Goal: Task Accomplishment & Management: Manage account settings

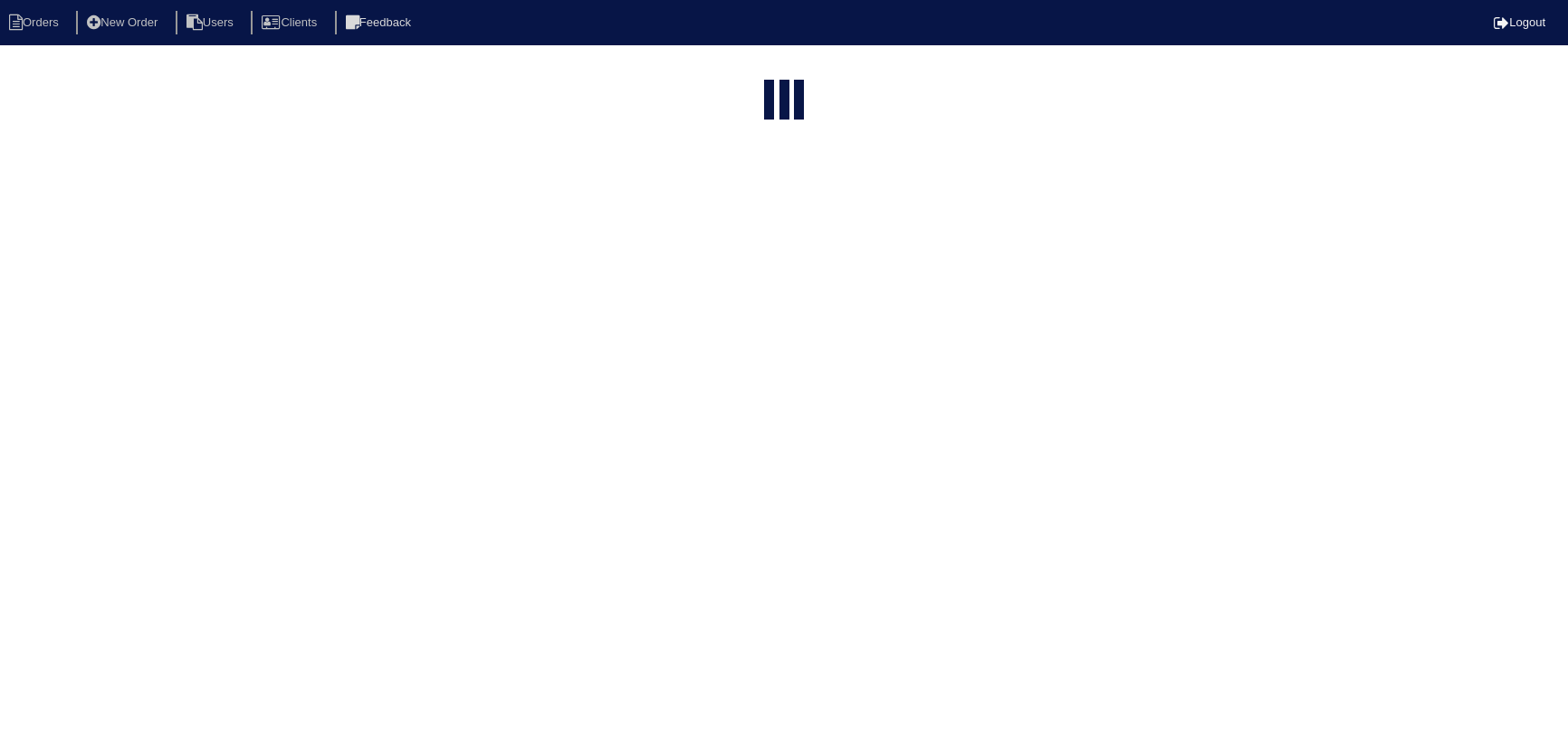
select select "15"
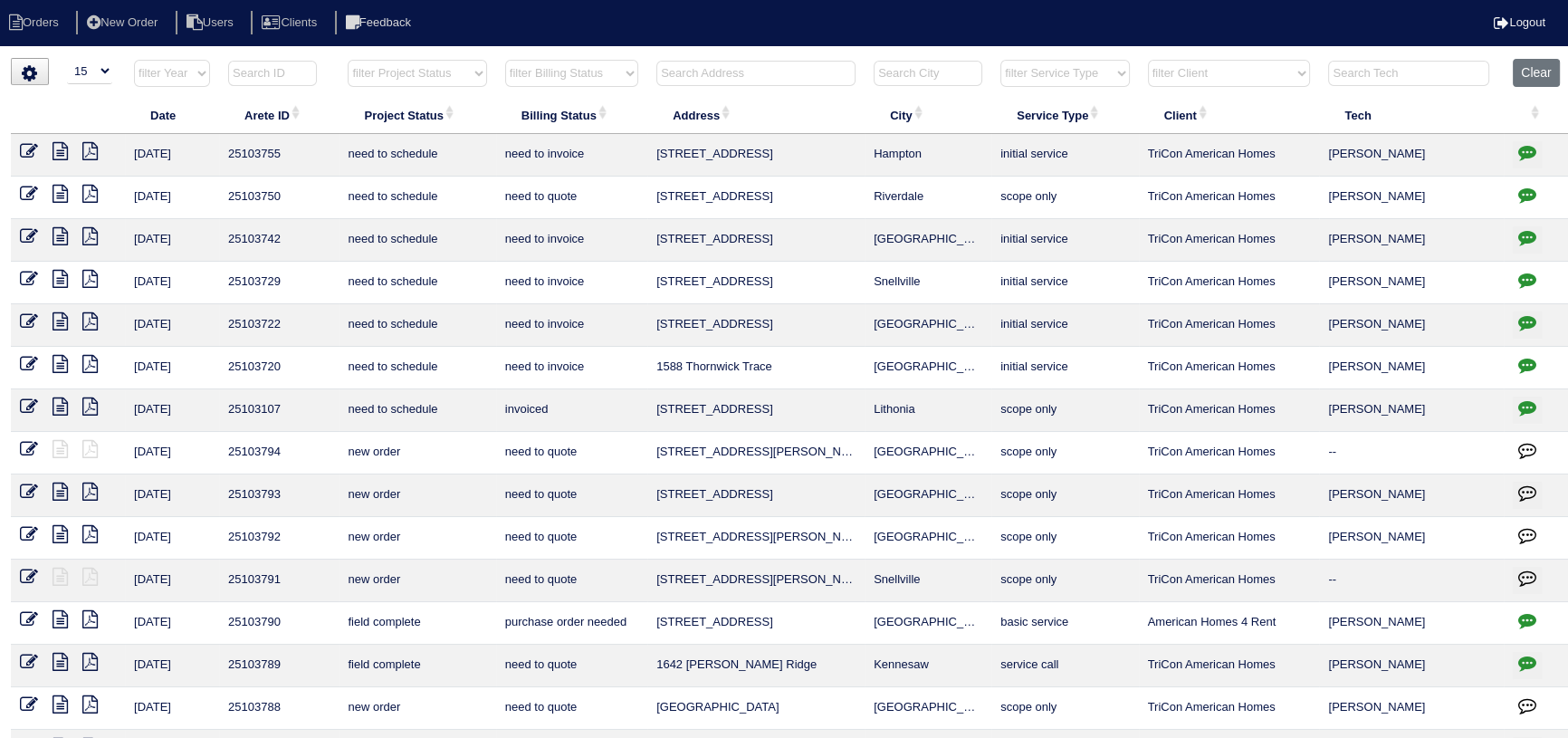
click at [1155, 76] on body "Orders New Order Users Clients Feedback Logout Orders New Order Users Clients M…" at bounding box center [784, 434] width 1568 height 754
click at [1118, 47] on html "Orders New Order Users Clients Feedback Logout Orders New Order Users Clients M…" at bounding box center [784, 414] width 1568 height 830
click at [445, 81] on select "filter Project Status -- Any Project Status -- new order assigned in progress f…" at bounding box center [417, 73] width 139 height 27
click at [348, 60] on select "filter Project Status -- Any Project Status -- new order assigned in progress f…" at bounding box center [417, 73] width 139 height 27
select select "assigned"
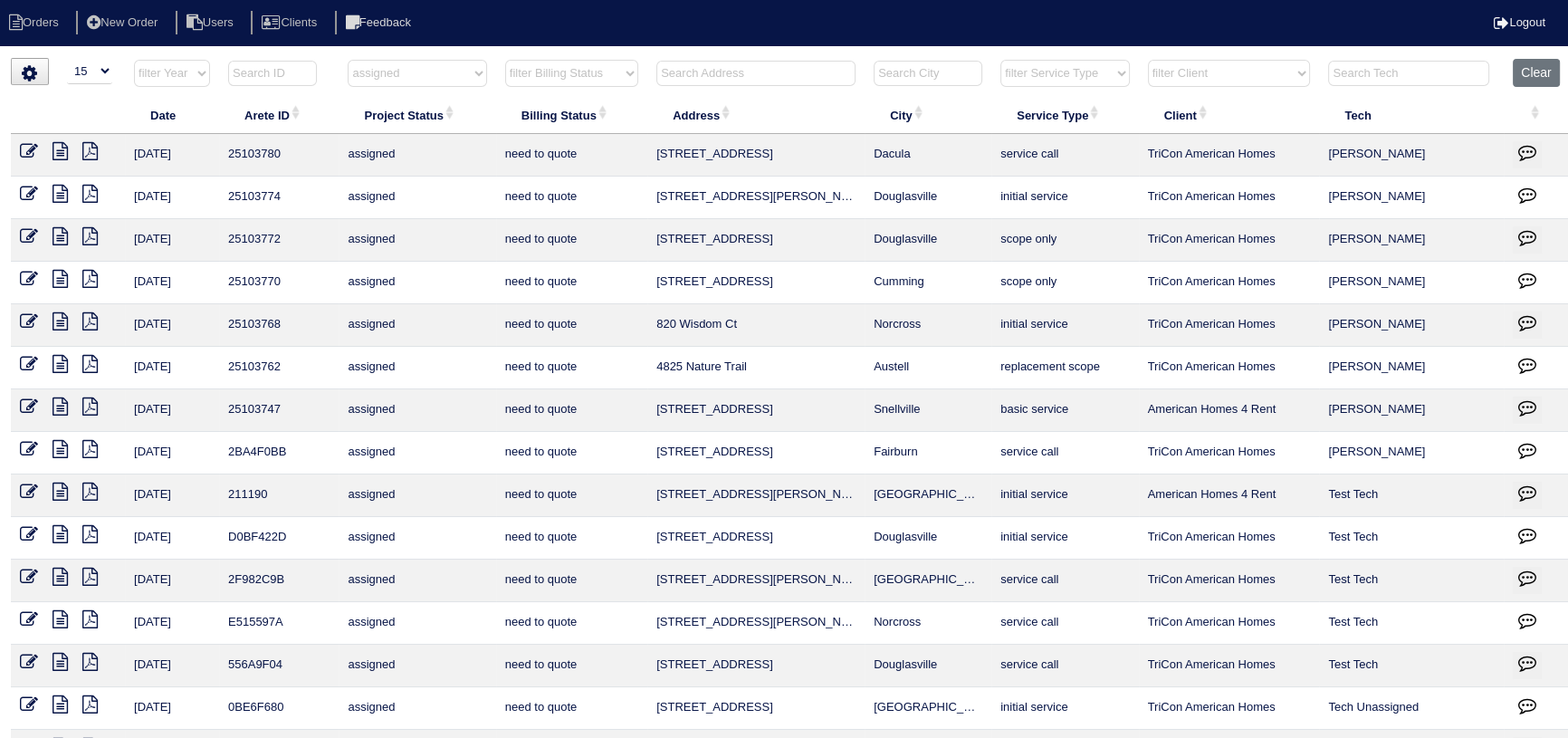
drag, startPoint x: 940, startPoint y: 414, endPoint x: 677, endPoint y: 407, distance: 263.1
click at [613, 413] on tr "10/14/25 25103747 assigned need to quote 4272 Round Stone Trail SW Snellville b…" at bounding box center [791, 411] width 1561 height 43
copy tr "4272 Round Stone Trail SW Snellville"
click at [54, 142] on icon at bounding box center [61, 151] width 16 height 19
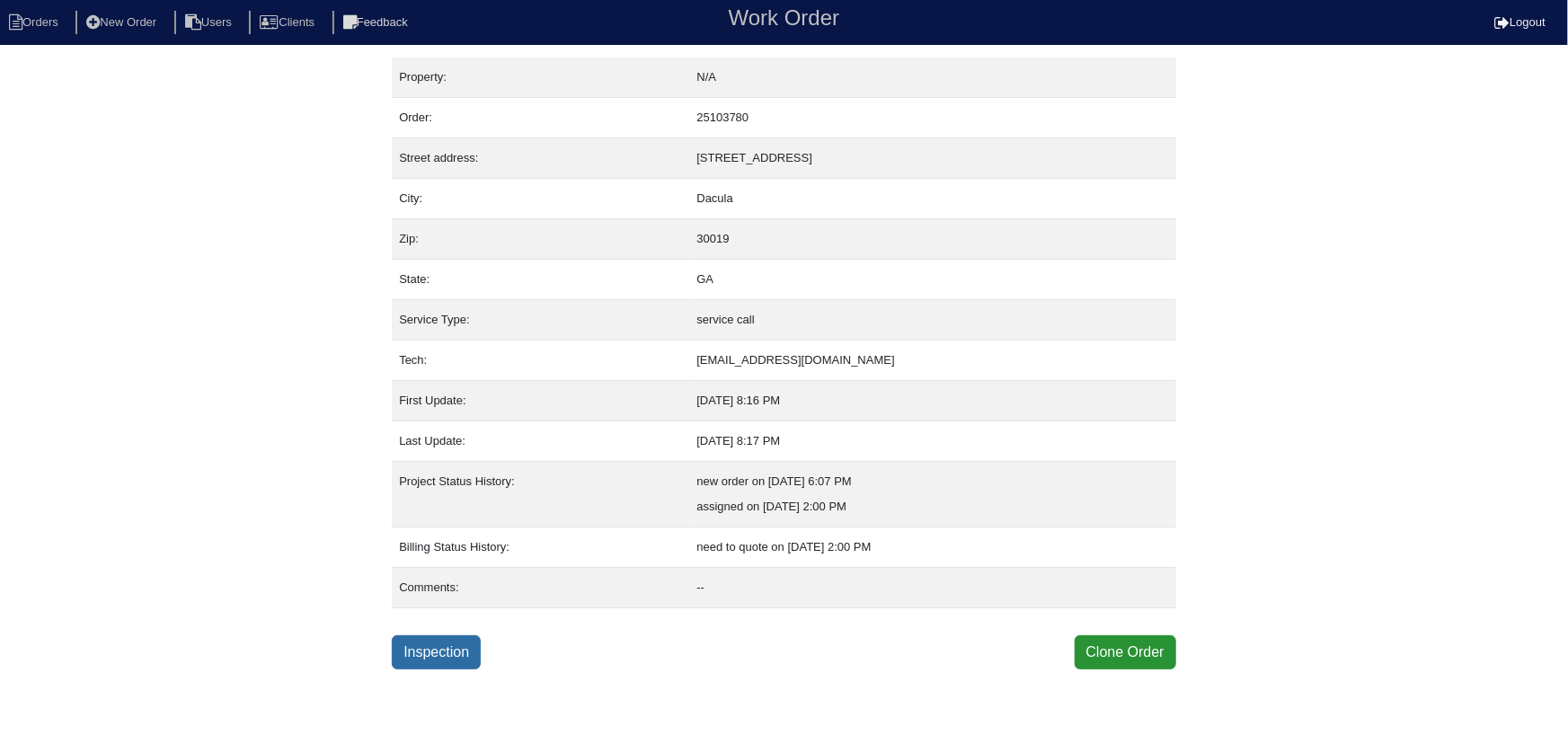
click at [452, 647] on link "Inspection" at bounding box center [436, 652] width 89 height 34
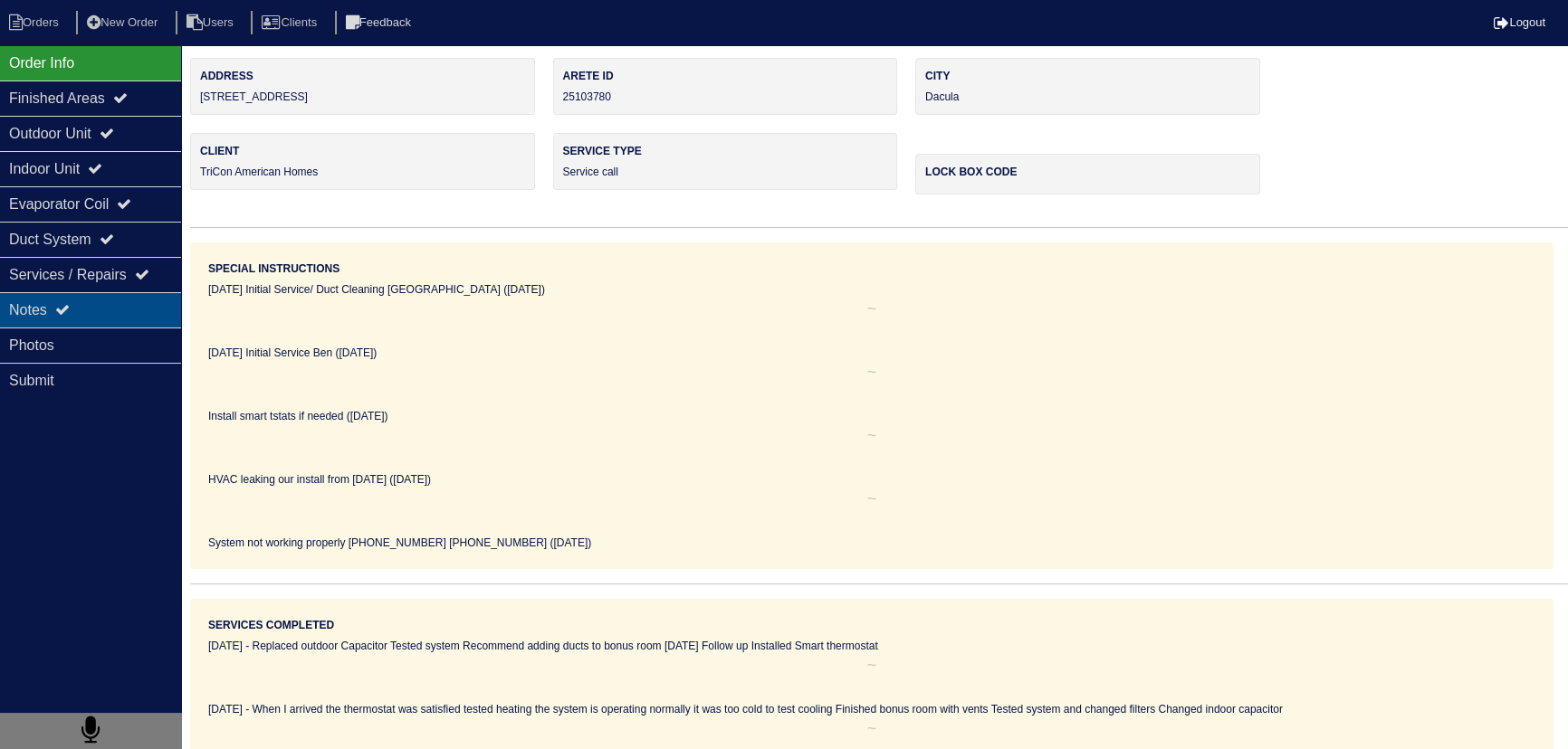
click at [64, 309] on icon at bounding box center [63, 310] width 15 height 15
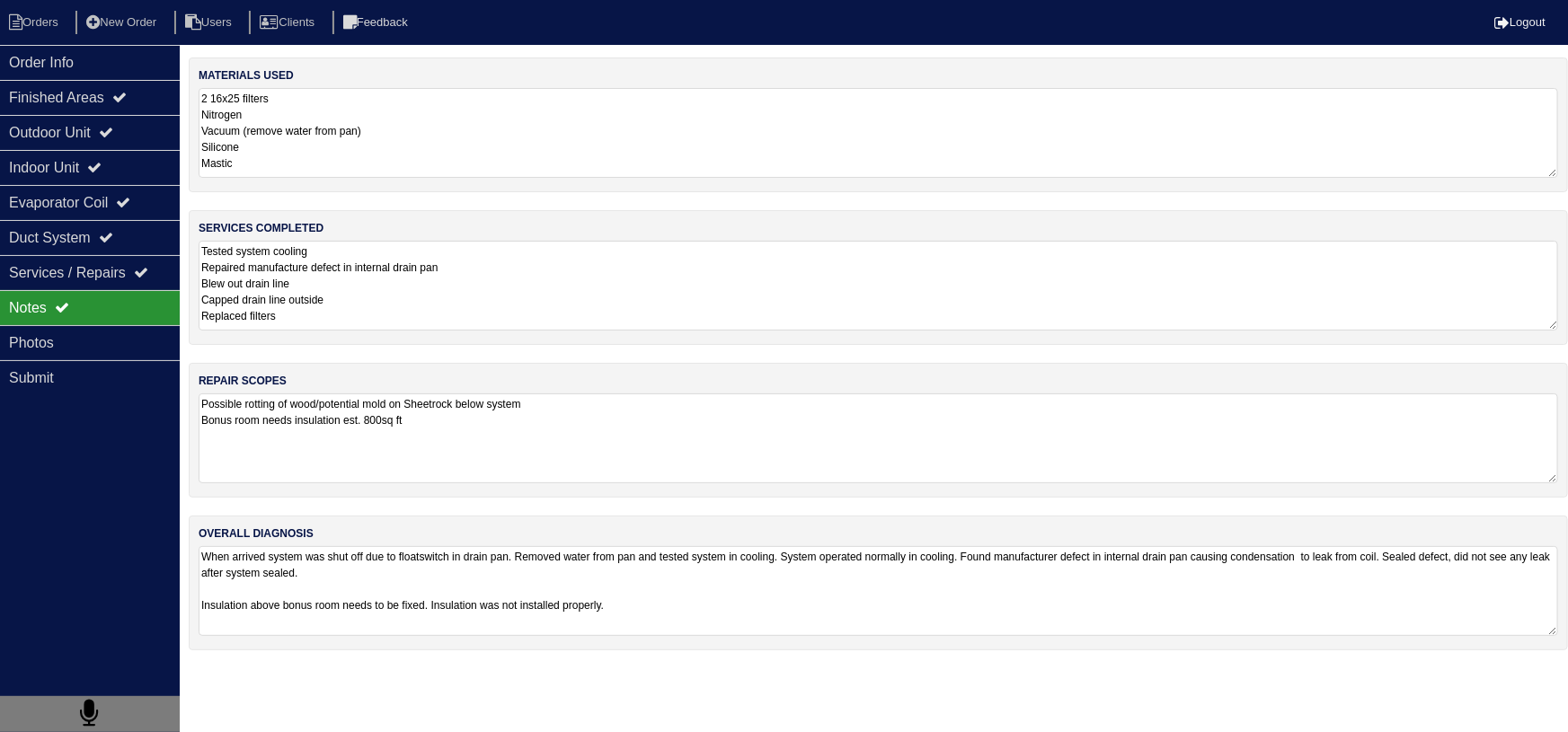
click at [345, 291] on textarea "Tested system cooling Repaired manufacture defect in internal drain pan Blew ou…" at bounding box center [879, 285] width 1360 height 90
click at [113, 358] on div "Photos" at bounding box center [89, 342] width 179 height 35
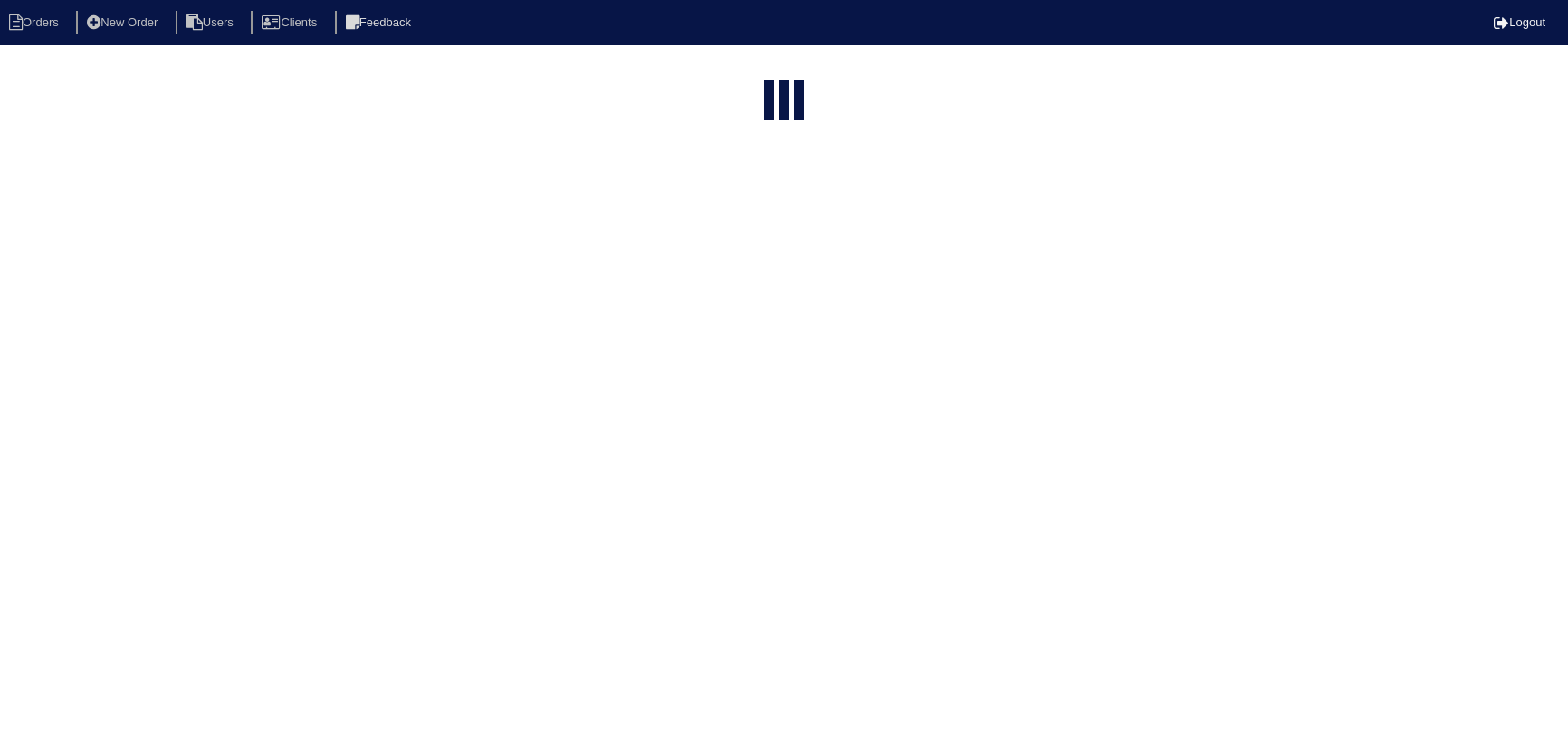
select select "15"
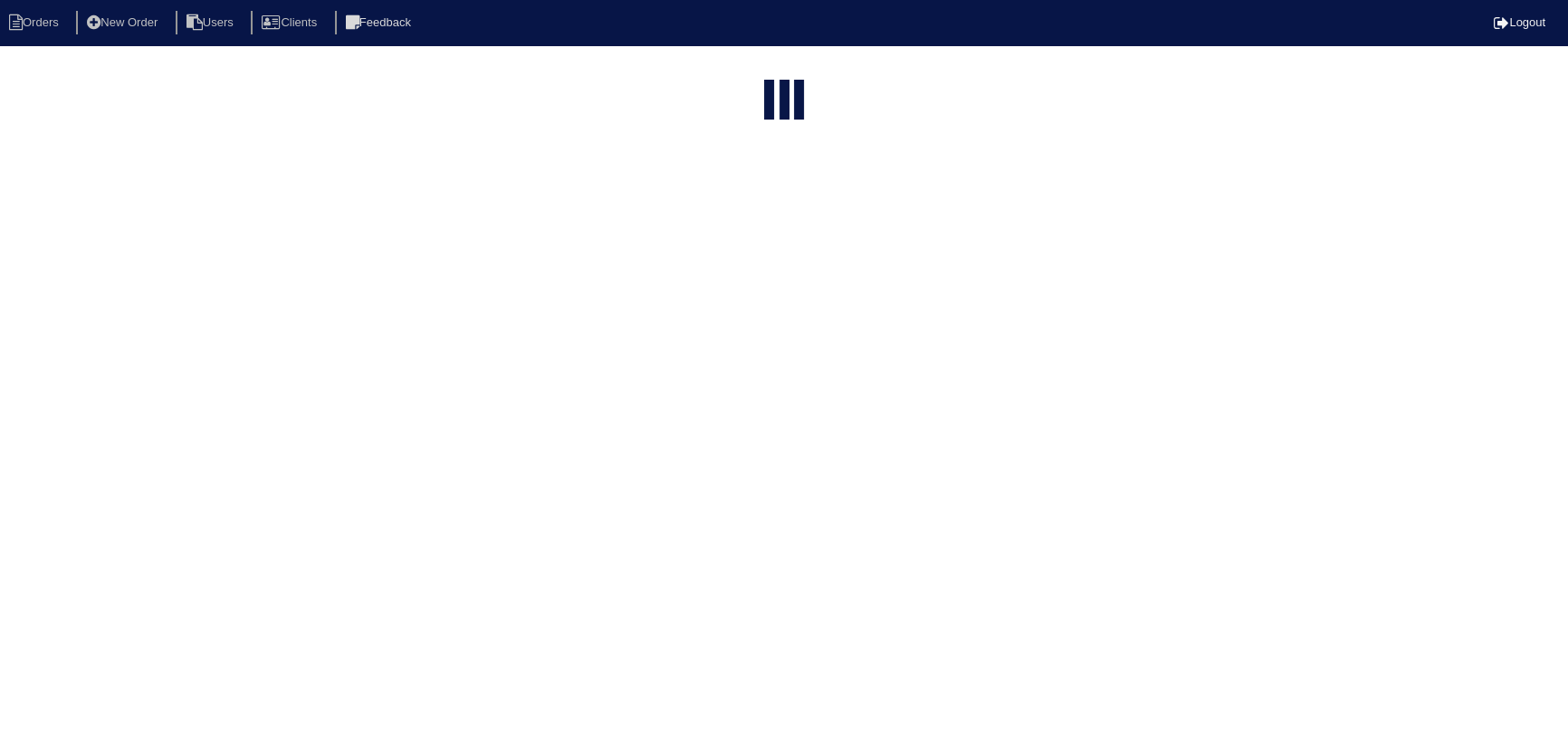
select select "assigned"
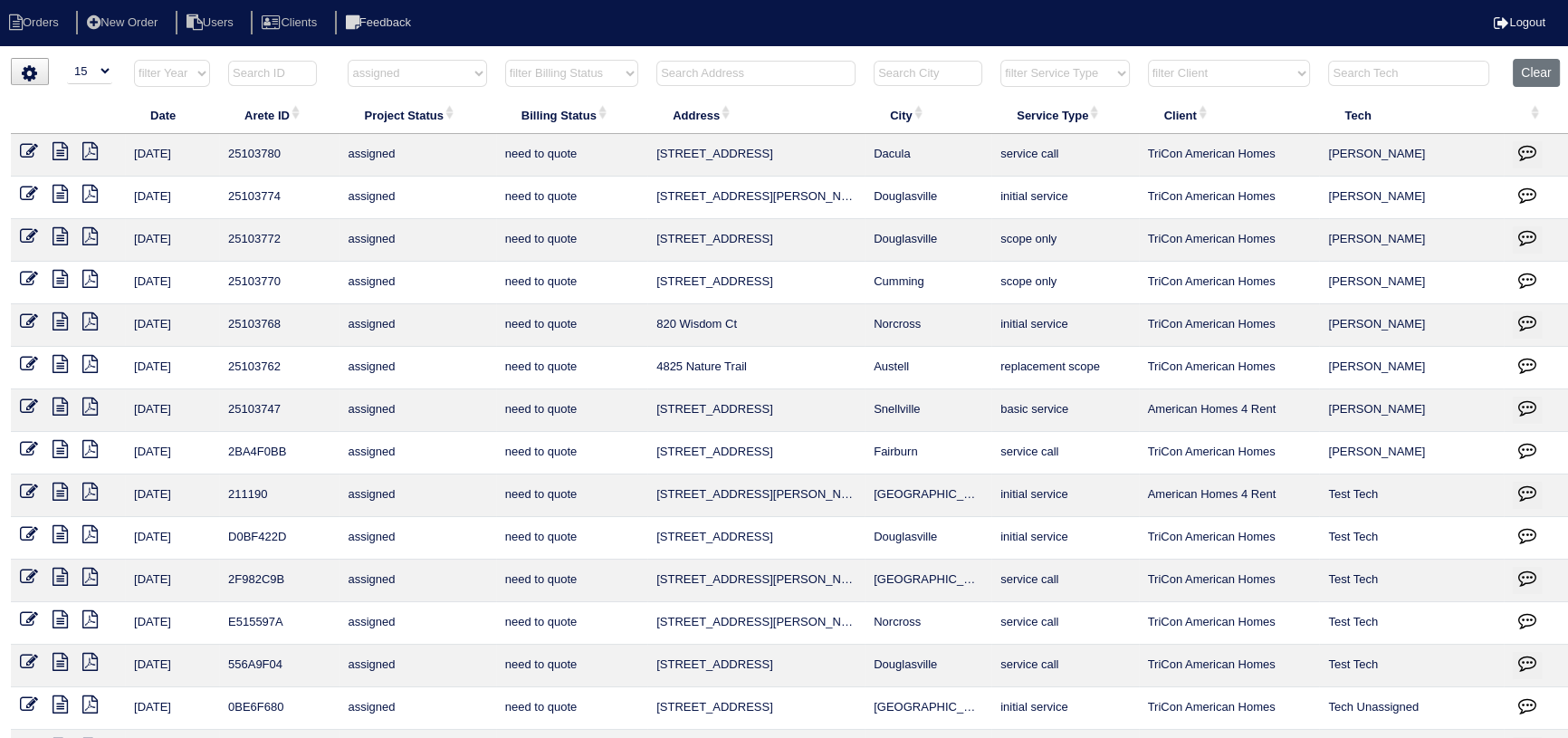
click at [63, 281] on icon at bounding box center [61, 279] width 16 height 19
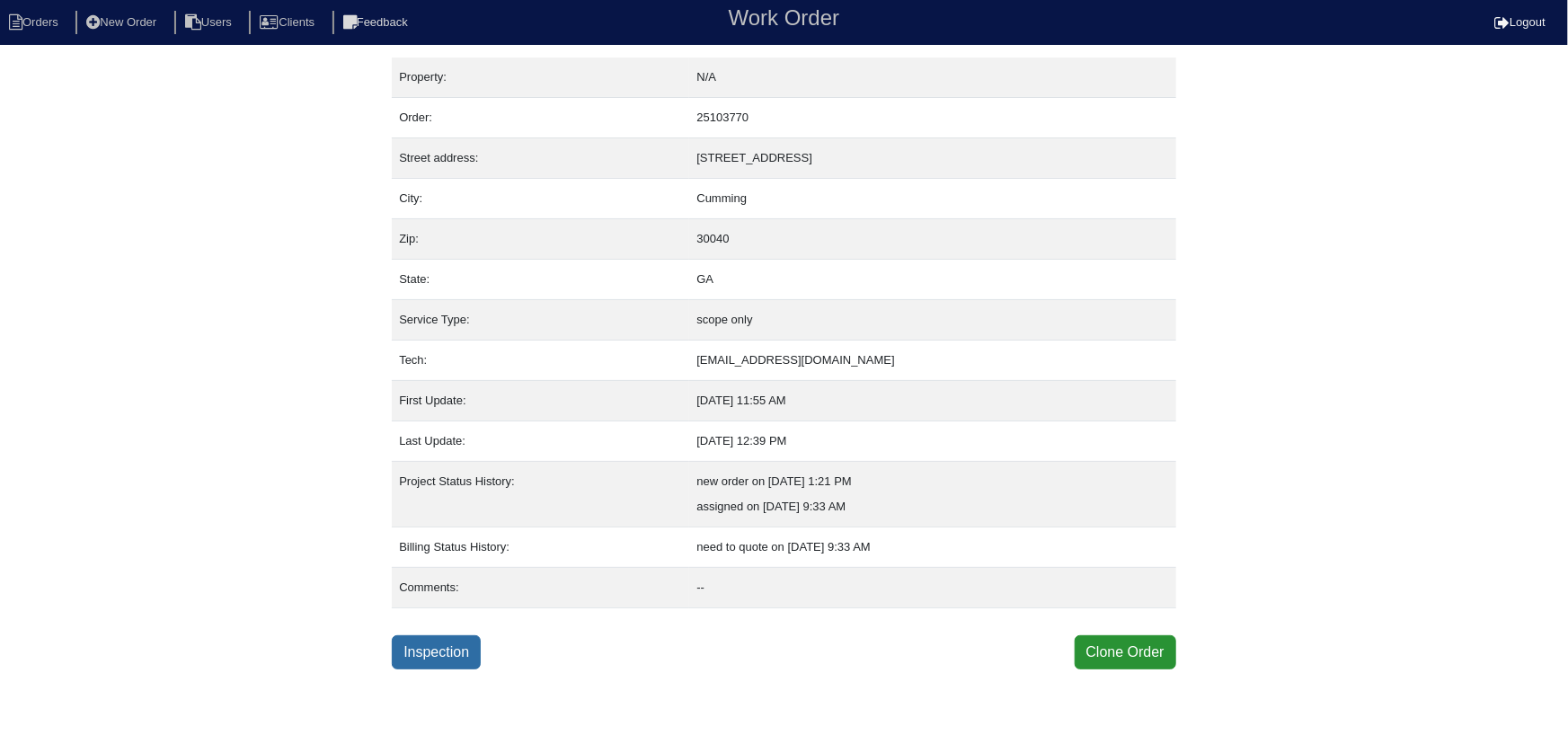
click at [430, 658] on link "Inspection" at bounding box center [436, 652] width 89 height 34
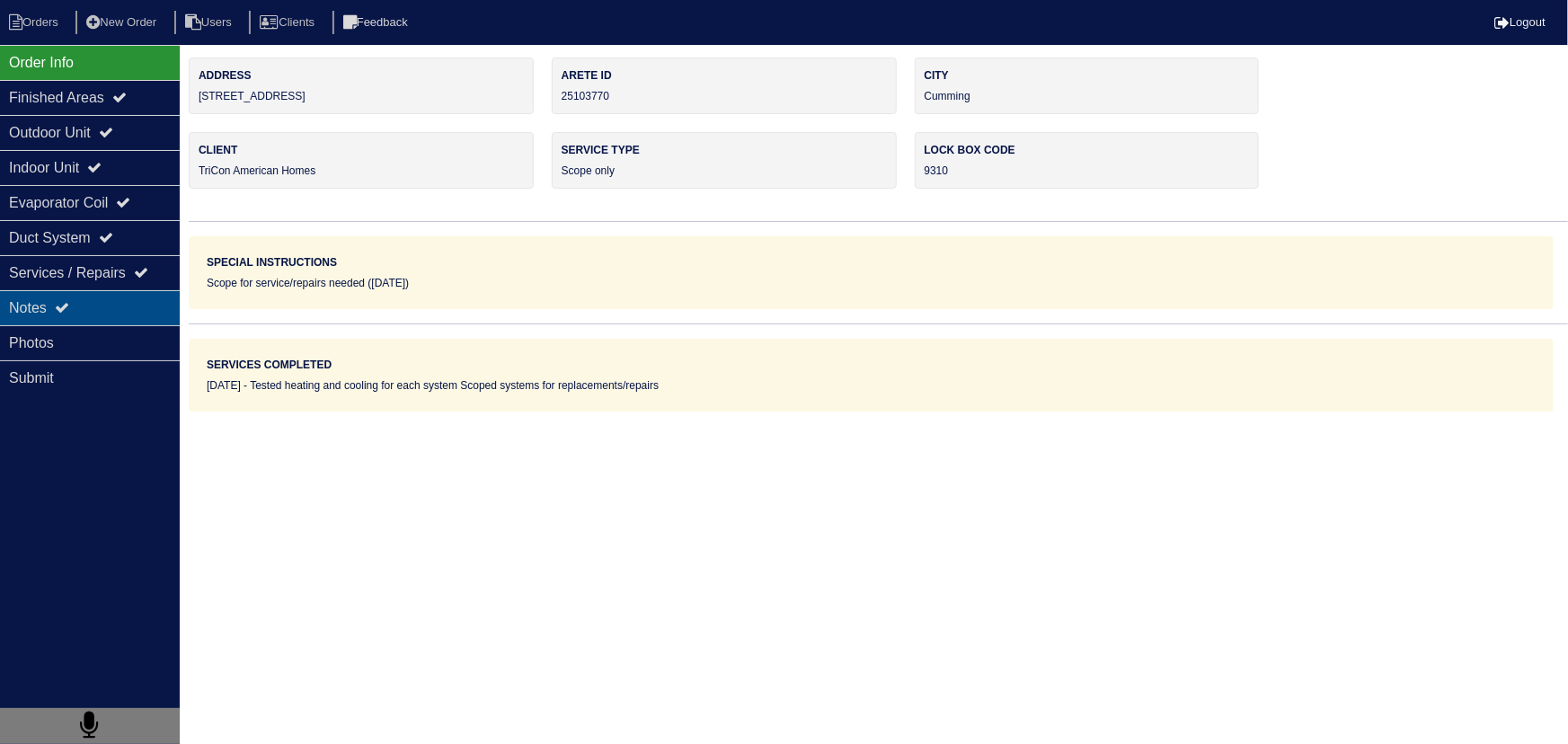
click at [38, 305] on div "Notes" at bounding box center [89, 307] width 179 height 35
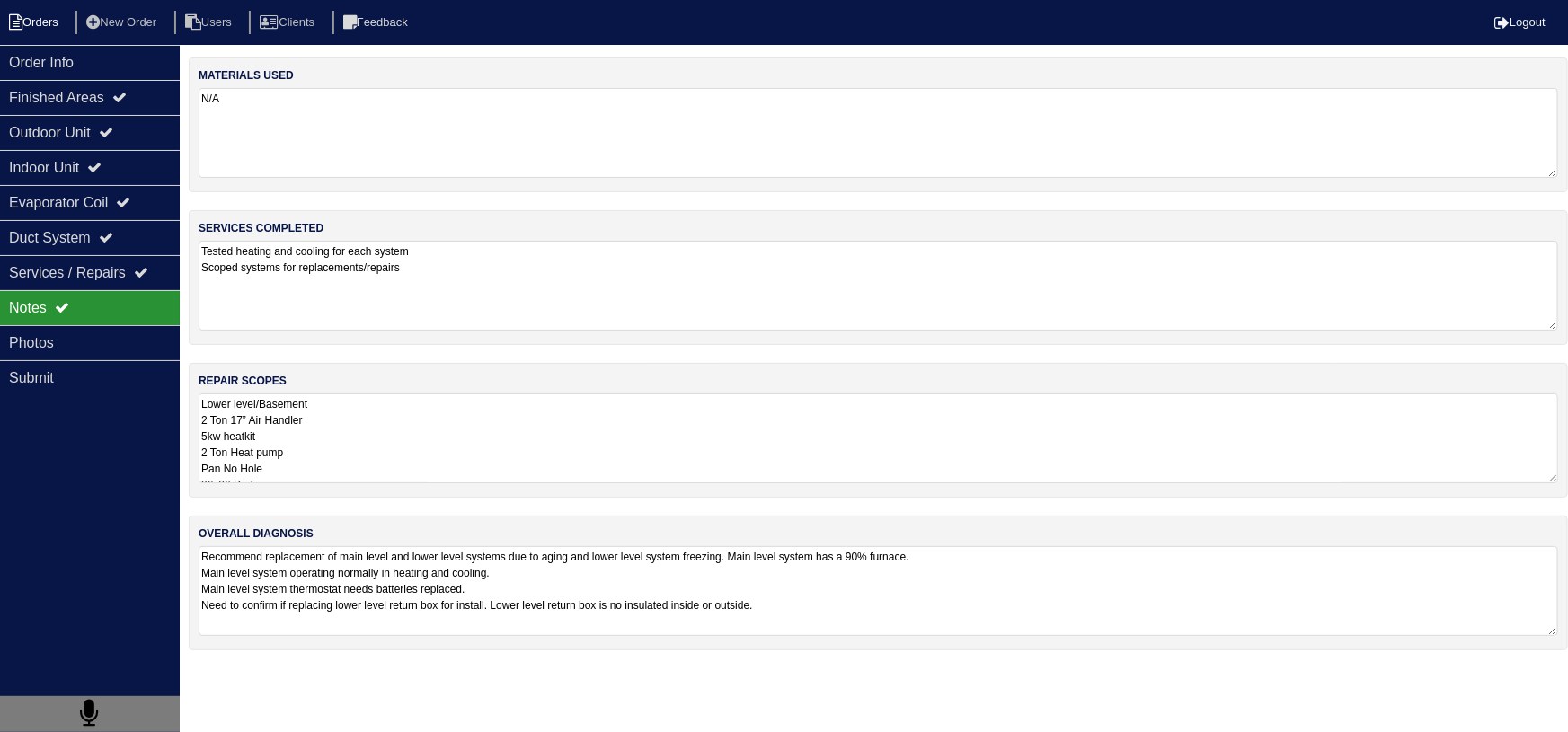
click at [35, 34] on li "Orders" at bounding box center [36, 22] width 73 height 24
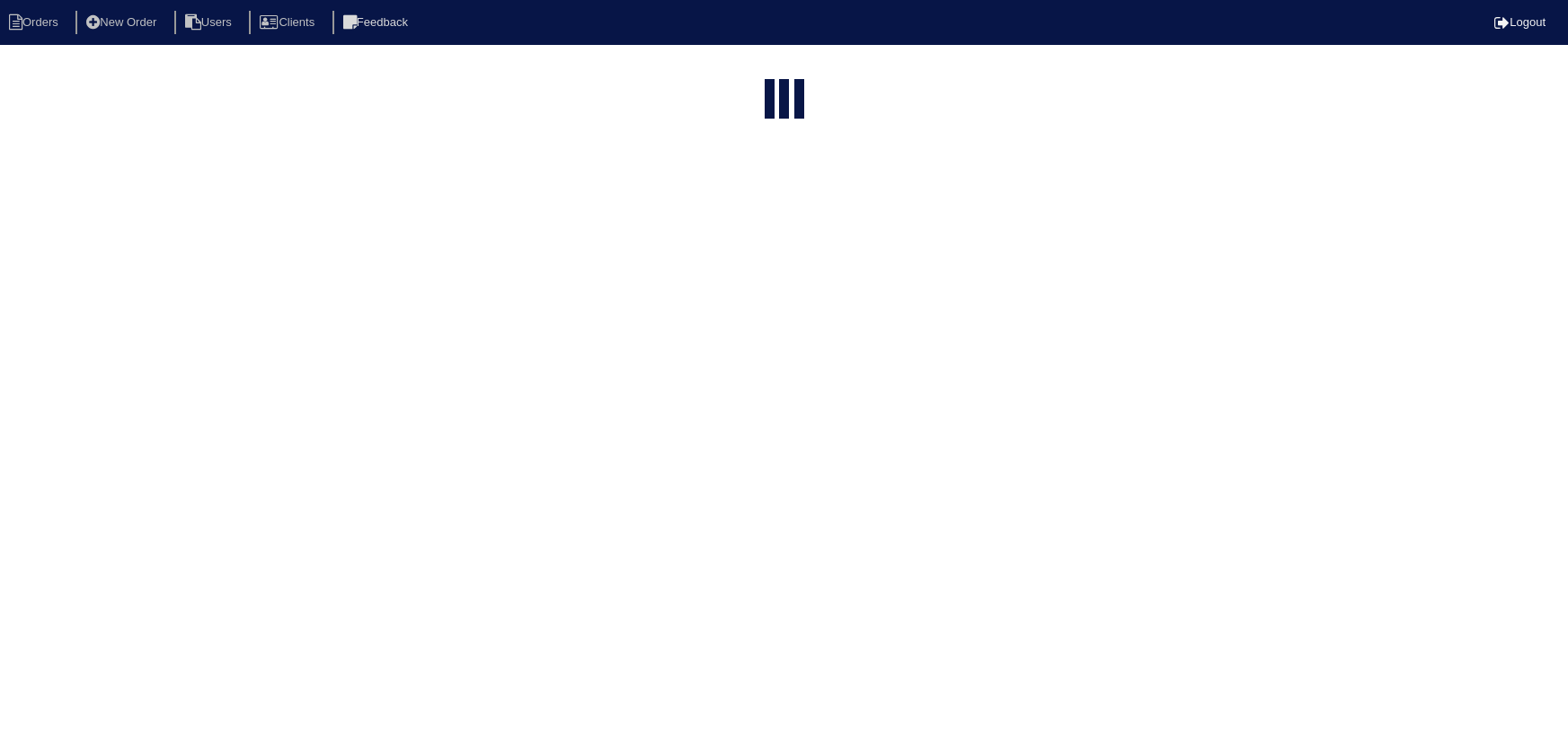
select select "15"
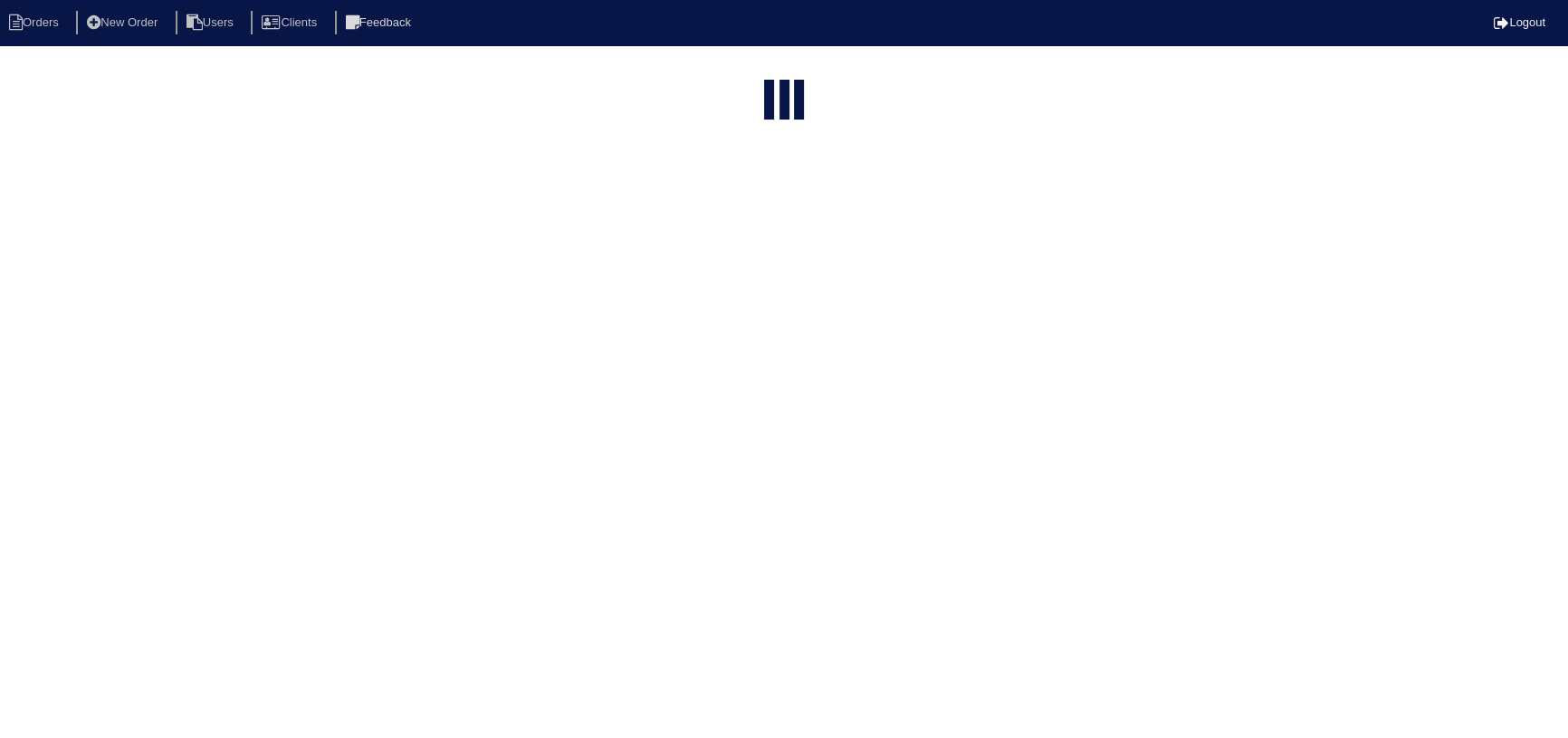
select select "assigned"
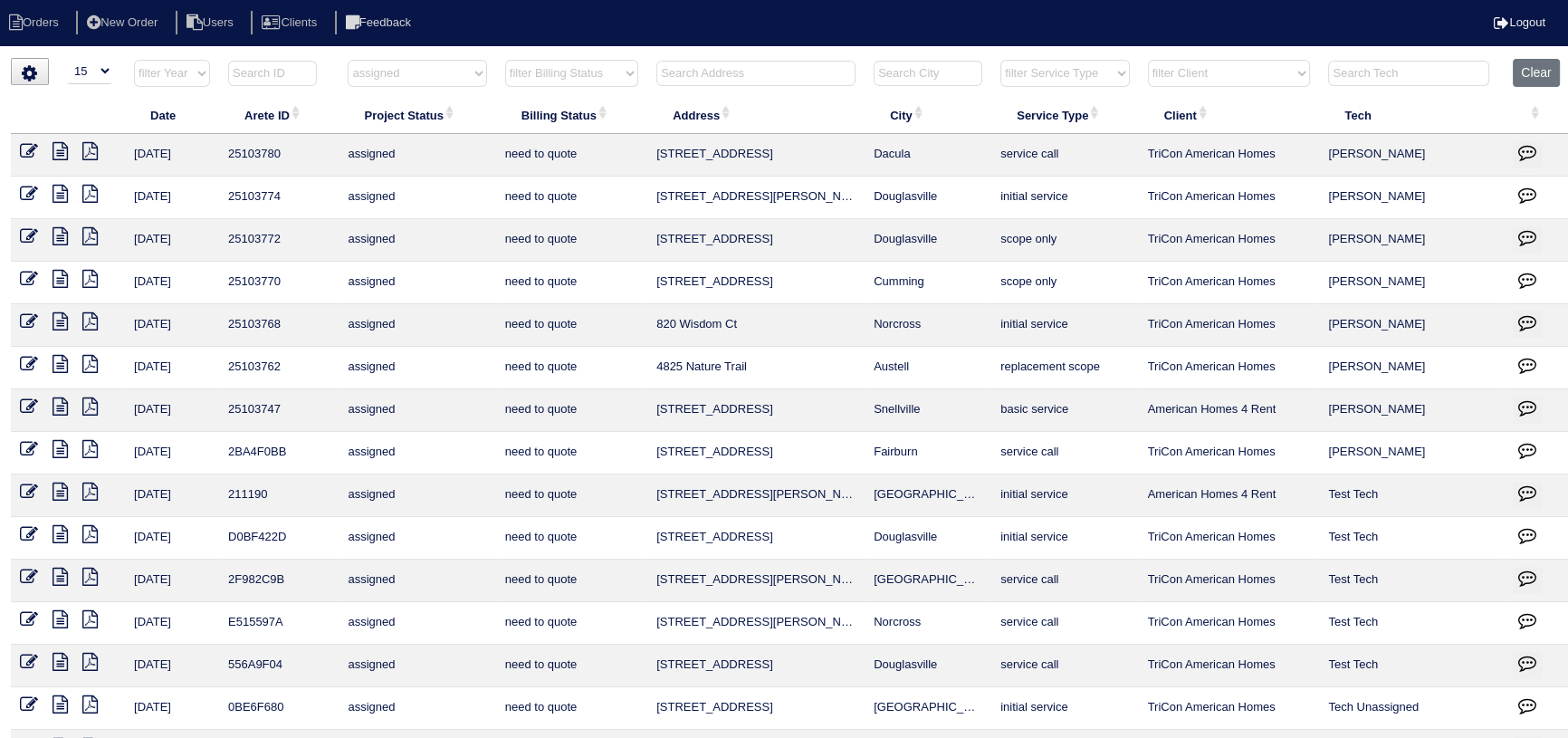
click at [64, 326] on icon at bounding box center [61, 322] width 16 height 19
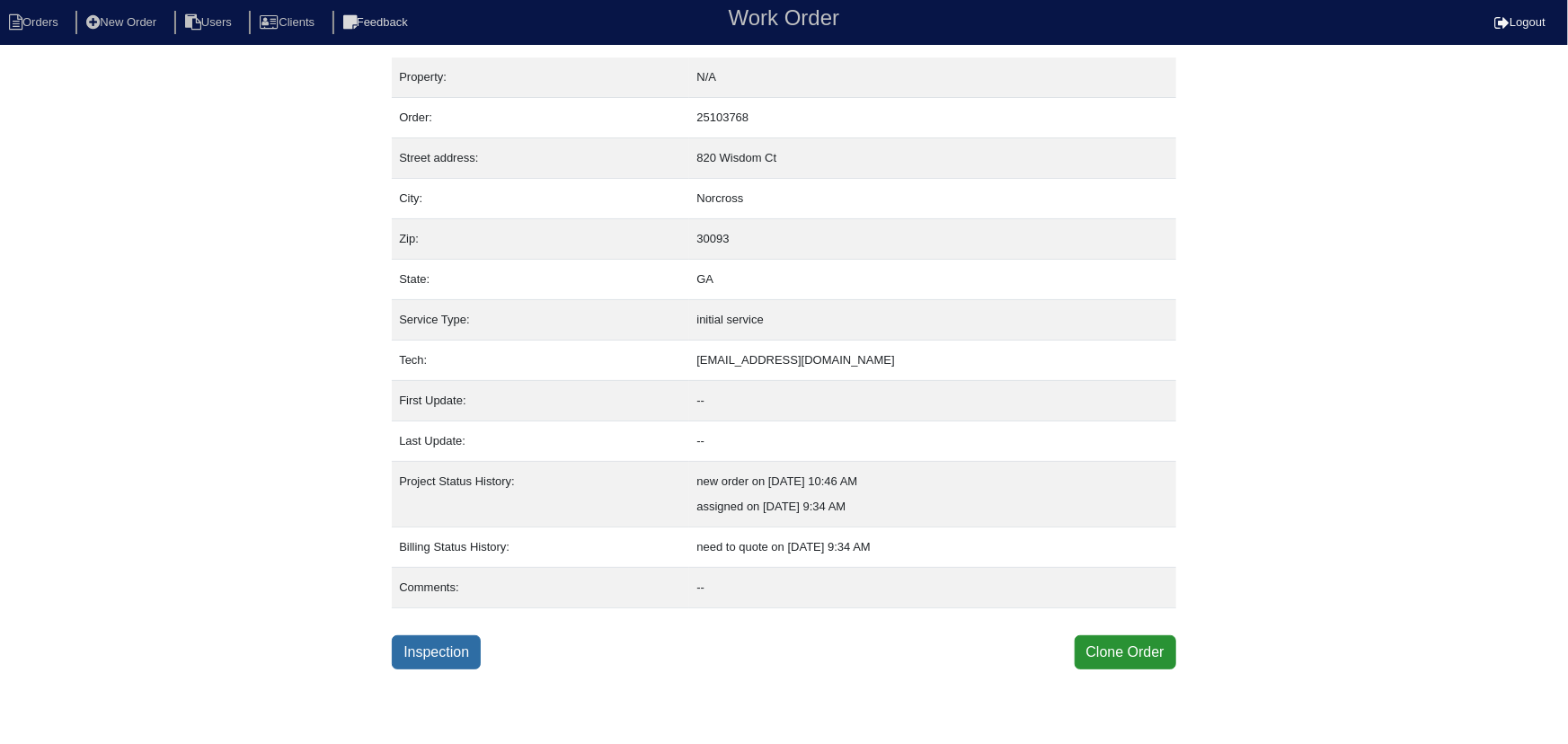
click at [442, 656] on link "Inspection" at bounding box center [436, 652] width 89 height 34
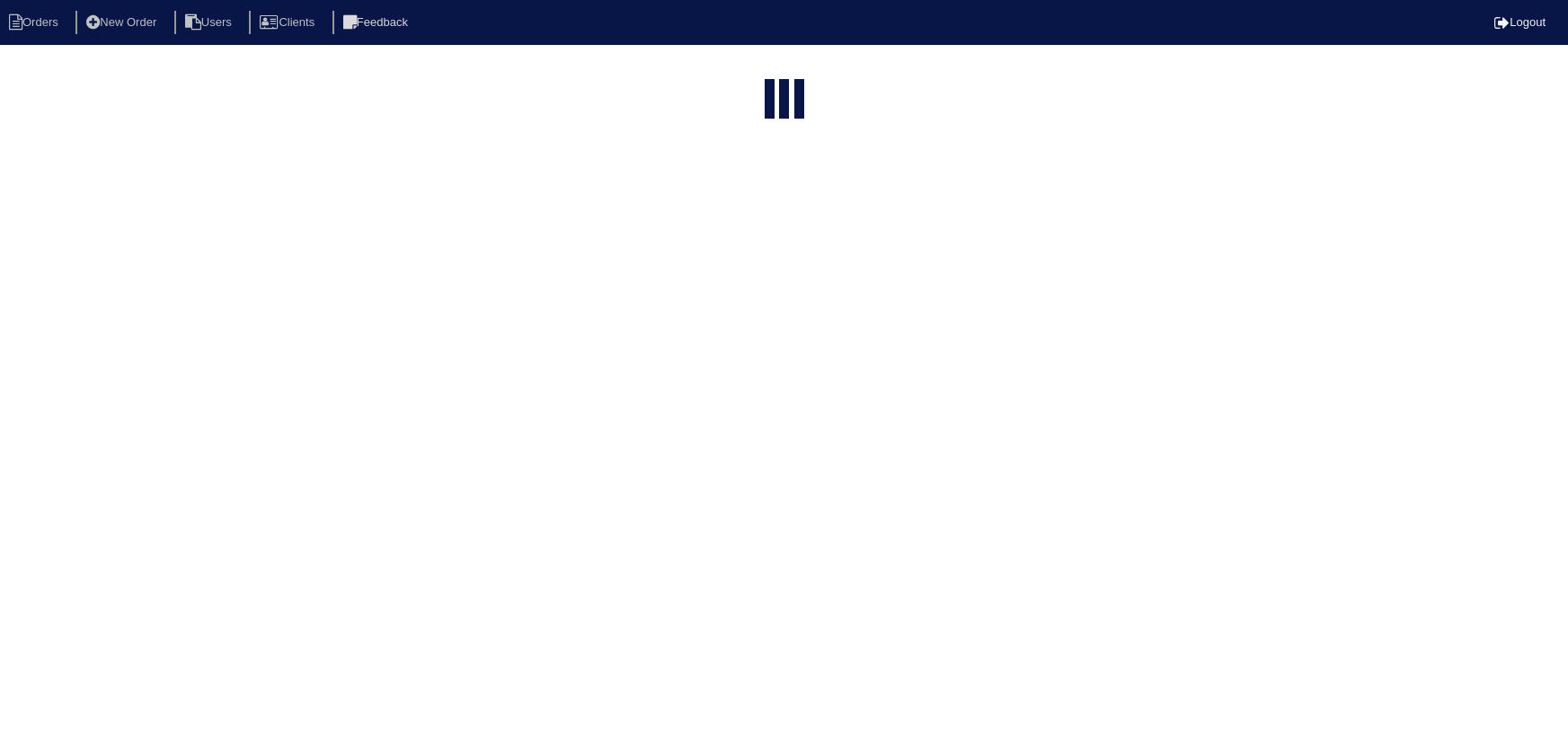
select select "15"
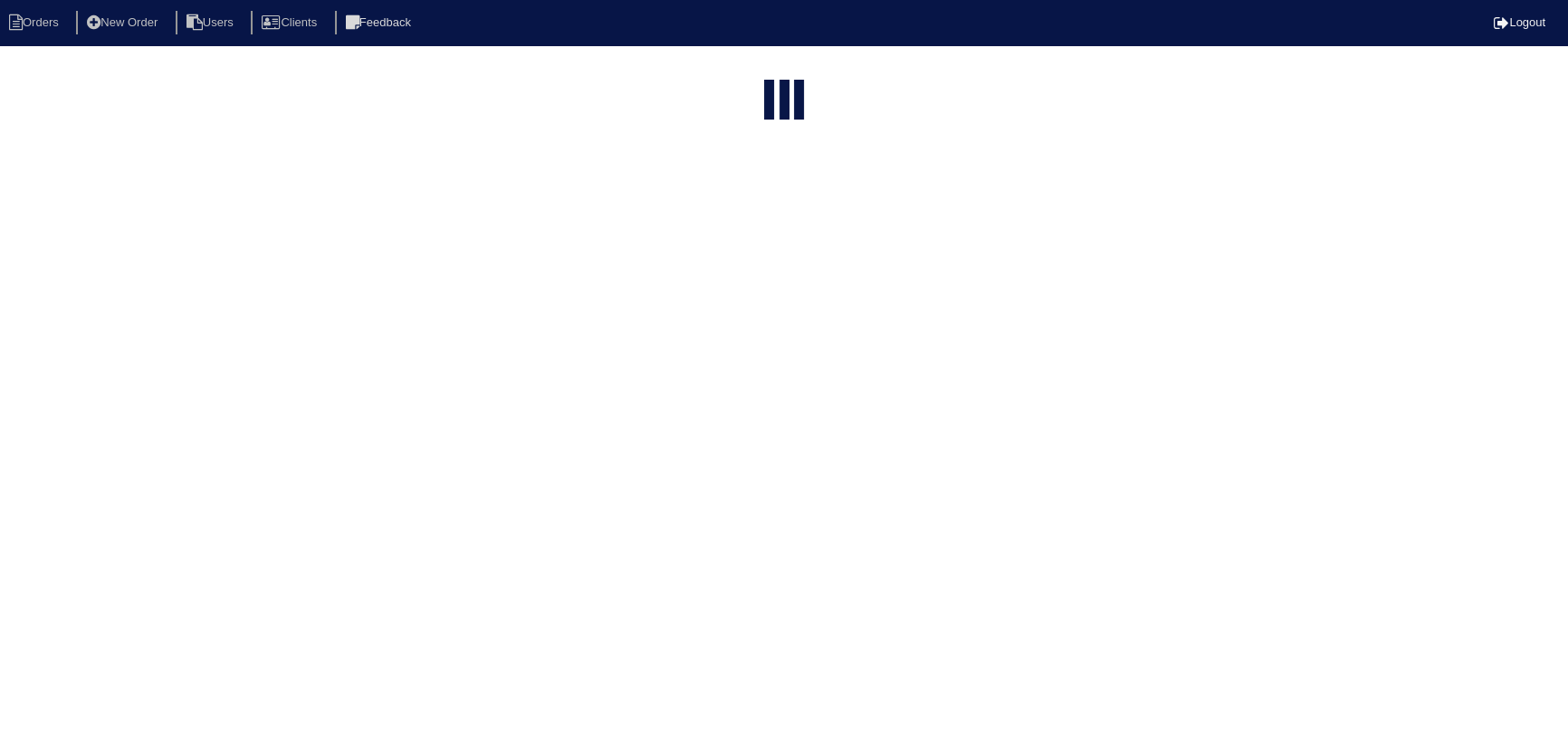
select select "assigned"
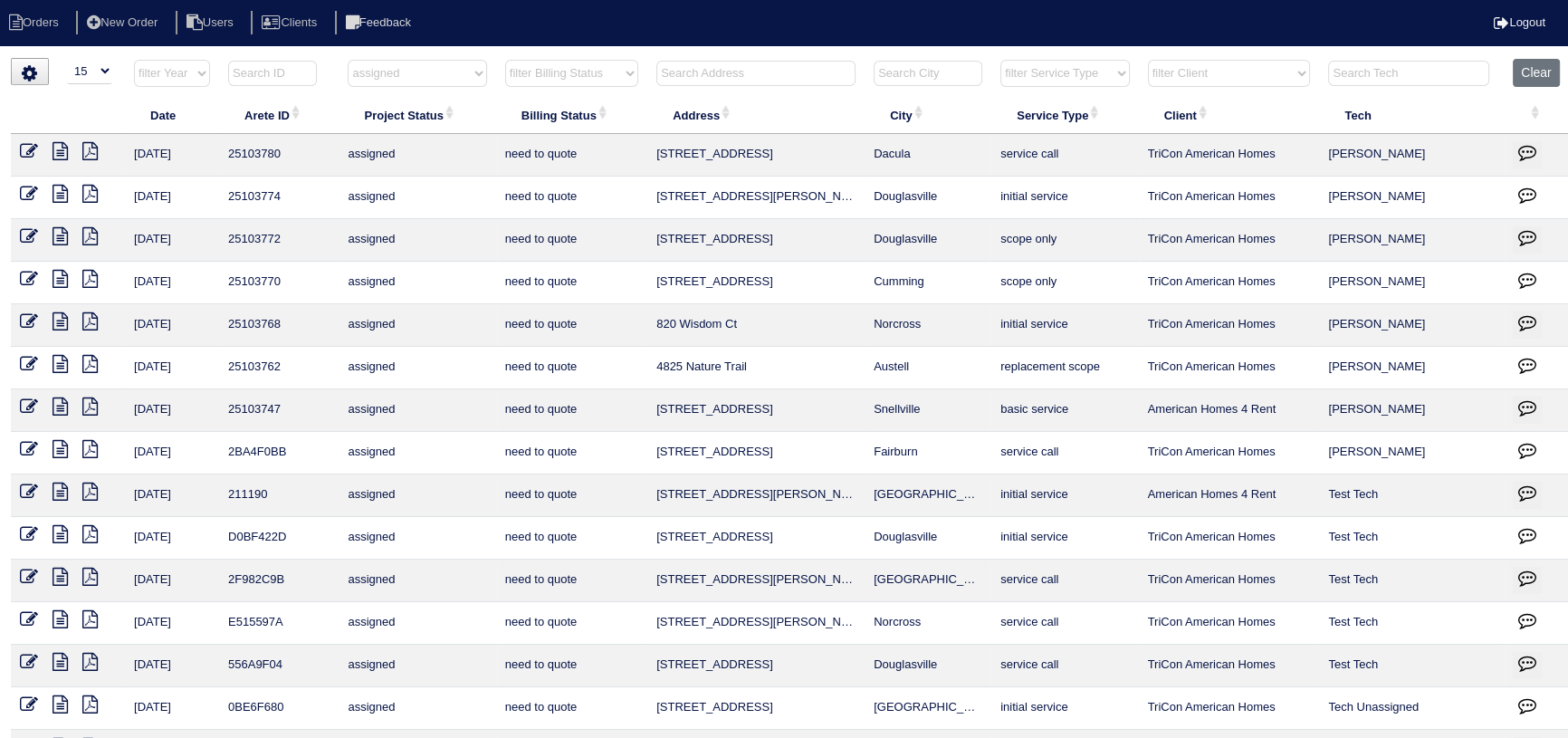
drag, startPoint x: 960, startPoint y: 333, endPoint x: 646, endPoint y: 338, distance: 314.0
click at [646, 338] on tr "[DATE] 25103768 assigned need to quote 820 Wisdom Ct Norcross initial service T…" at bounding box center [791, 326] width 1561 height 43
copy tr "820 Wisdom Ct Norcross"
drag, startPoint x: 444, startPoint y: 70, endPoint x: 443, endPoint y: 82, distance: 12.0
click at [444, 70] on select "filter Project Status -- Any Project Status -- new order assigned in progress f…" at bounding box center [417, 73] width 139 height 27
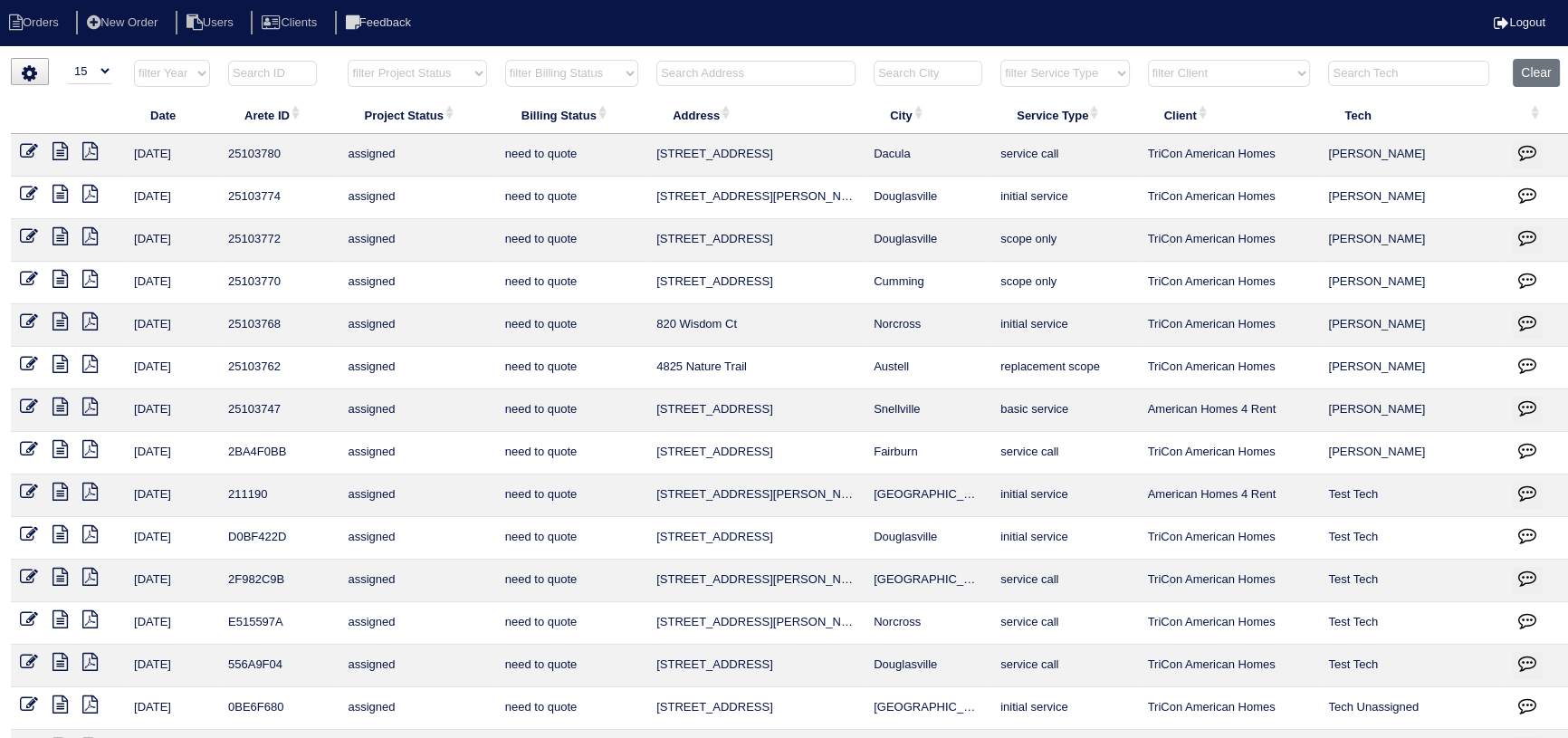
click at [348, 60] on select "filter Project Status -- Any Project Status -- new order assigned in progress f…" at bounding box center [417, 73] width 139 height 27
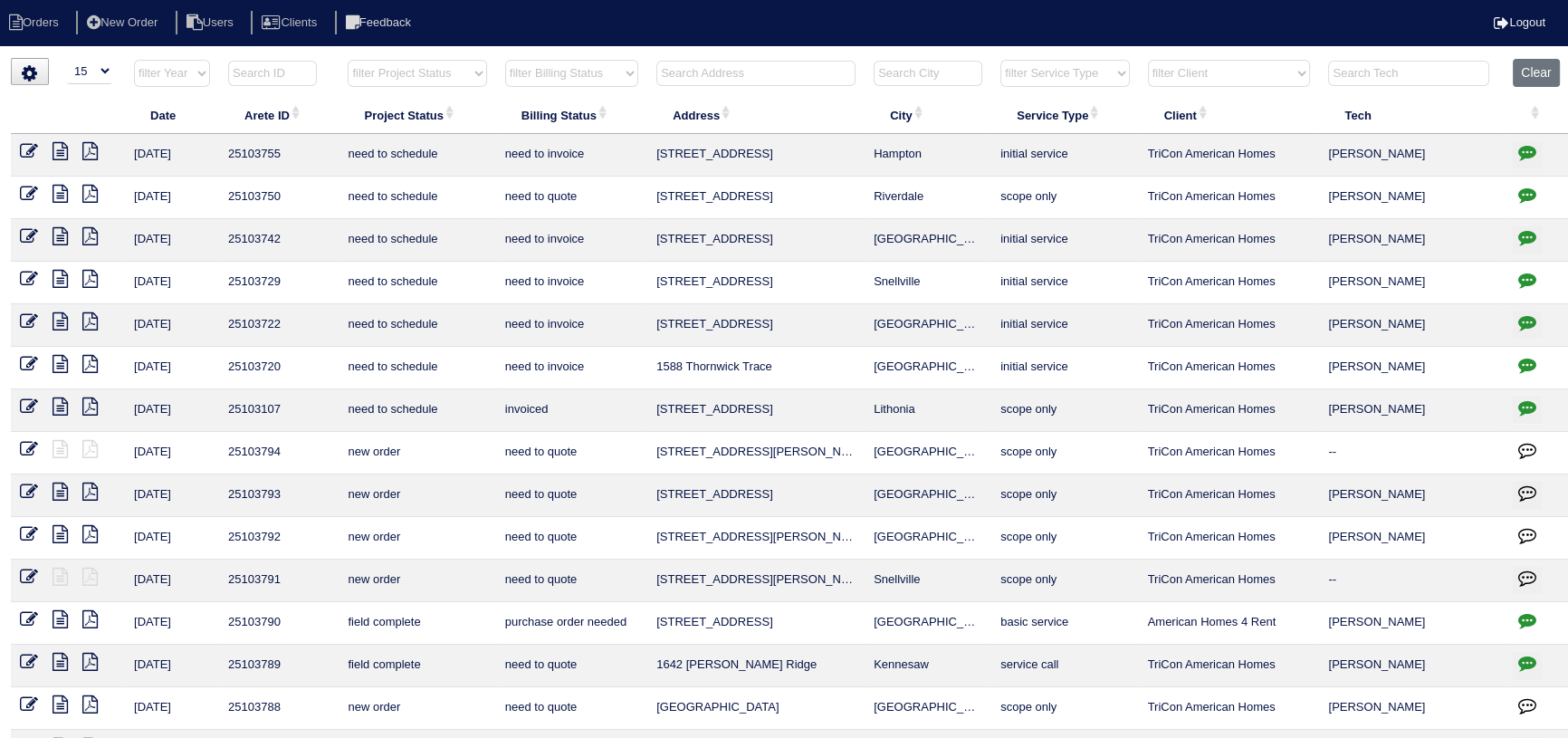
click at [443, 85] on select "filter Project Status -- Any Project Status -- new order assigned in progress f…" at bounding box center [417, 73] width 139 height 27
drag, startPoint x: 441, startPoint y: 73, endPoint x: 439, endPoint y: 91, distance: 18.1
click at [441, 73] on select "filter Project Status -- Any Project Status -- new order assigned in progress f…" at bounding box center [417, 73] width 139 height 27
click at [427, 85] on select "filter Project Status -- Any Project Status -- new order assigned in progress f…" at bounding box center [417, 73] width 139 height 27
click at [348, 60] on select "filter Project Status -- Any Project Status -- new order assigned in progress f…" at bounding box center [417, 73] width 139 height 27
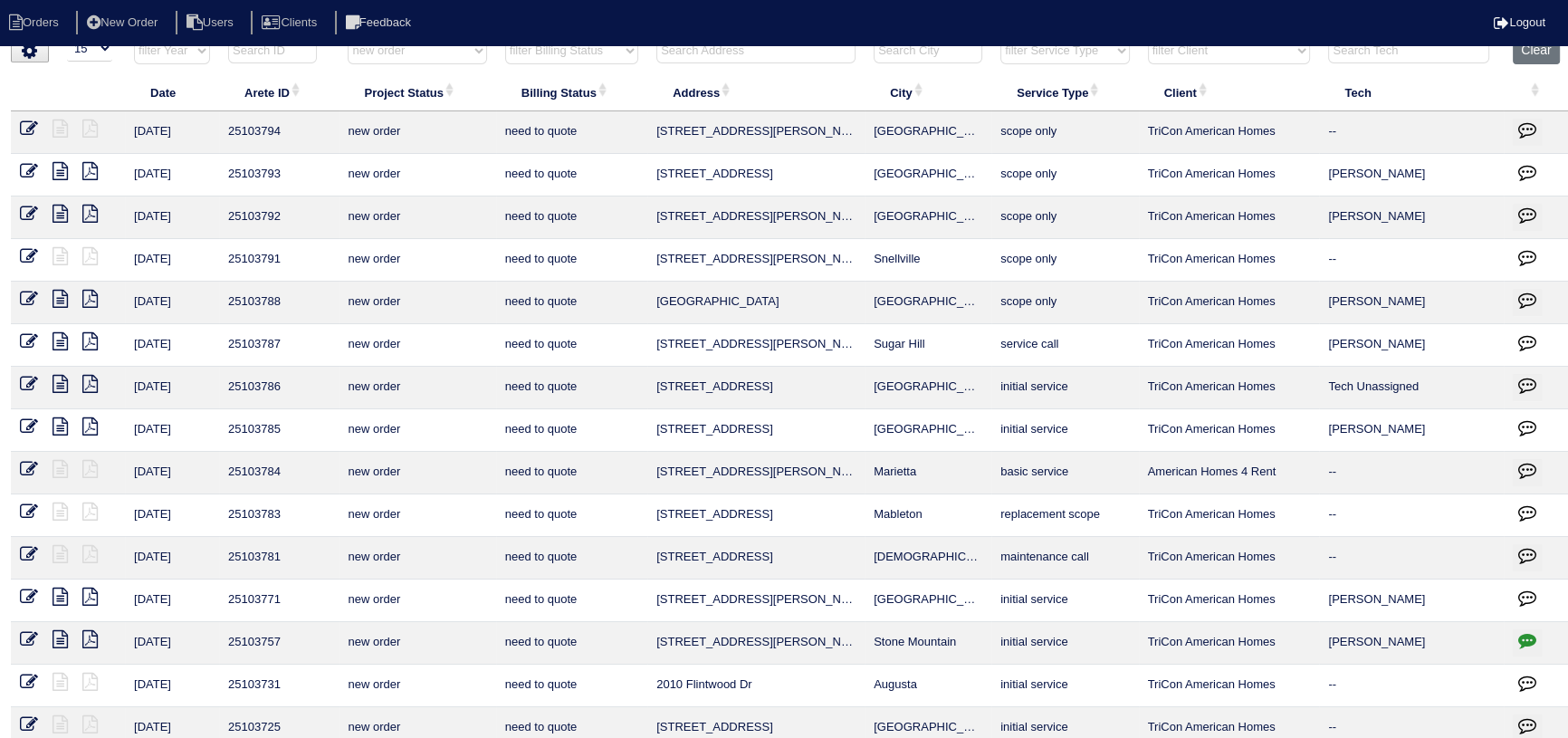
scroll to position [89, 0]
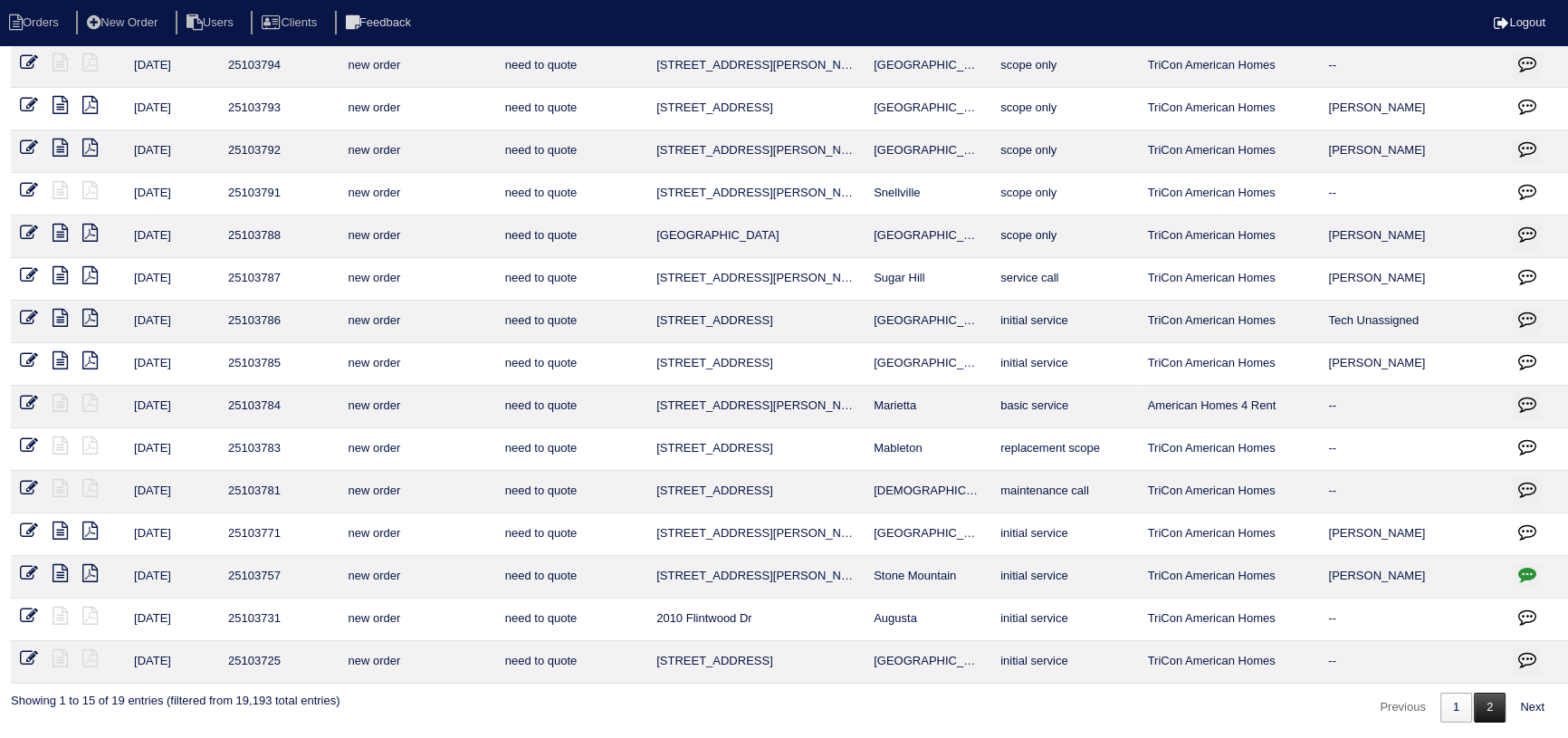
click at [1481, 700] on link "2" at bounding box center [1490, 708] width 31 height 30
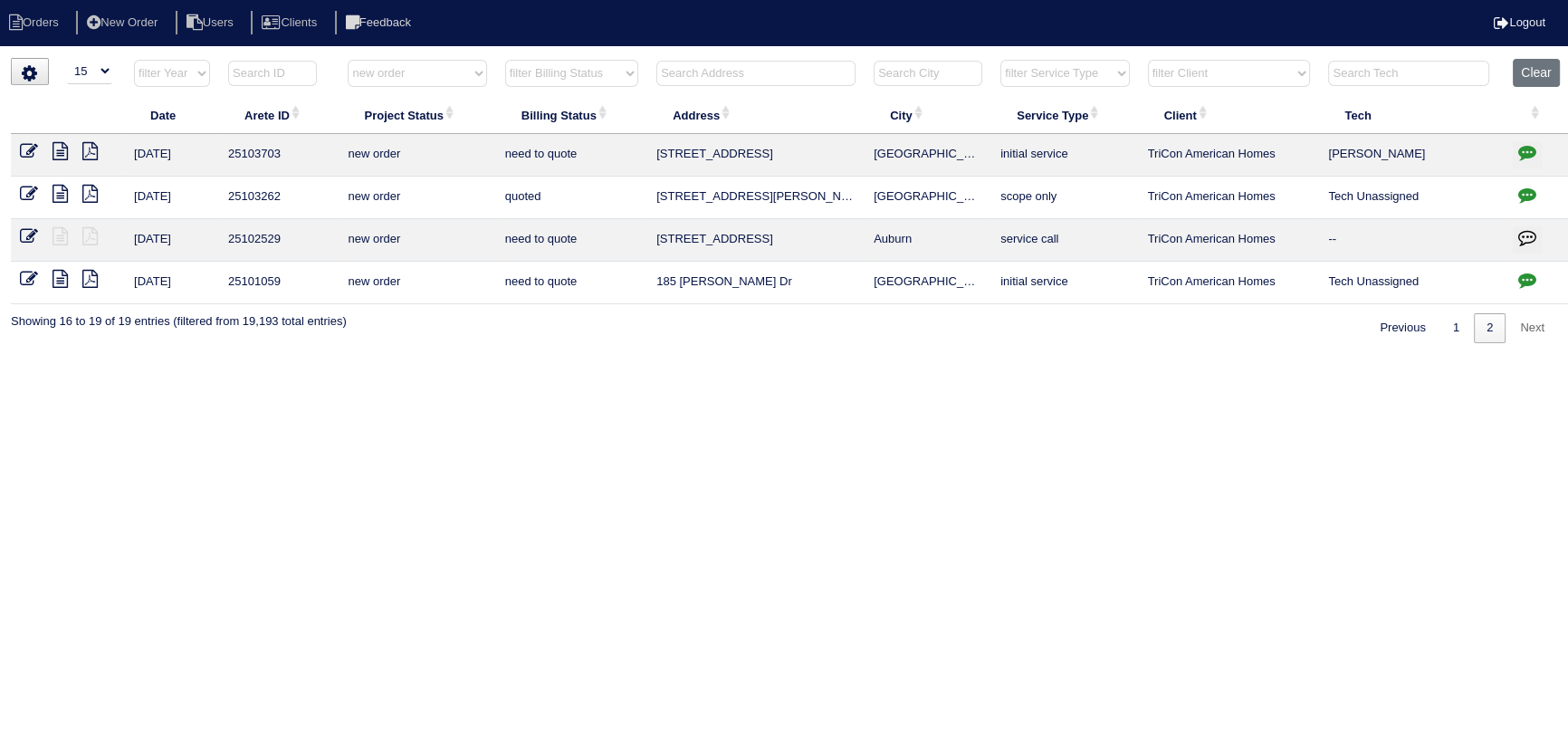
scroll to position [0, 0]
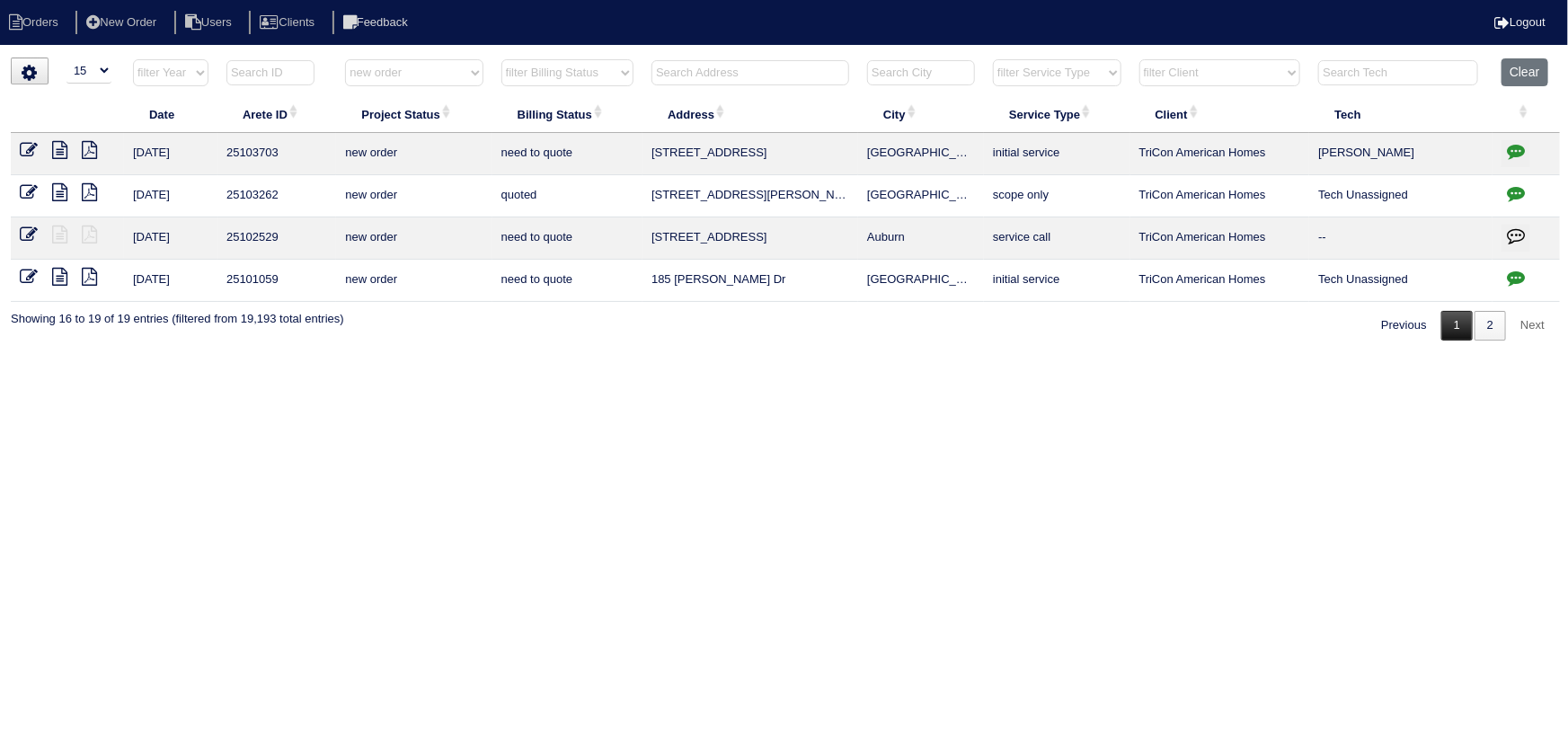
click at [1446, 326] on link "1" at bounding box center [1456, 326] width 31 height 30
select select "new order"
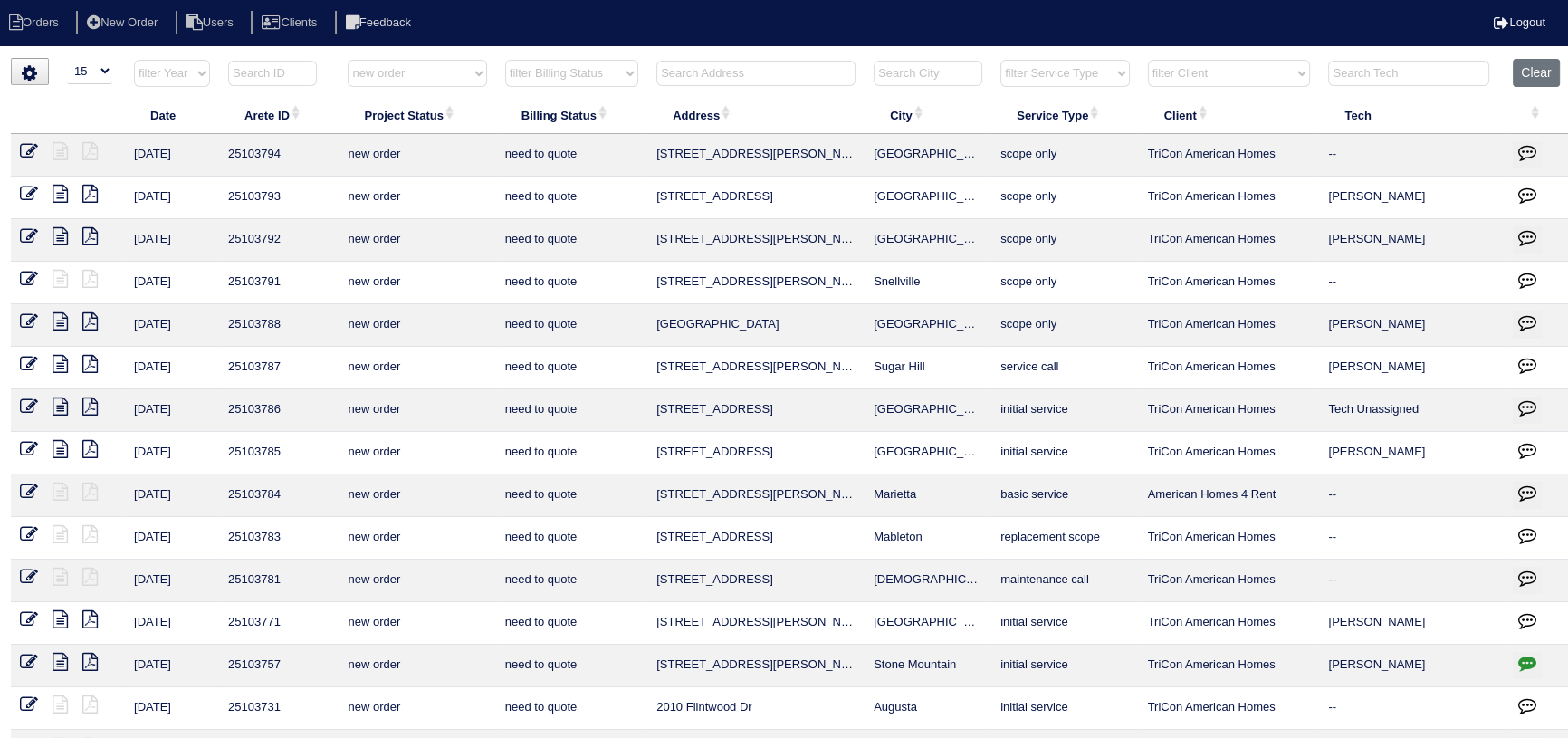
drag, startPoint x: 446, startPoint y: 76, endPoint x: 450, endPoint y: 85, distance: 9.8
click at [446, 76] on select "filter Project Status -- Any Project Status -- new order assigned in progress f…" at bounding box center [417, 73] width 139 height 27
select select
click at [348, 60] on select "filter Project Status -- Any Project Status -- new order assigned in progress f…" at bounding box center [417, 73] width 139 height 27
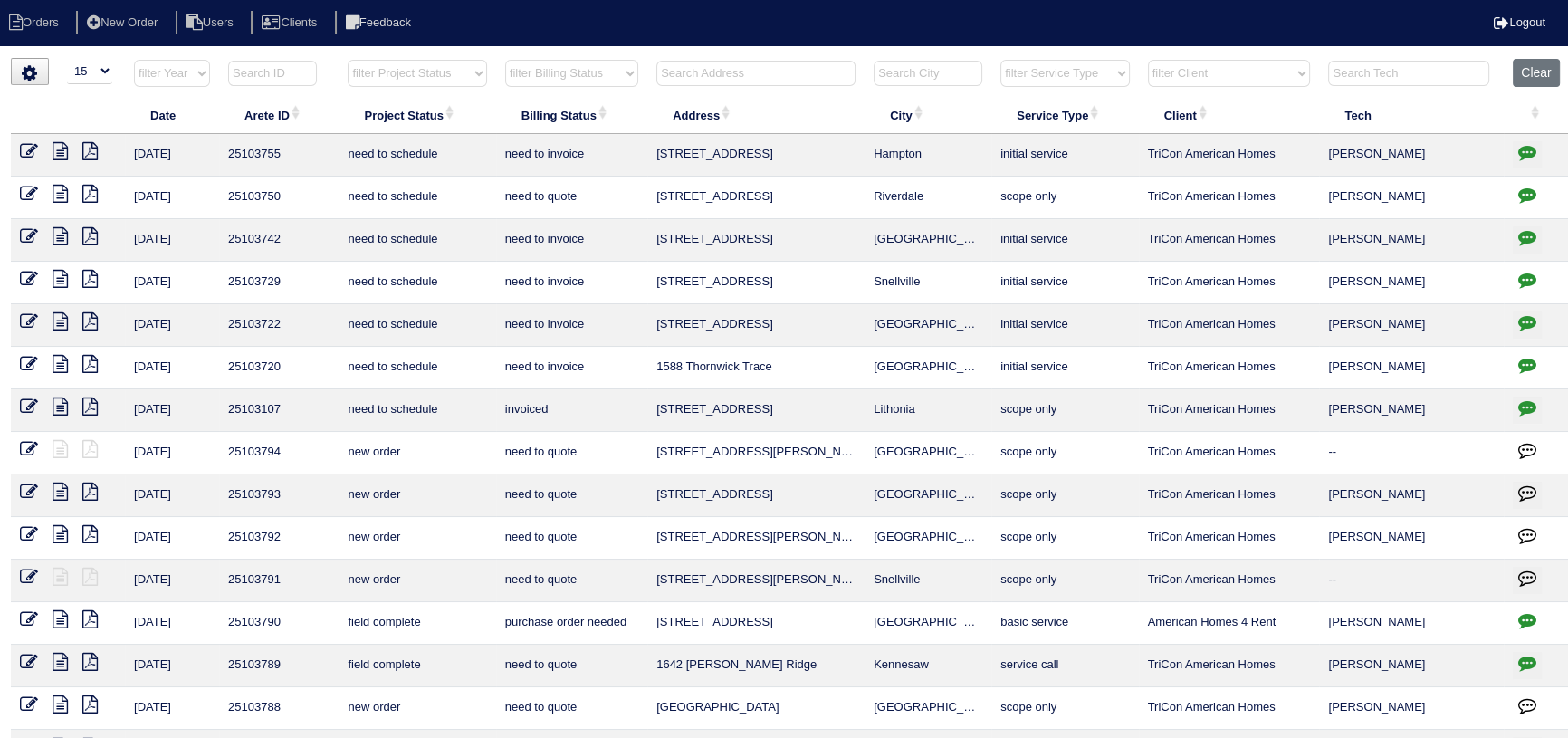
click at [698, 64] on input "text" at bounding box center [756, 73] width 199 height 25
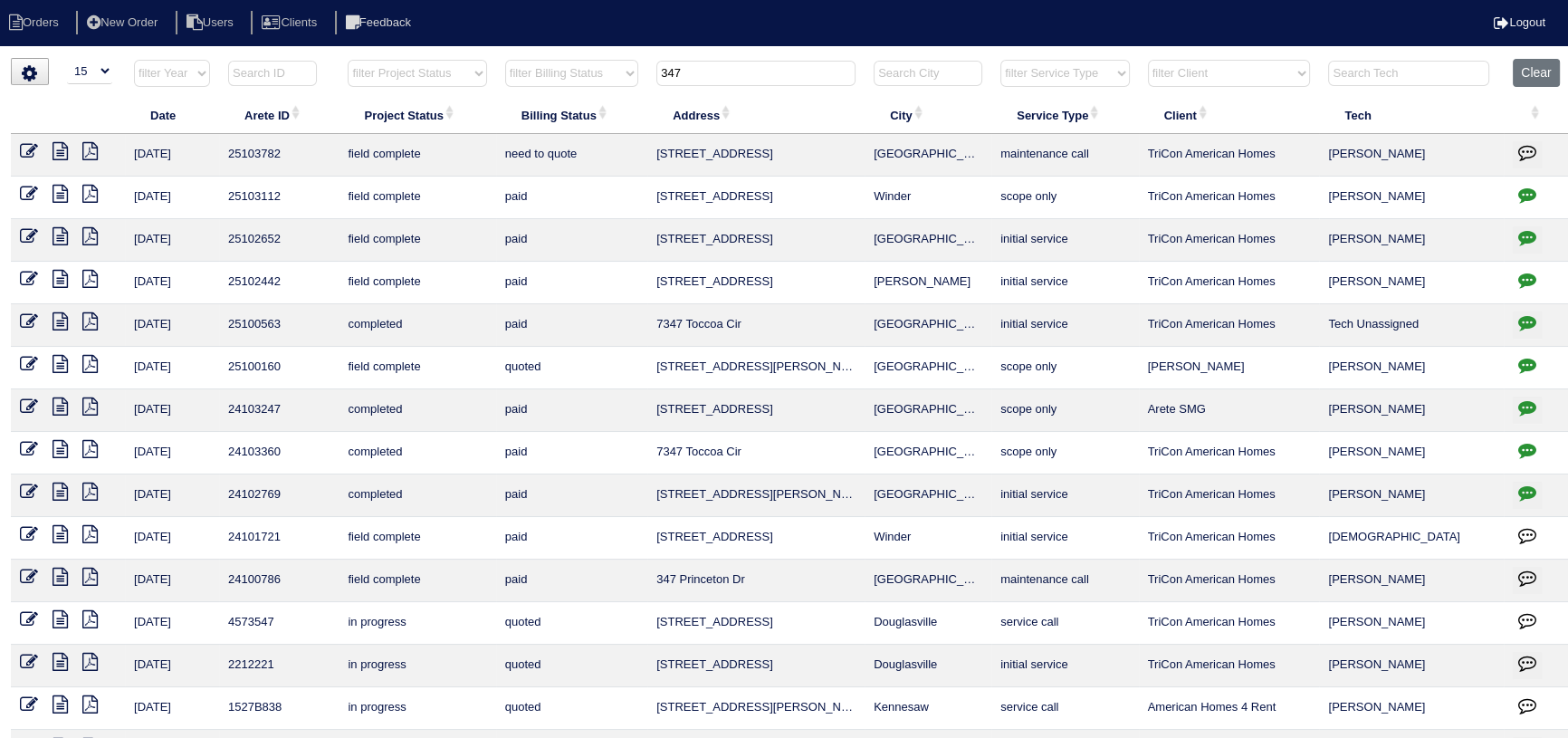
type input "347"
click at [56, 154] on icon at bounding box center [61, 151] width 16 height 19
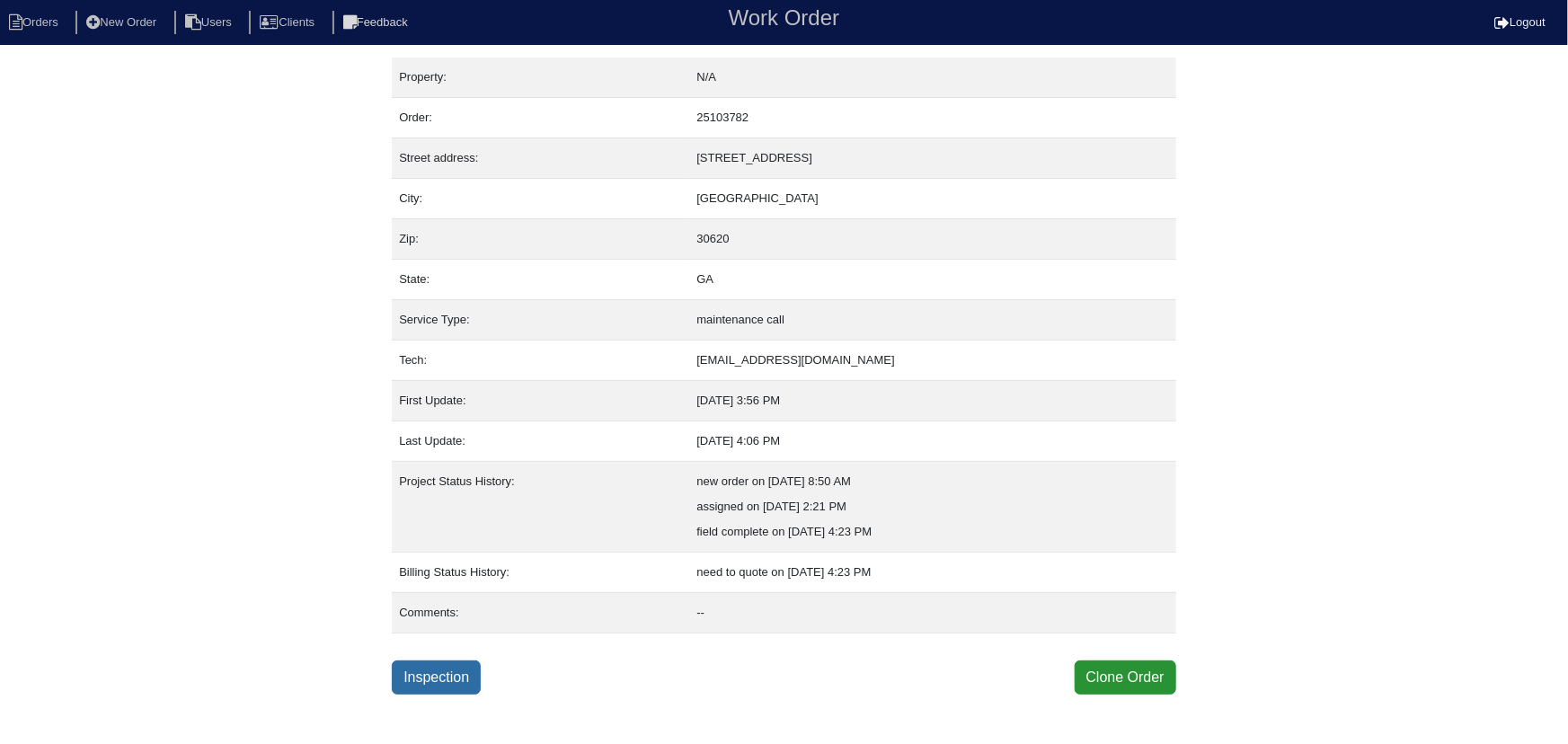
click at [442, 680] on link "Inspection" at bounding box center [436, 677] width 89 height 34
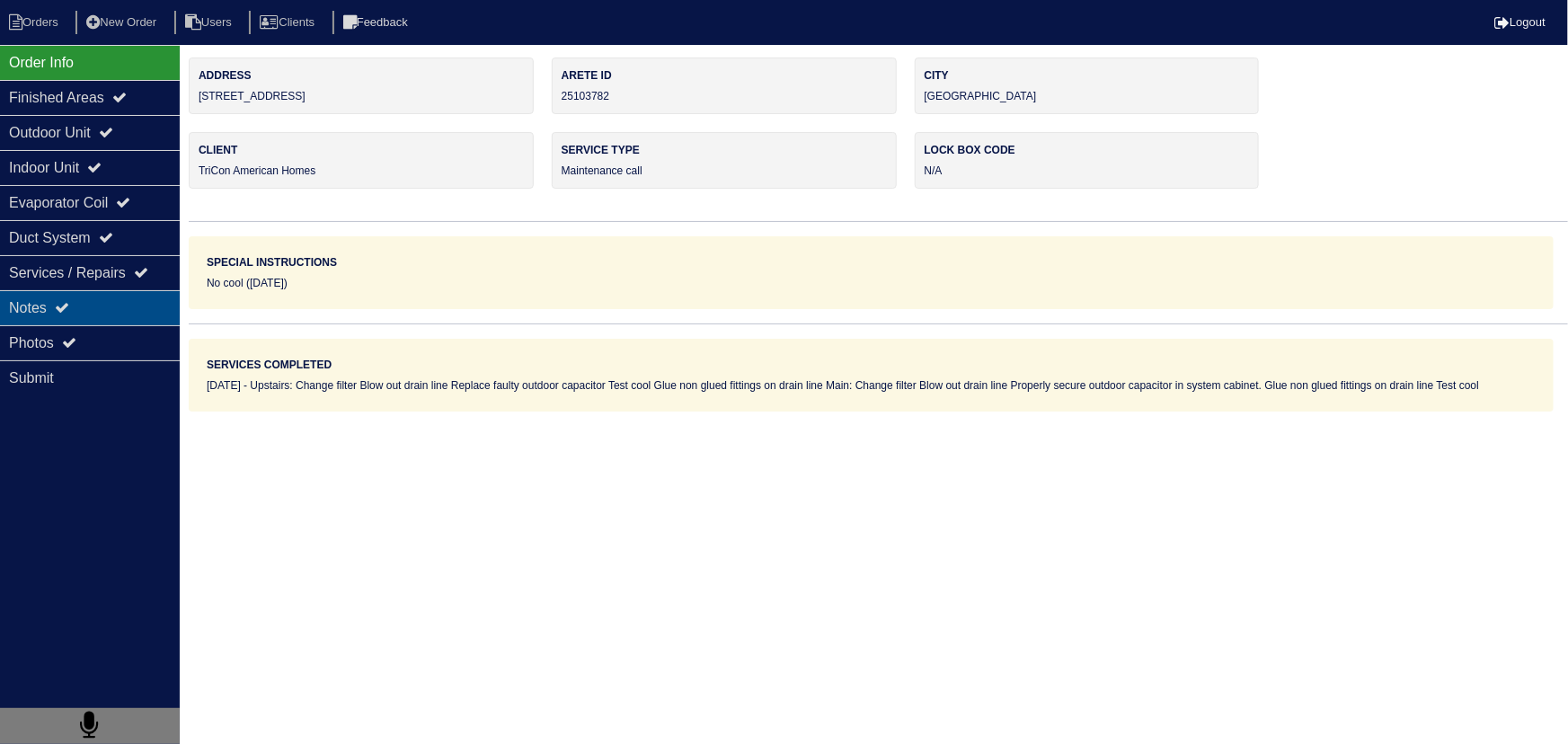
click at [129, 302] on div "Notes" at bounding box center [89, 307] width 179 height 35
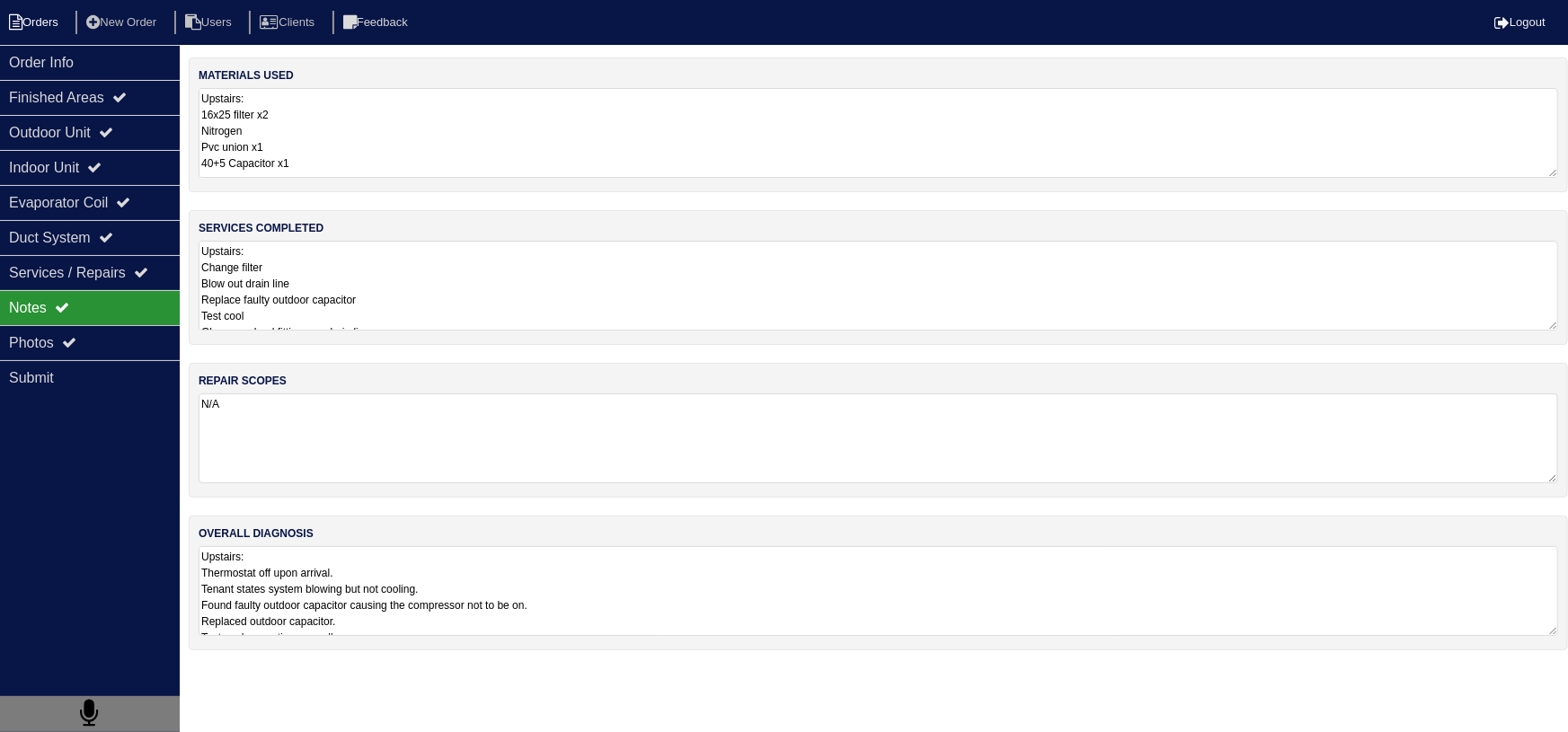
click at [37, 18] on li "Orders" at bounding box center [36, 22] width 73 height 24
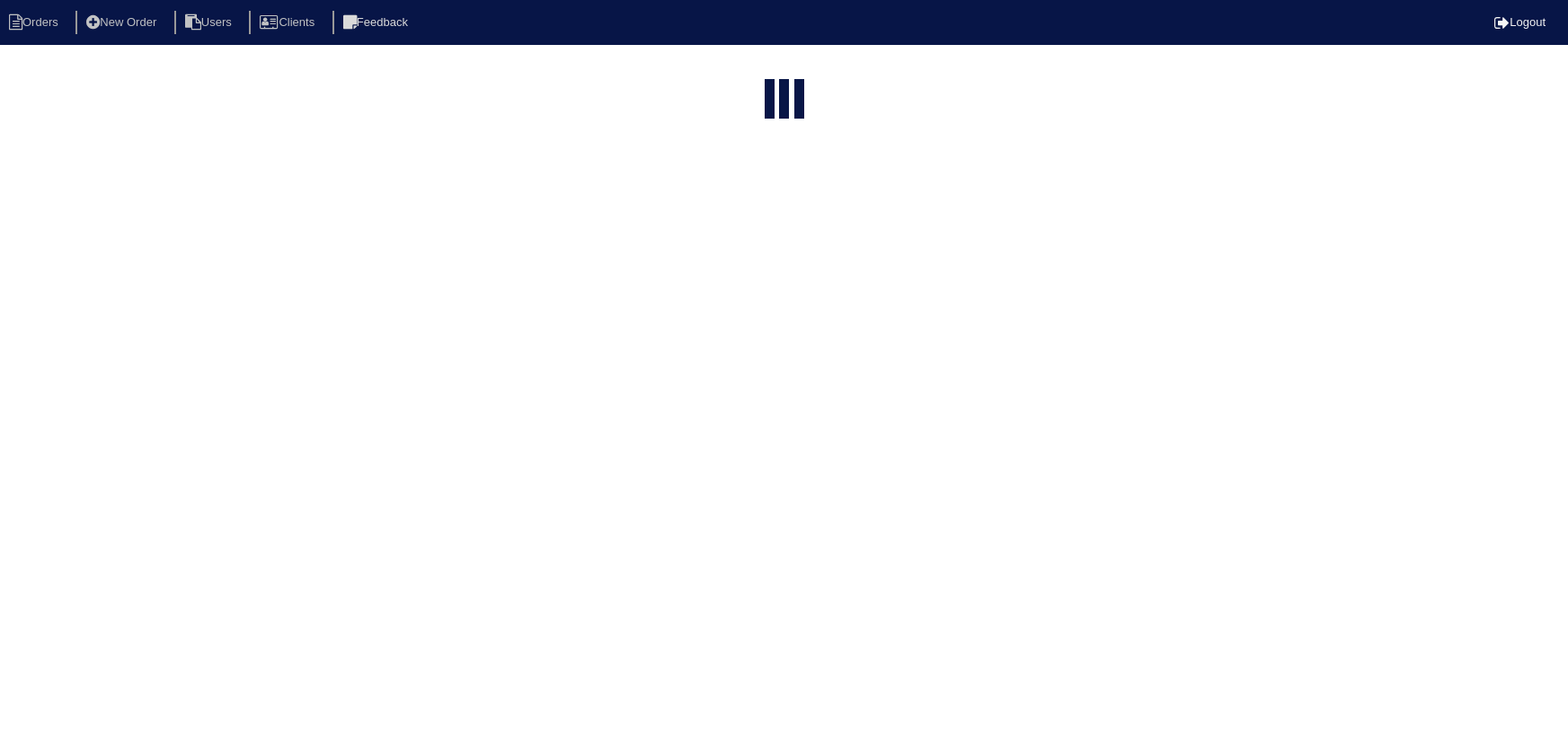
select select "15"
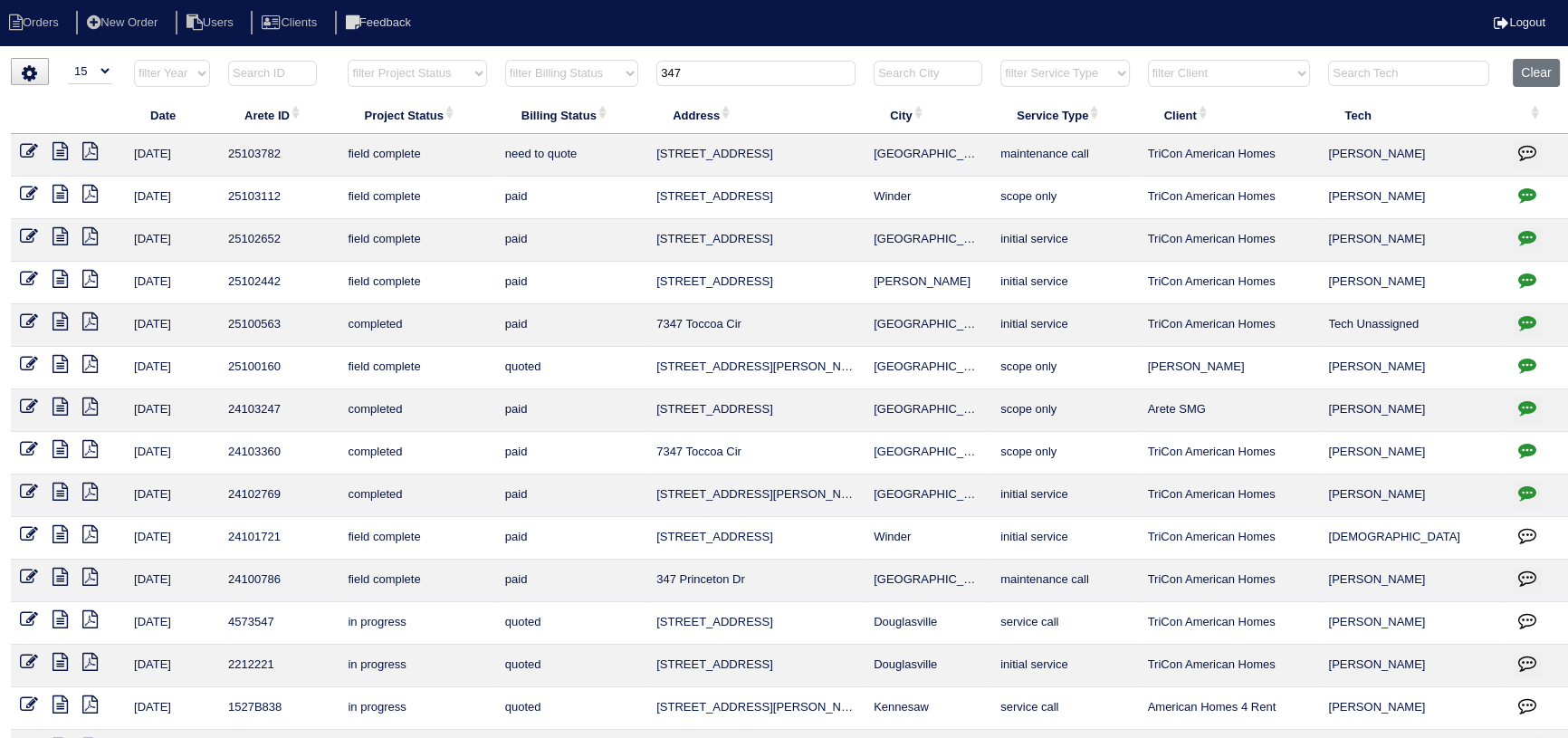
drag, startPoint x: 709, startPoint y: 77, endPoint x: 635, endPoint y: 79, distance: 74.0
click at [635, 79] on tr "filter Year -- Any Year -- 2025 2024 2023 2022 2021 2020 2019 filter Project St…" at bounding box center [791, 77] width 1561 height 37
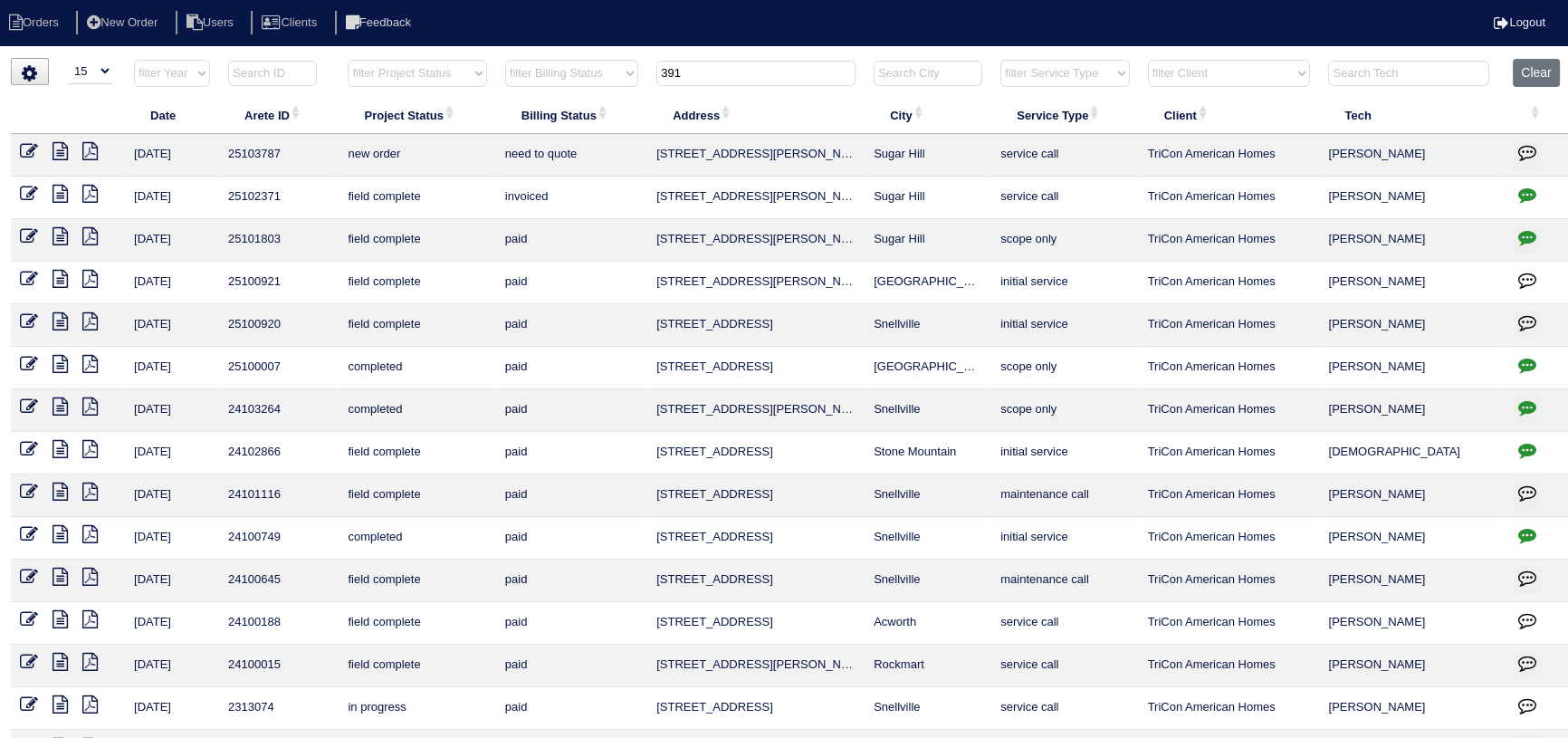
type input "391"
click at [27, 148] on icon at bounding box center [28, 151] width 19 height 19
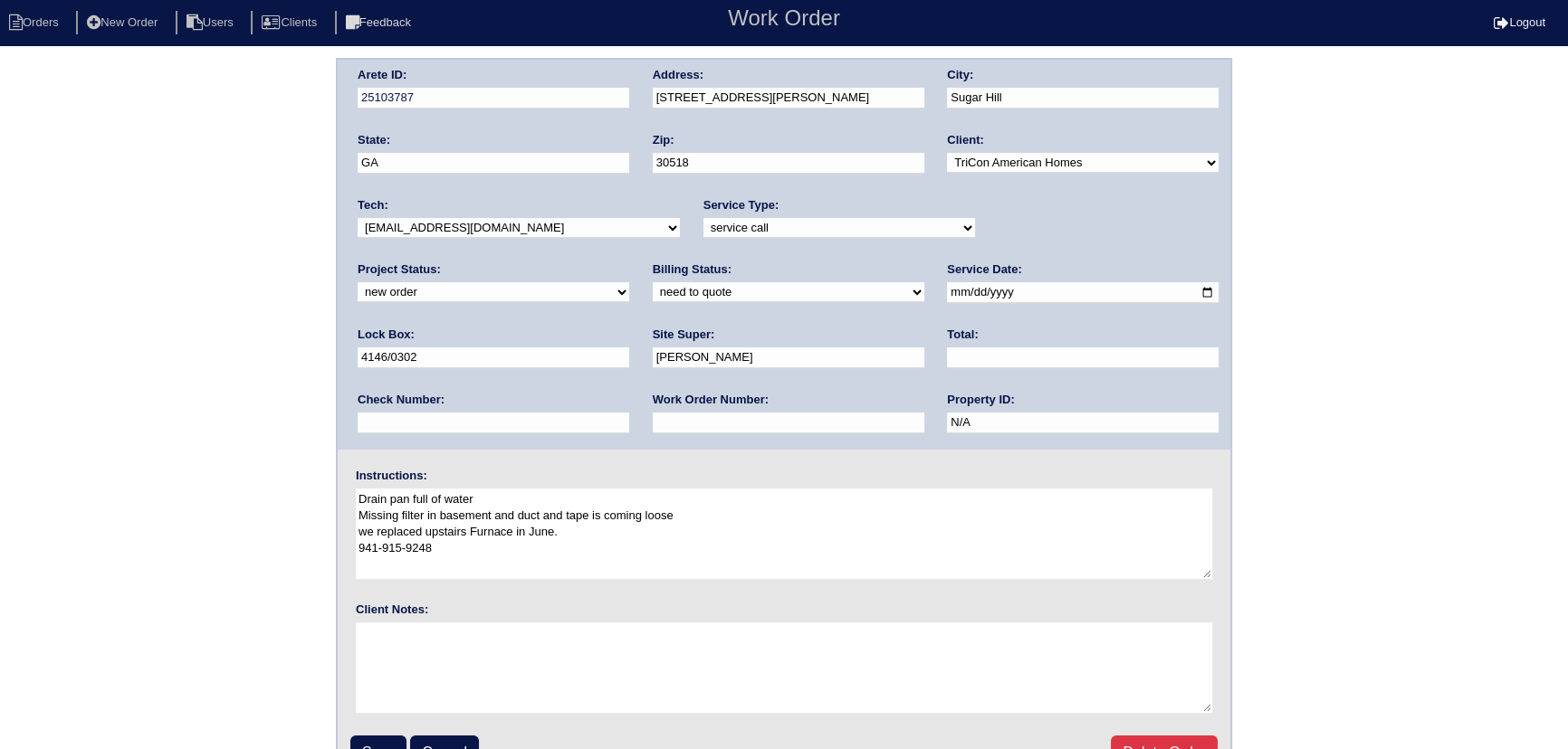
drag, startPoint x: 996, startPoint y: 223, endPoint x: 994, endPoint y: 236, distance: 13.2
click at [629, 282] on select "new order assigned in progress field complete need to schedule admin review arc…" at bounding box center [493, 292] width 272 height 20
select select "assigned"
click at [629, 282] on select "new order assigned in progress field complete need to schedule admin review arc…" at bounding box center [493, 292] width 272 height 20
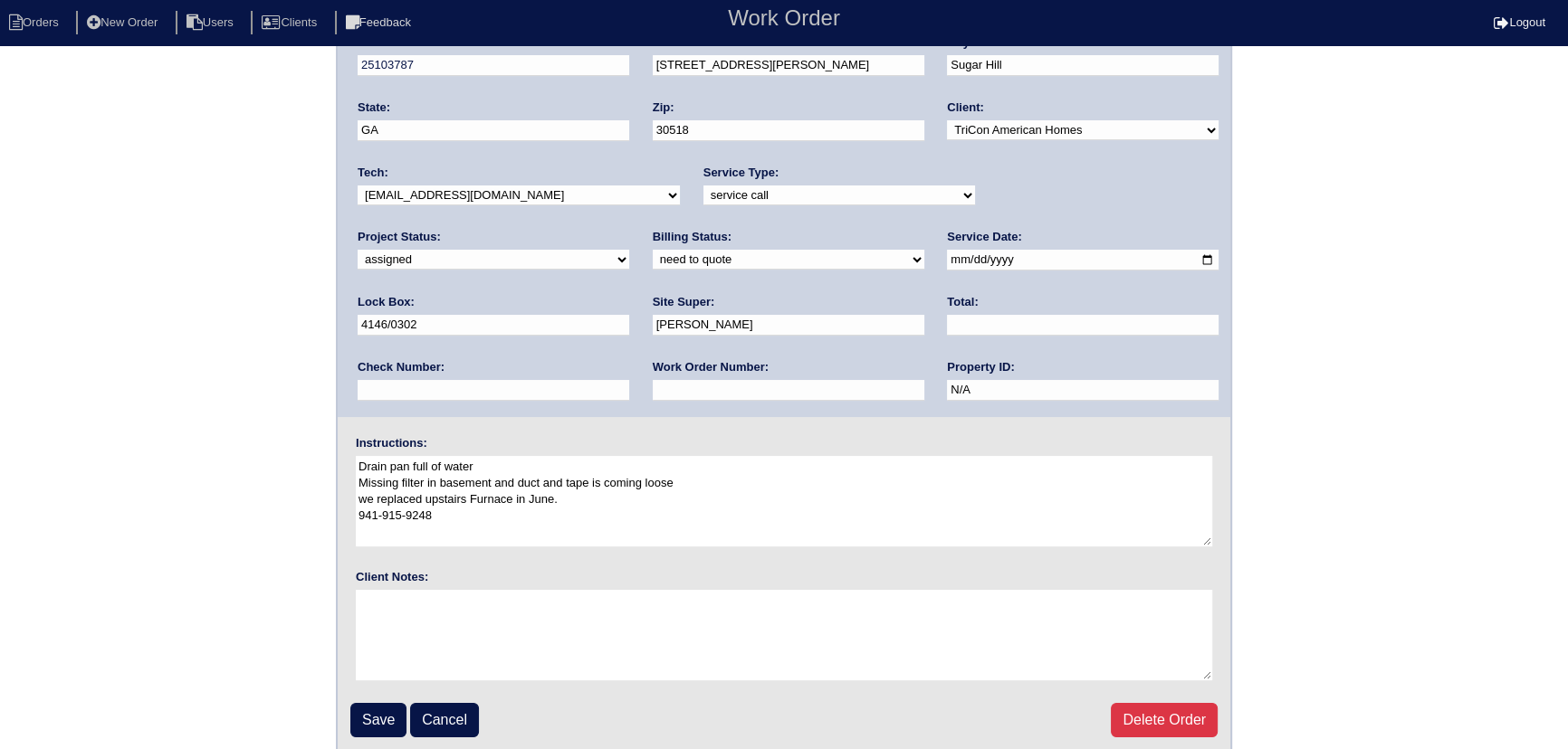
scroll to position [38, 0]
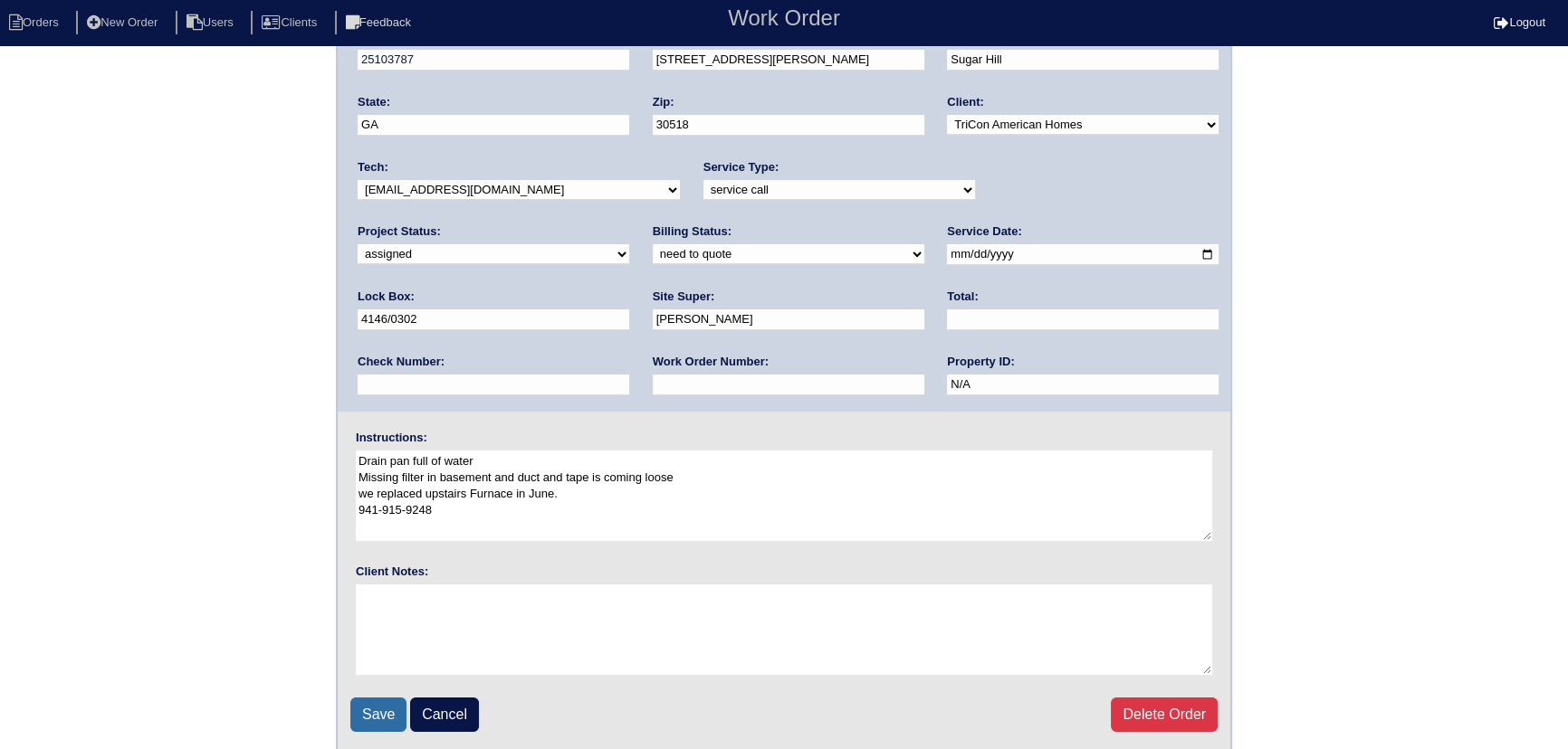
click at [396, 719] on input "Save" at bounding box center [378, 714] width 56 height 34
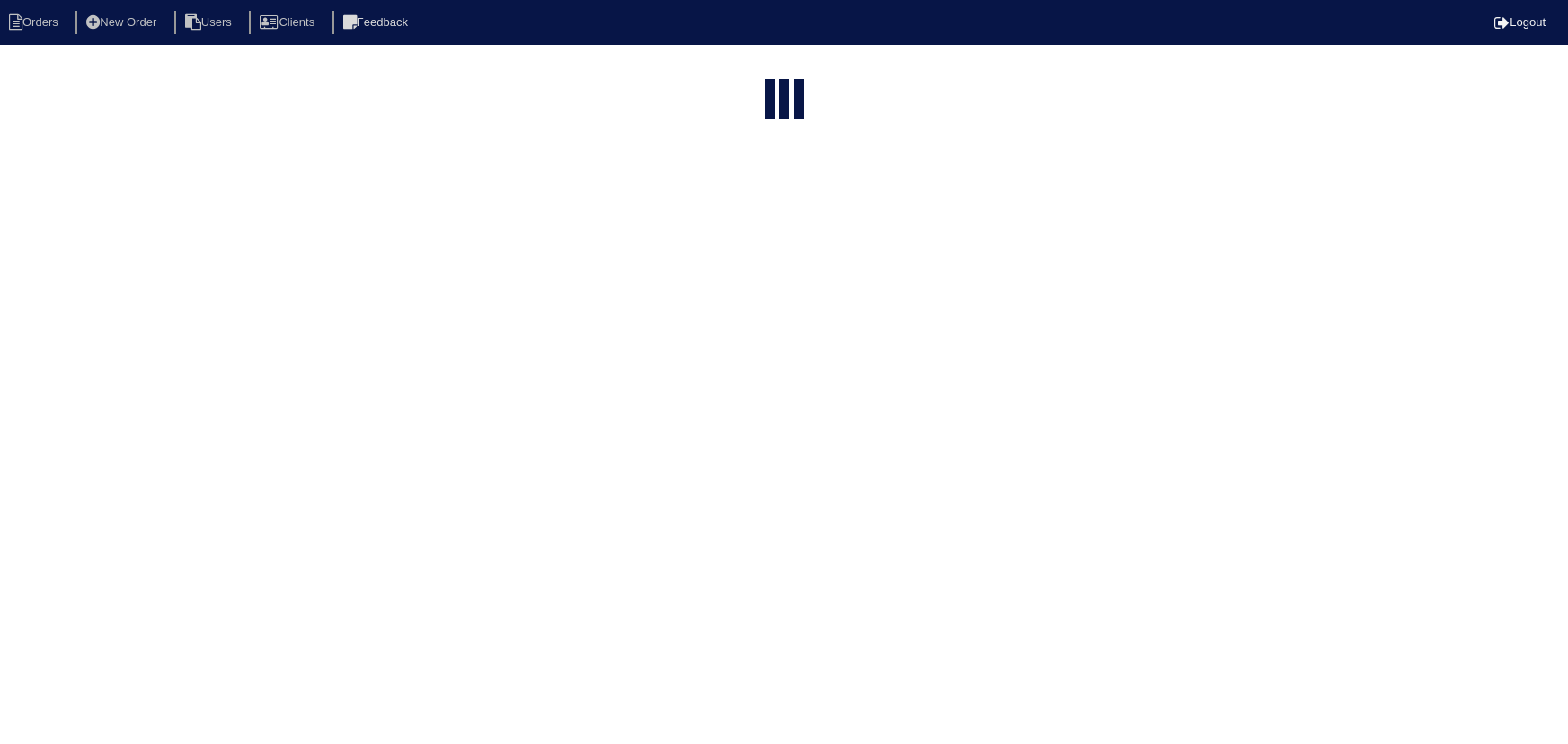
select select "15"
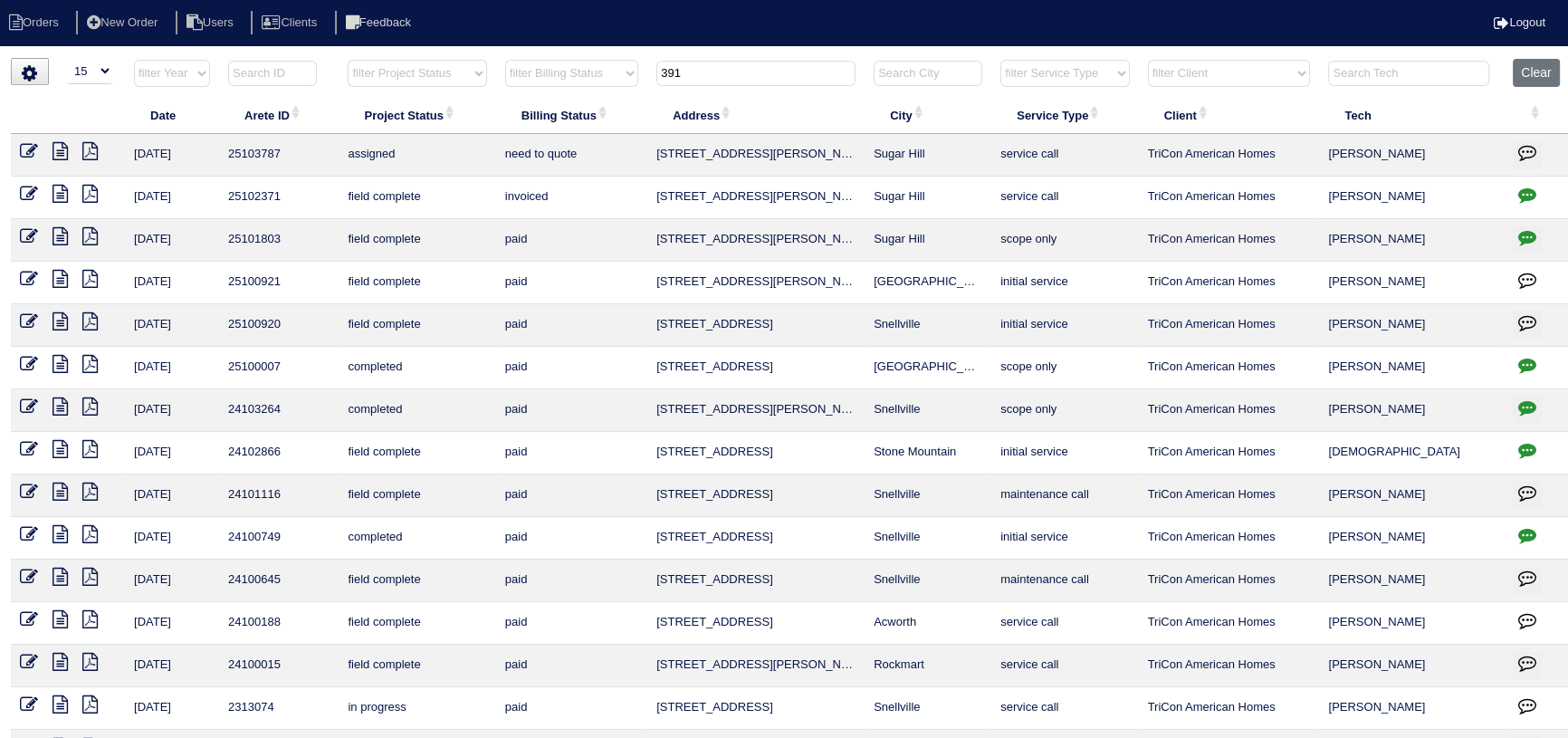
click at [25, 142] on icon at bounding box center [28, 151] width 19 height 19
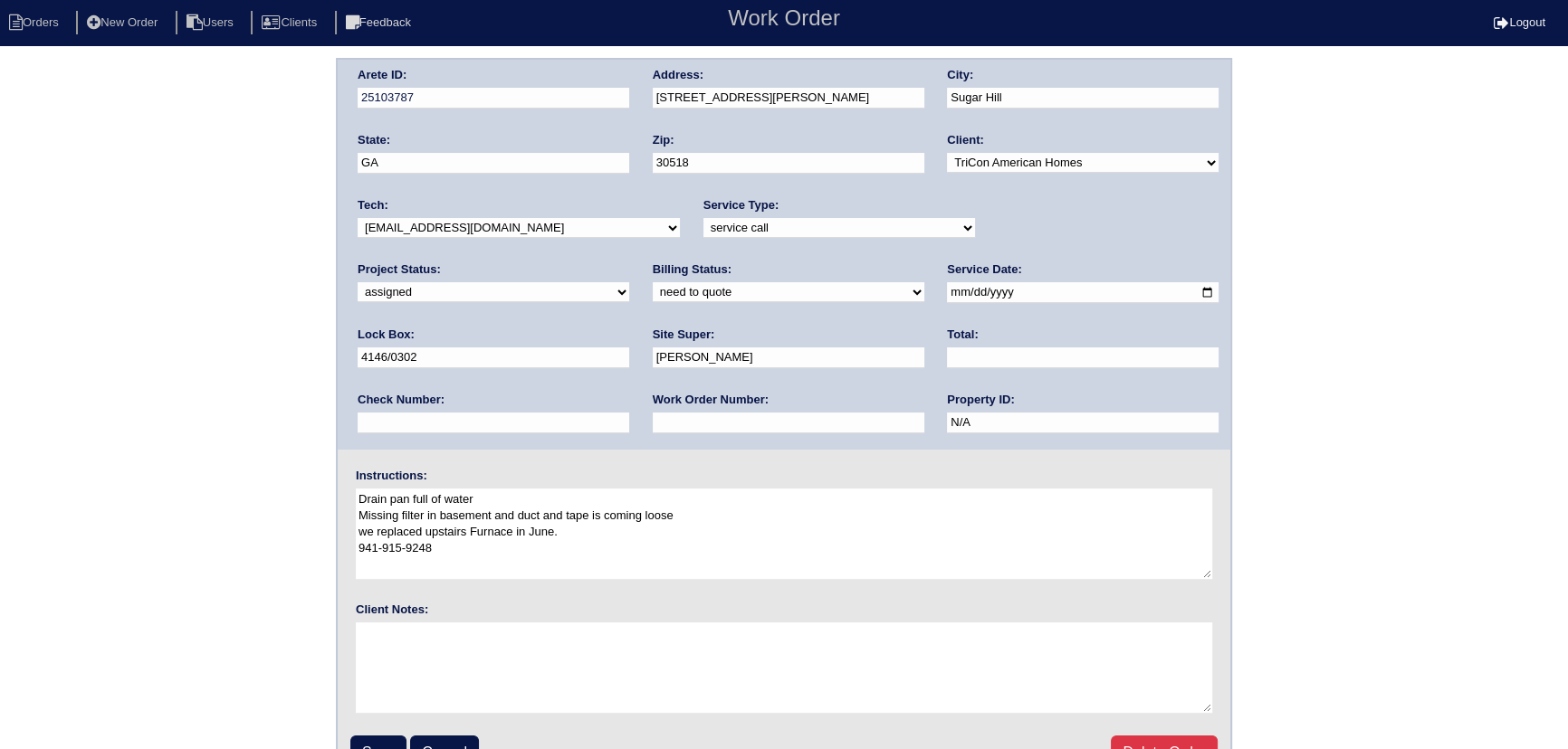
select select "80"
click at [358, 218] on select "-select- aretesmg+backup-tech@gmail.com benjohnholt88@gmail.com callisonhvac@ya…" at bounding box center [519, 228] width 322 height 20
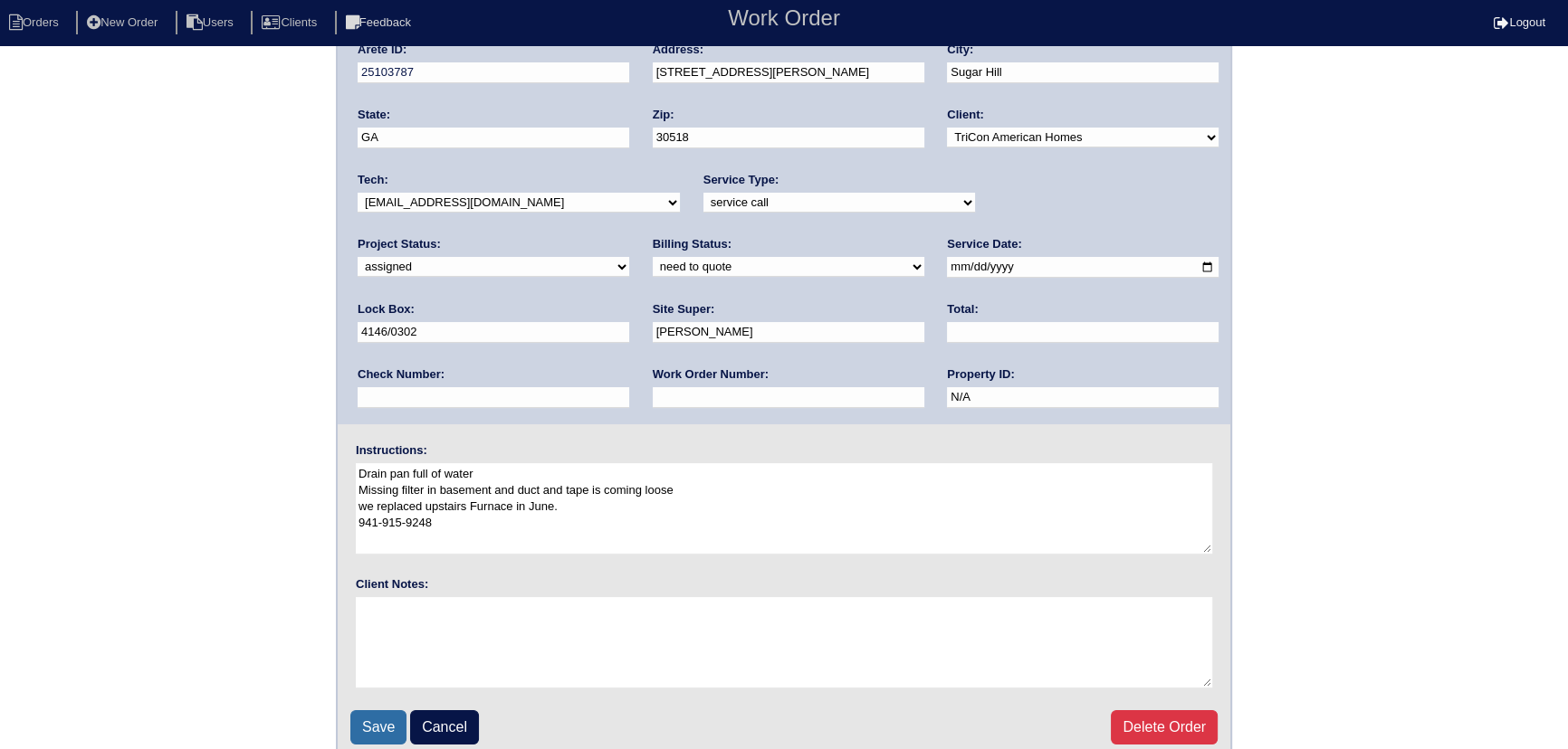
scroll to position [38, 0]
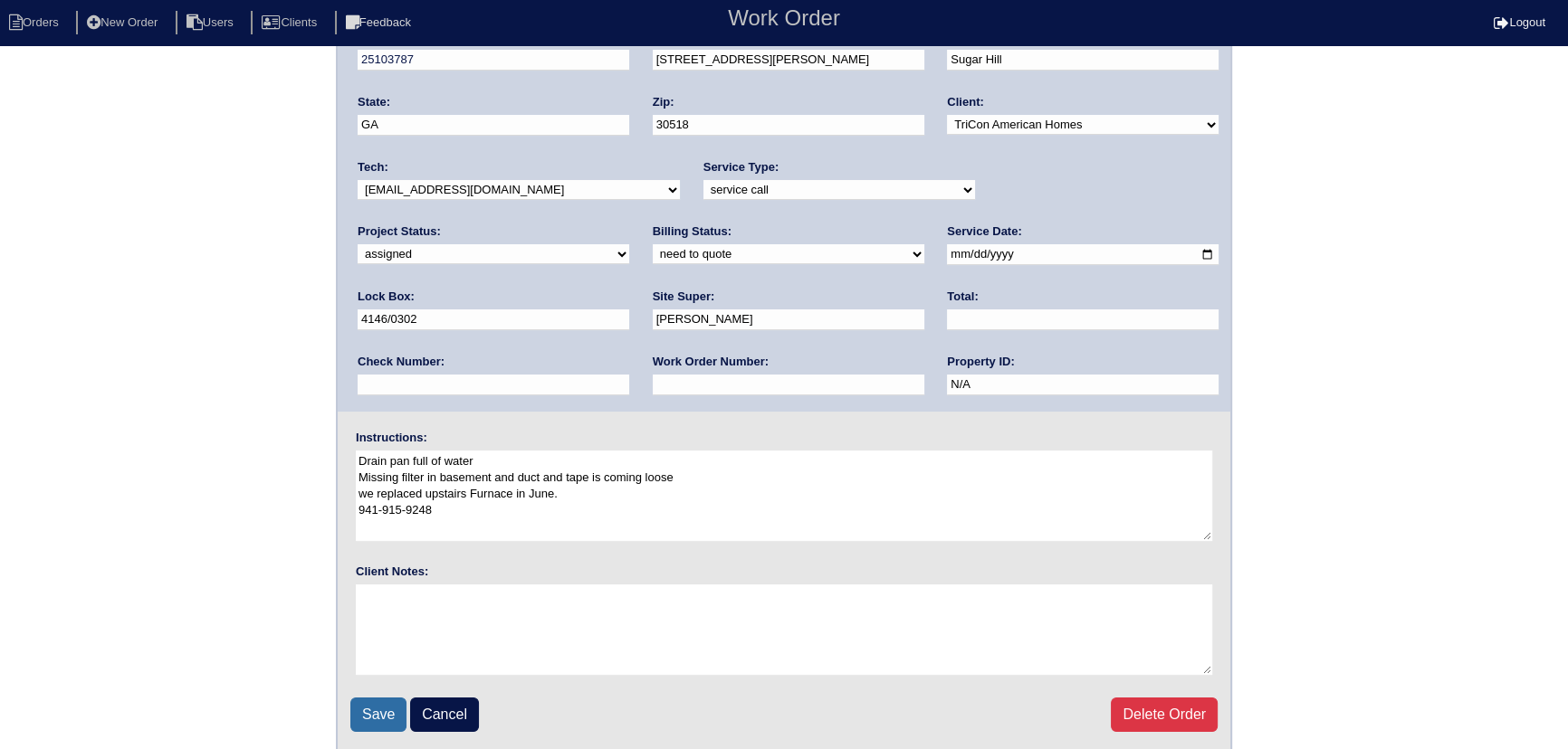
click at [366, 700] on input "Save" at bounding box center [378, 714] width 56 height 34
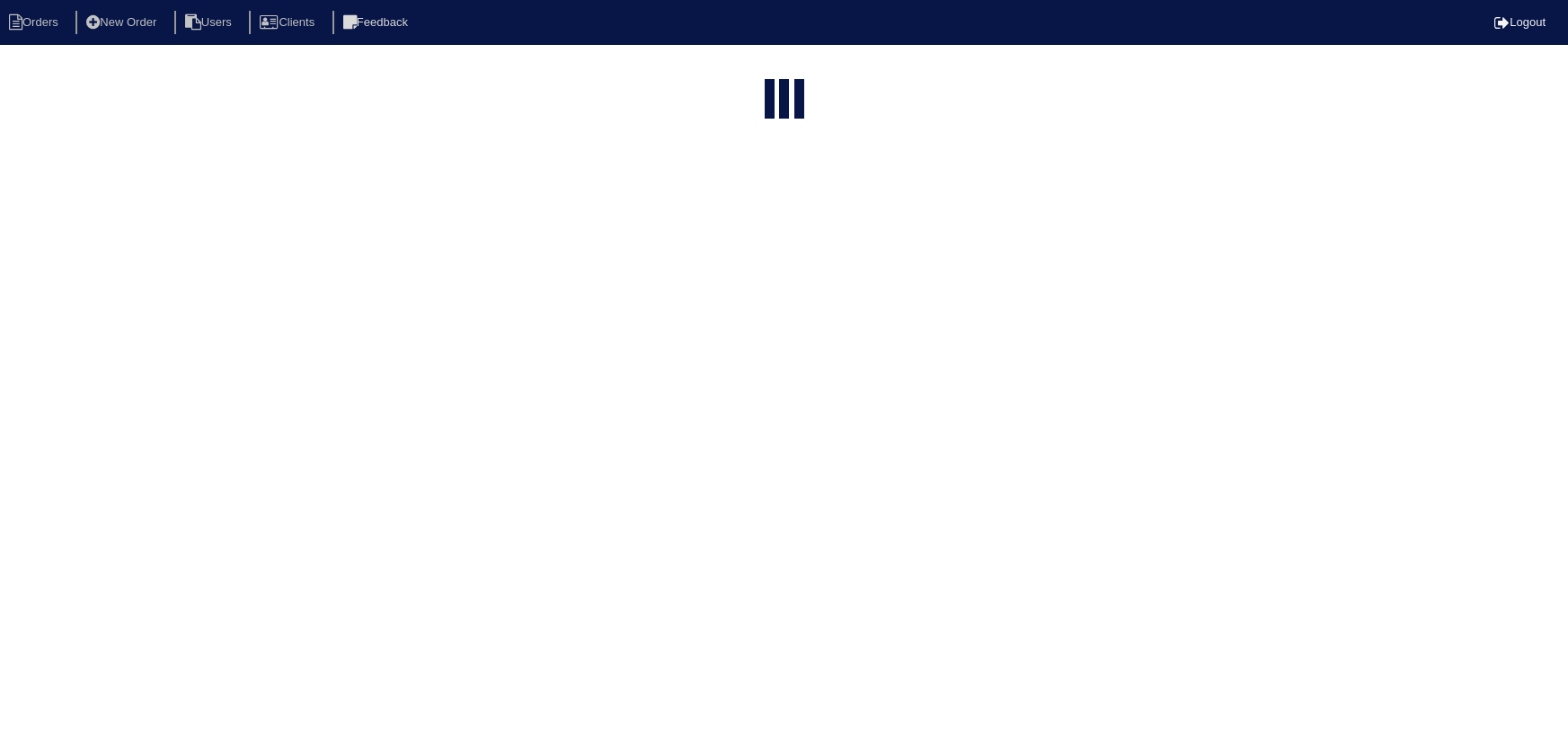
select select "15"
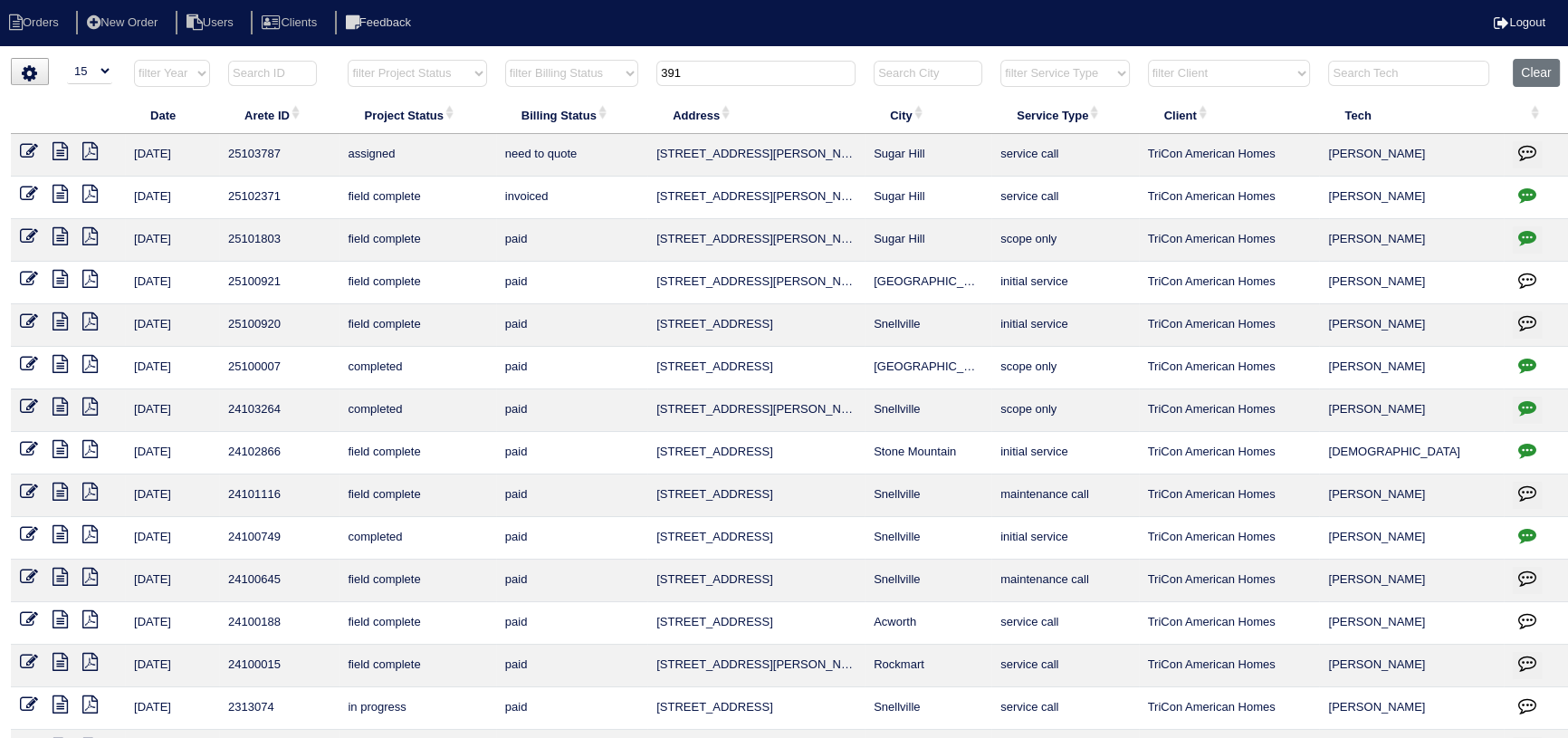
click at [588, 81] on tr "filter Year -- Any Year -- 2025 2024 2023 2022 2021 2020 2019 filter Project St…" at bounding box center [791, 77] width 1561 height 37
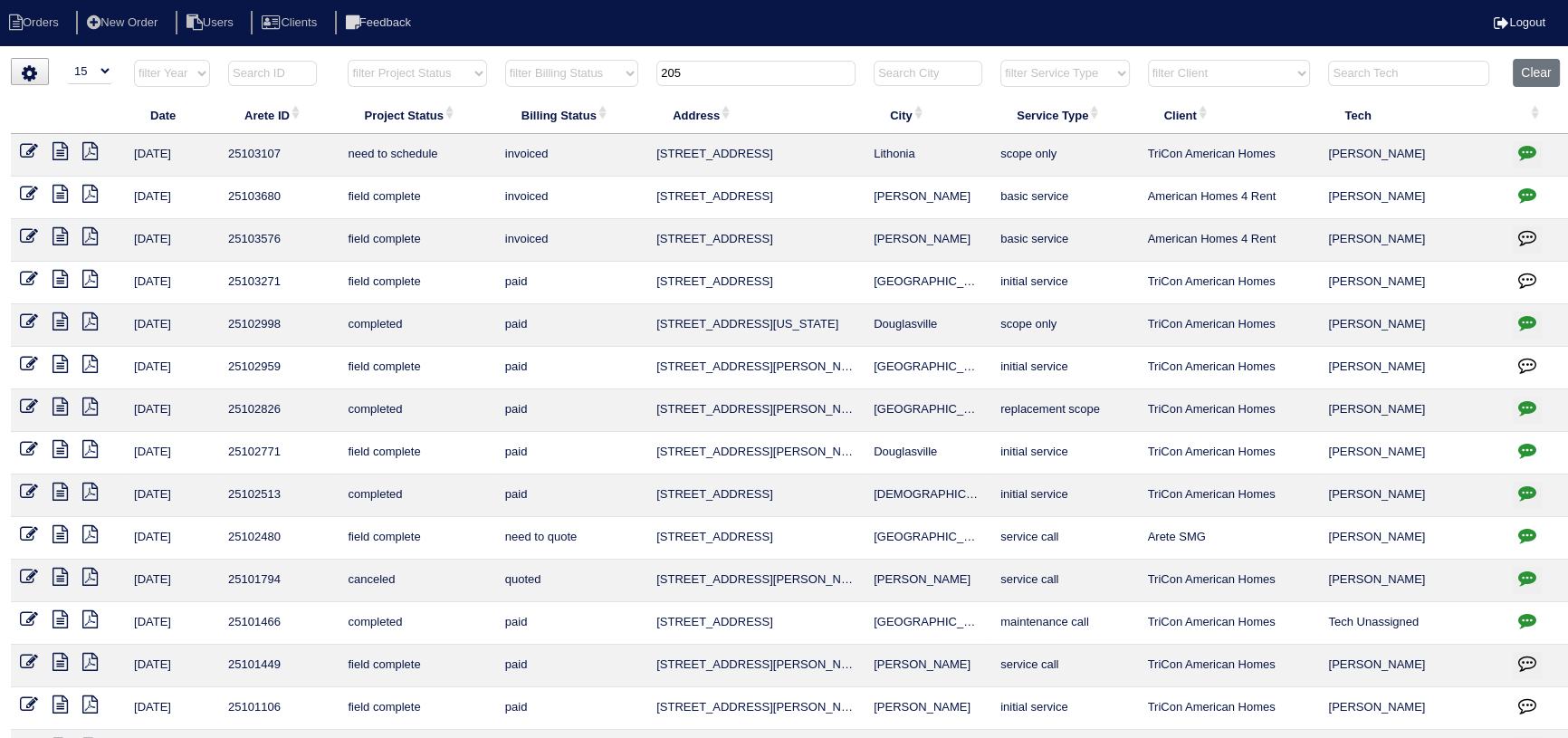
type input "205"
drag, startPoint x: 942, startPoint y: 154, endPoint x: 654, endPoint y: 157, distance: 288.0
click at [654, 157] on tr "[DATE] 25103107 need to schedule invoiced 2053 Stablewood Cove [GEOGRAPHIC_DATA…" at bounding box center [791, 155] width 1561 height 43
copy tr "2053 Stablewood Cove [GEOGRAPHIC_DATA]"
click at [1524, 72] on button "Clear" at bounding box center [1535, 72] width 46 height 28
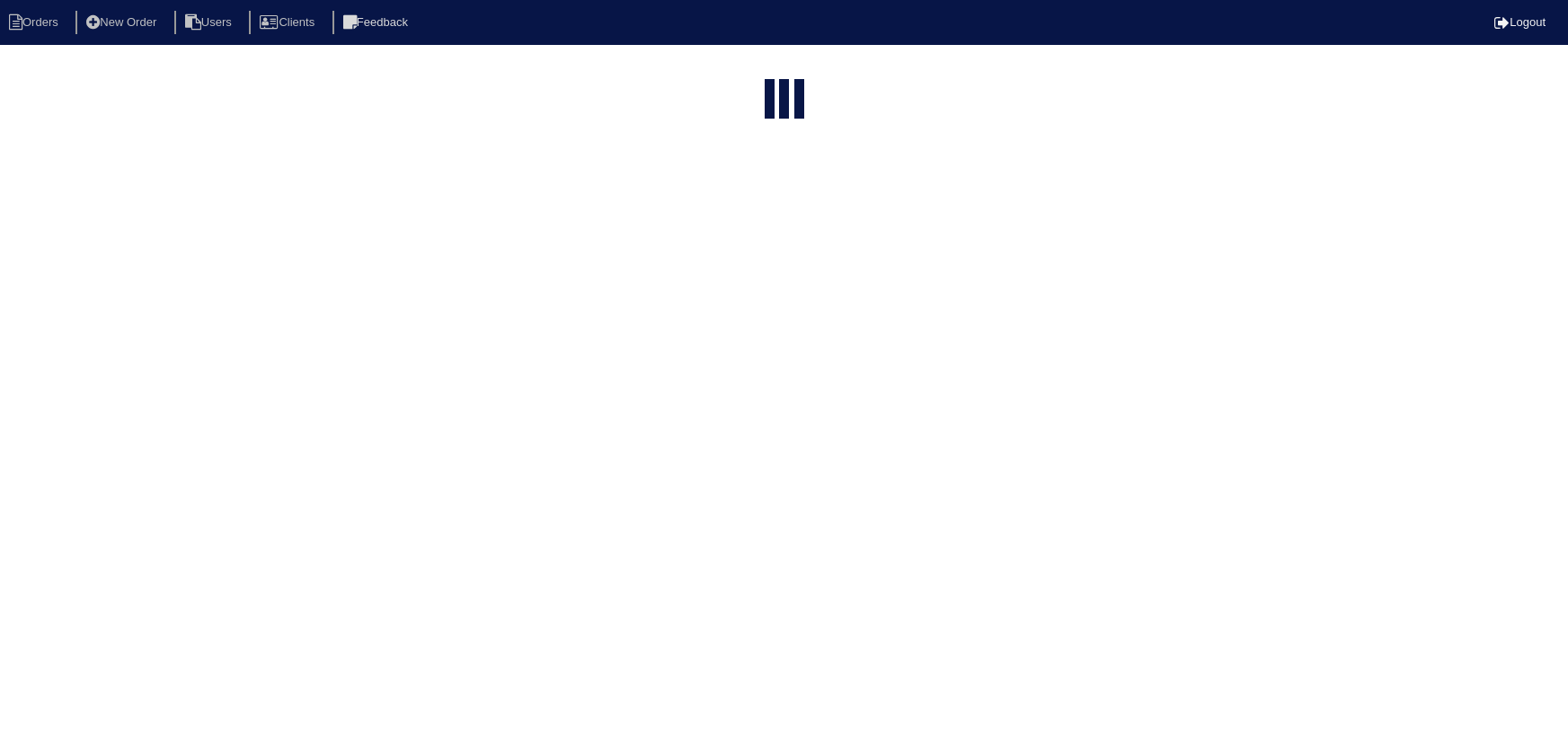
select select "15"
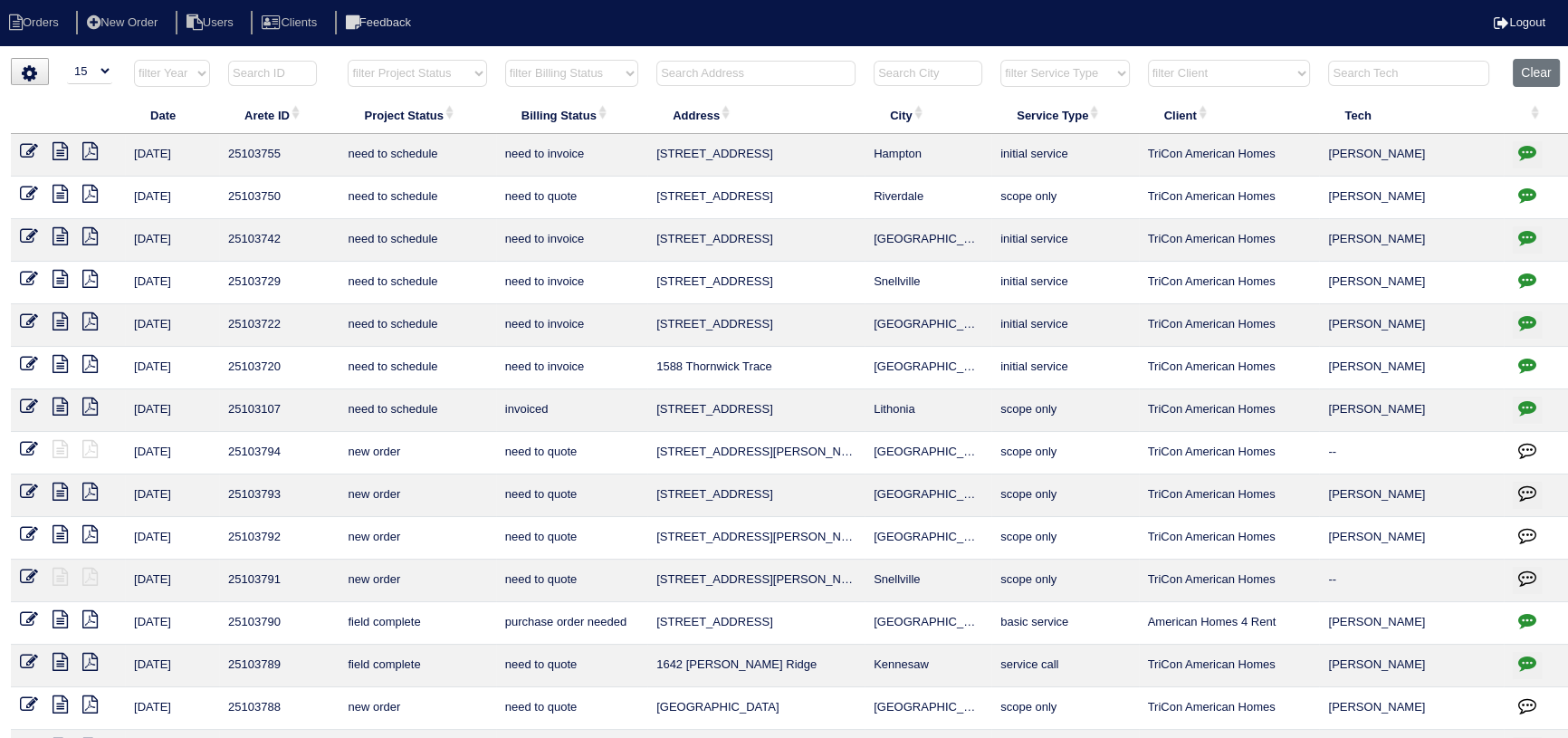
click at [1385, 74] on input "text" at bounding box center [1408, 73] width 161 height 25
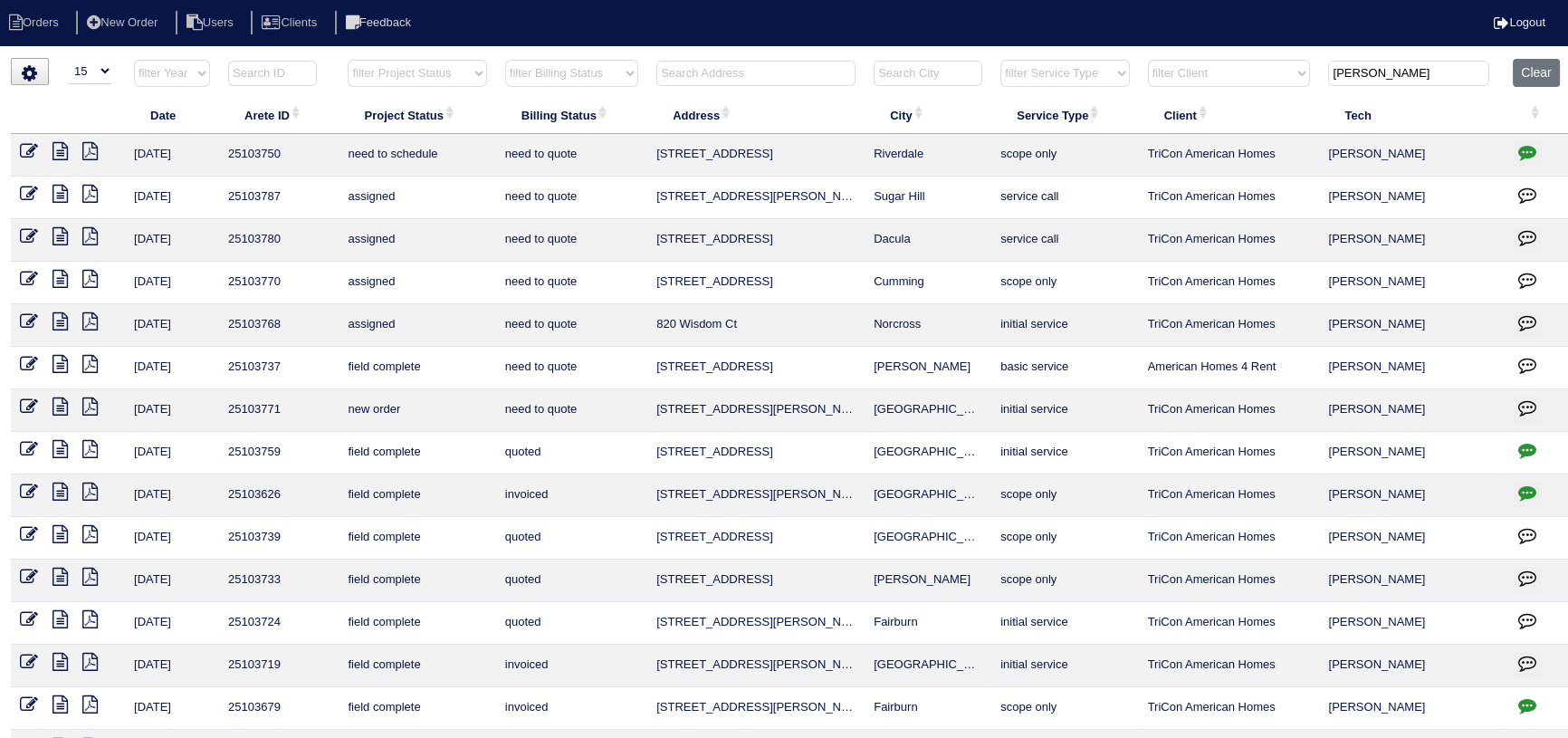
type input "jon"
drag, startPoint x: 951, startPoint y: 192, endPoint x: 687, endPoint y: 193, distance: 264.0
click at [660, 203] on tr "10/14/25 25103787 assigned need to quote 391 Spring Willow Dr NW Sugar Hill ser…" at bounding box center [791, 198] width 1561 height 43
drag, startPoint x: 688, startPoint y: 193, endPoint x: 951, endPoint y: 196, distance: 263.0
click at [878, 168] on td "Riverdale" at bounding box center [928, 155] width 127 height 43
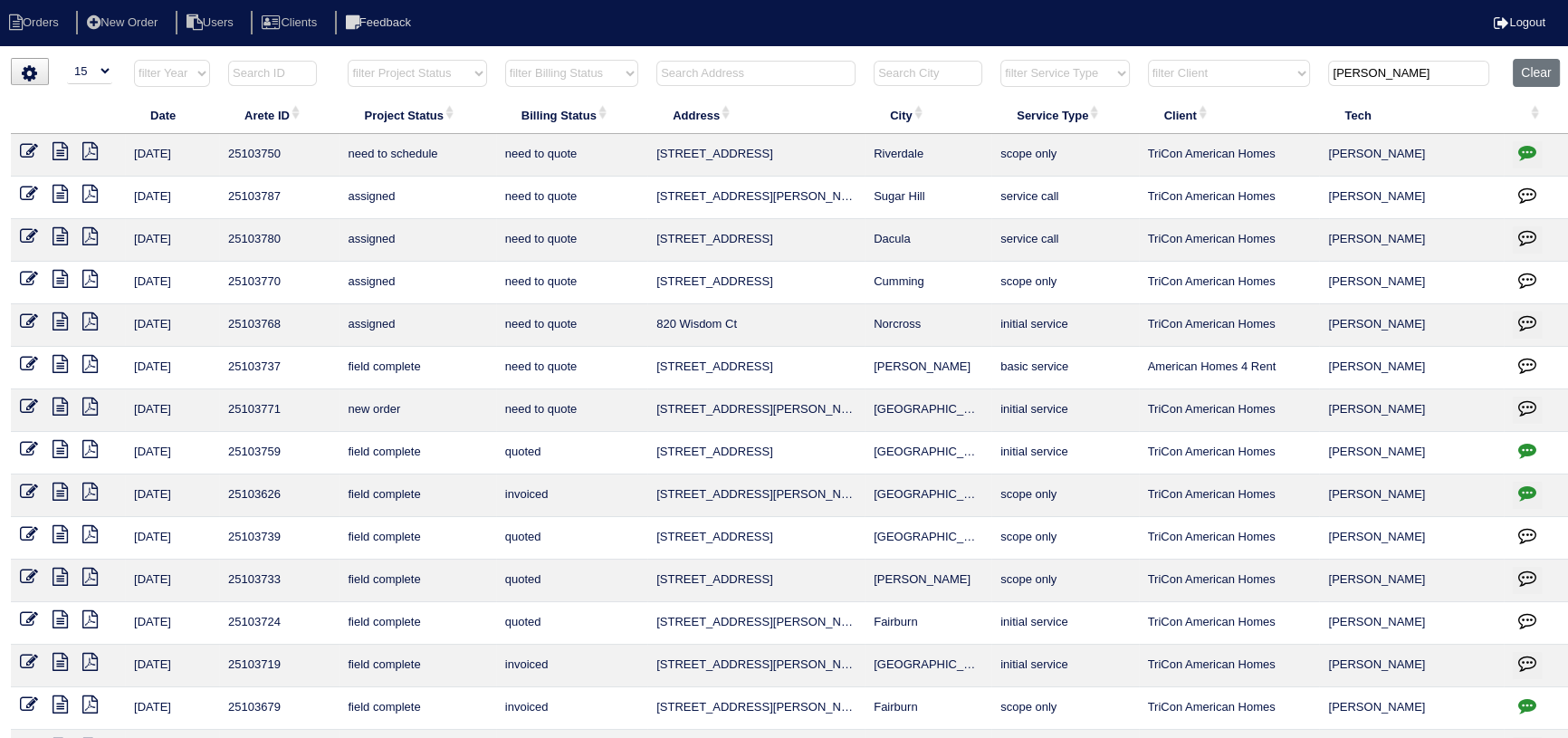
drag, startPoint x: 966, startPoint y: 201, endPoint x: 660, endPoint y: 195, distance: 306.1
click at [618, 195] on tr "10/14/25 25103787 assigned need to quote 391 Spring Willow Dr NW Sugar Hill ser…" at bounding box center [791, 198] width 1561 height 43
copy tr "391 Spring Willow Dr NW Sugar Hill"
click at [1524, 63] on button "Clear" at bounding box center [1535, 72] width 46 height 28
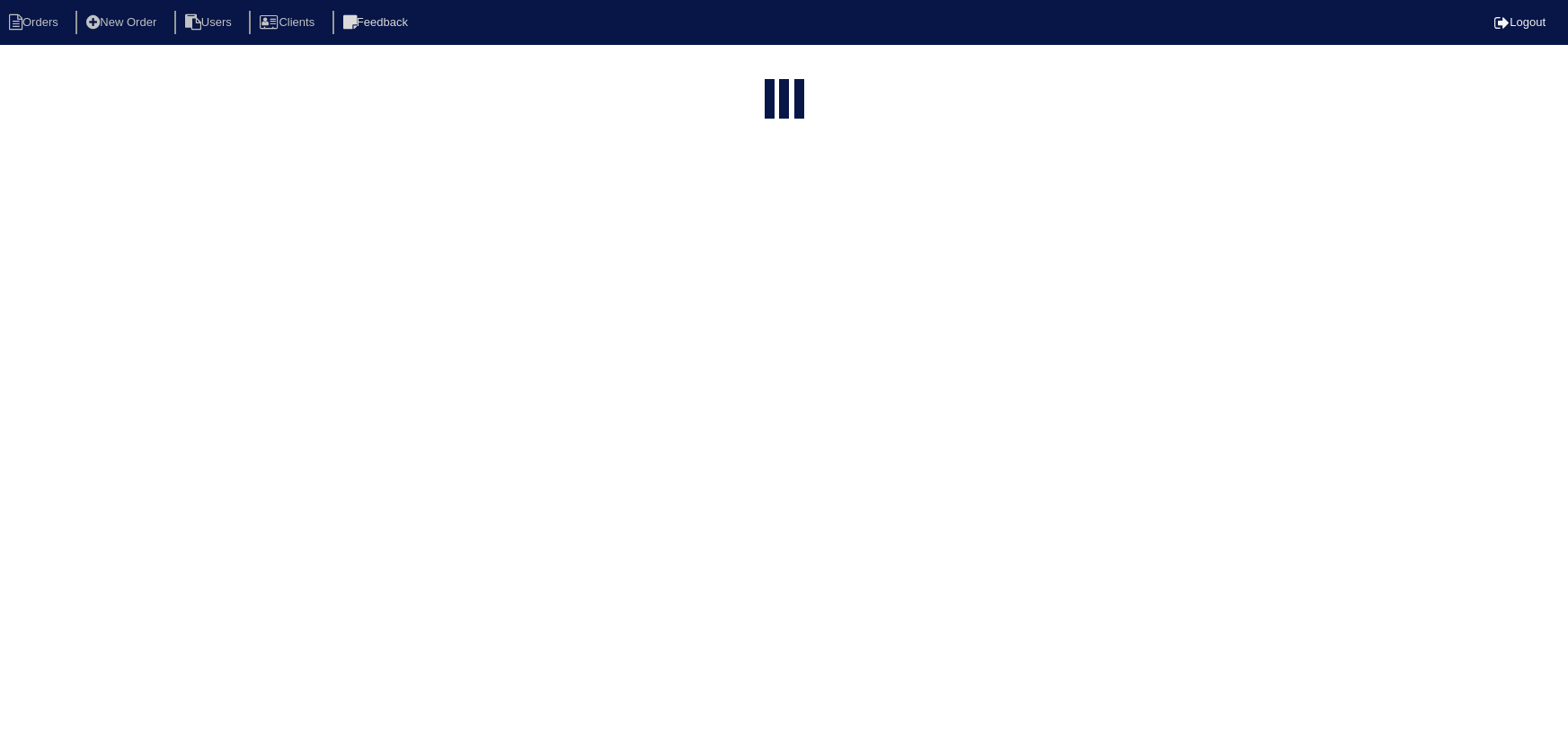
select select "15"
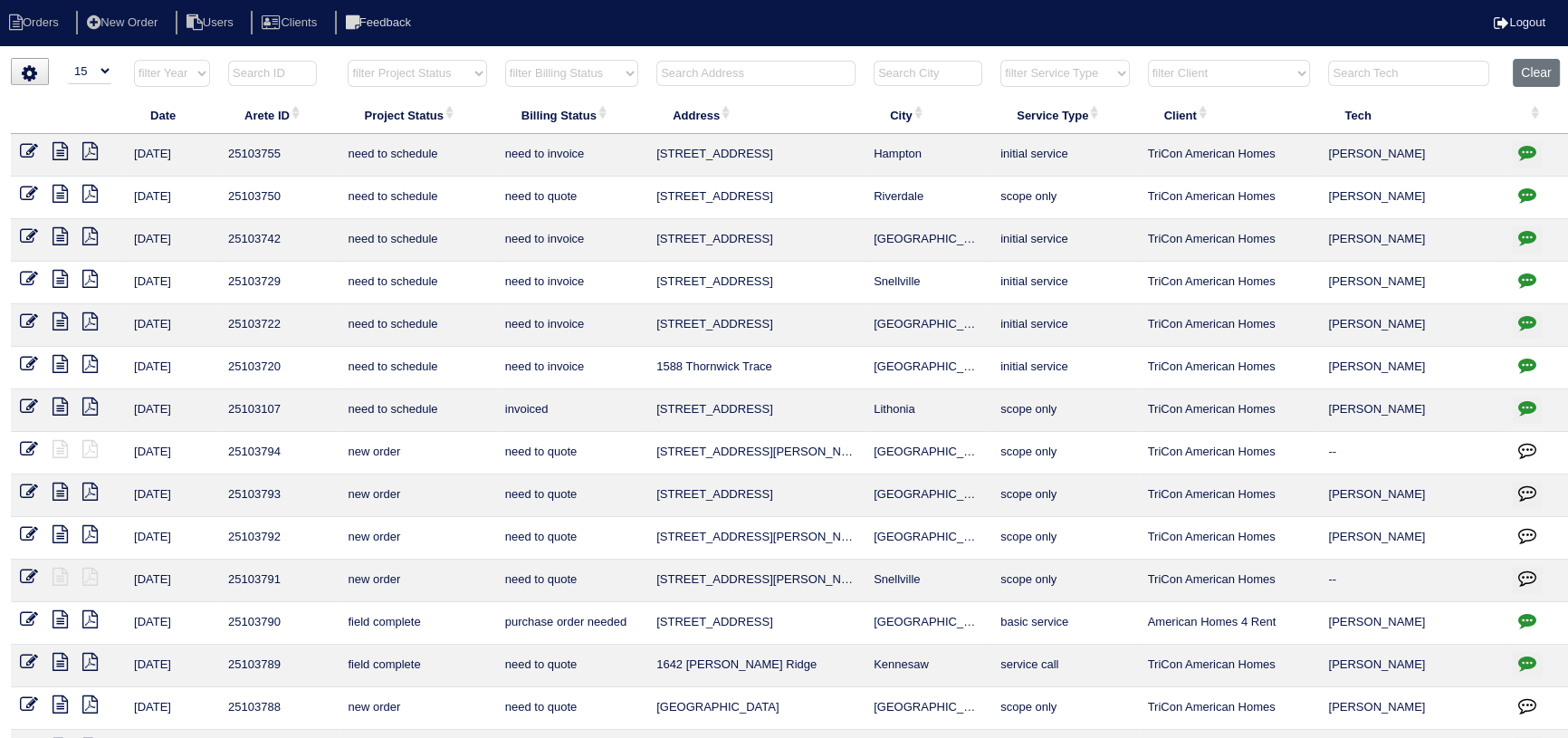
drag, startPoint x: 362, startPoint y: 74, endPoint x: 370, endPoint y: 83, distance: 12.0
click at [362, 74] on select "filter Project Status -- Any Project Status -- new order assigned in progress f…" at bounding box center [417, 73] width 139 height 27
click at [348, 60] on select "filter Project Status -- Any Project Status -- new order assigned in progress f…" at bounding box center [417, 73] width 139 height 27
select select "assigned"
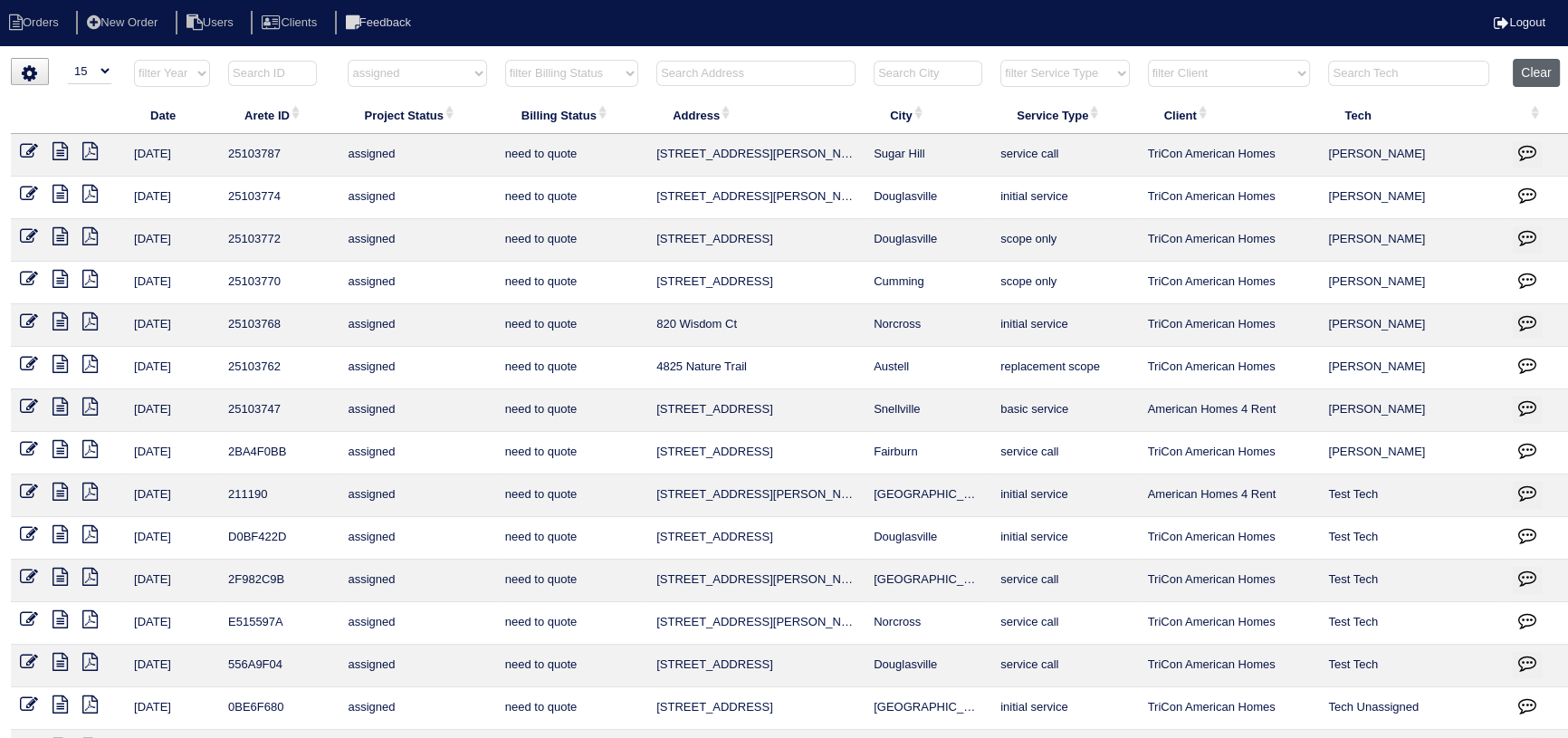
click at [1533, 69] on button "Clear" at bounding box center [1535, 72] width 46 height 28
select select
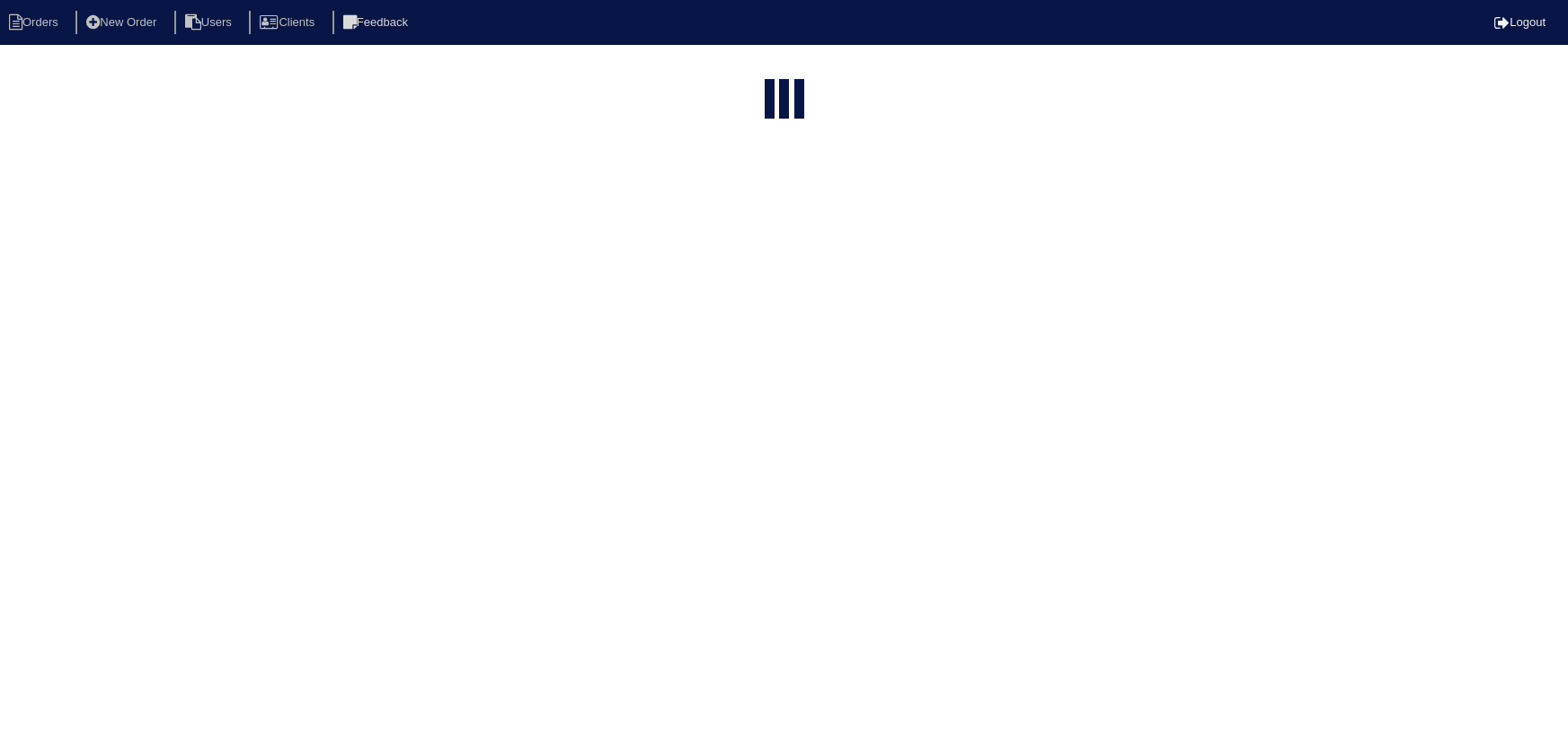
select select "15"
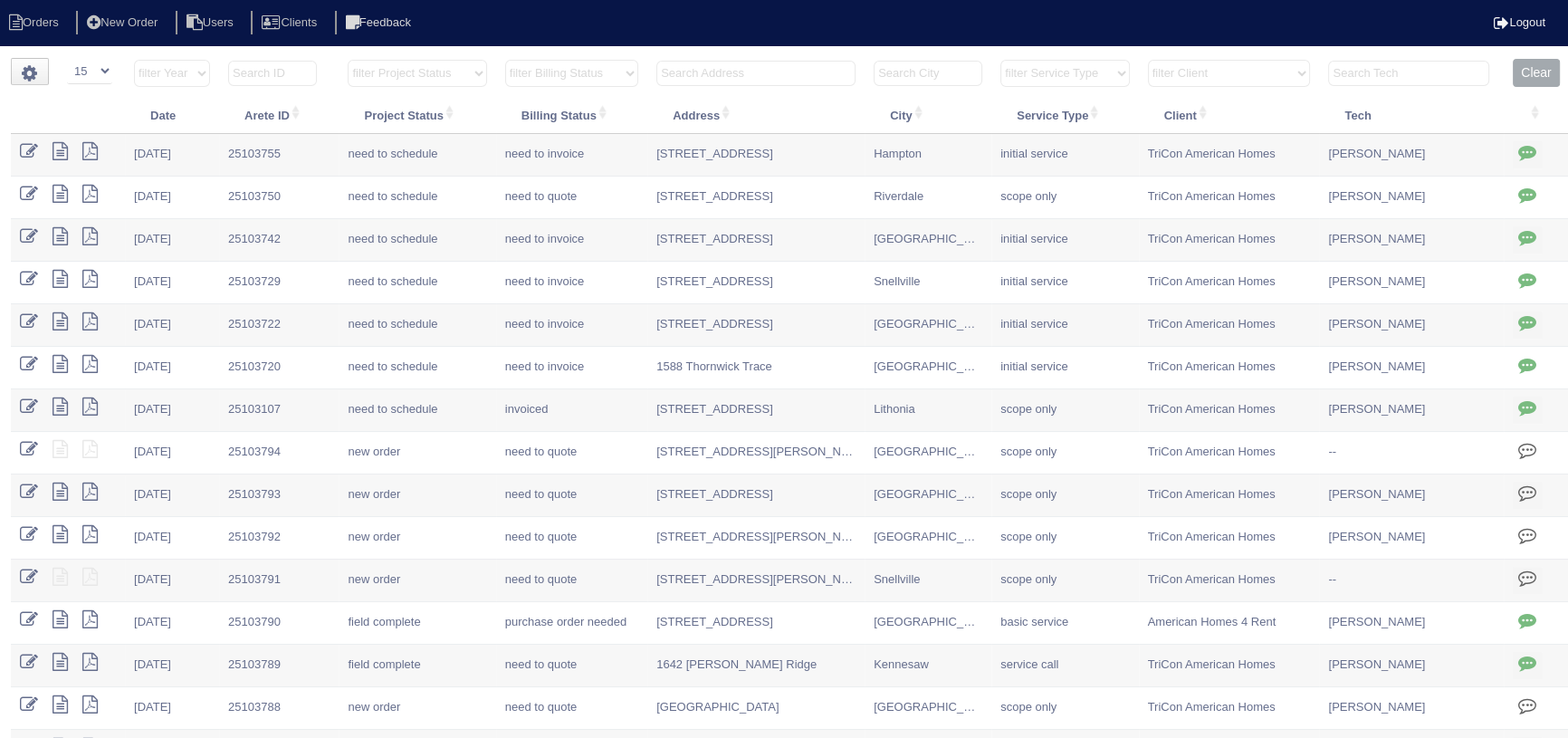
click at [1081, 76] on select "filter Service Type -- Any Service Type -- initial service basic service mainte…" at bounding box center [1065, 73] width 129 height 27
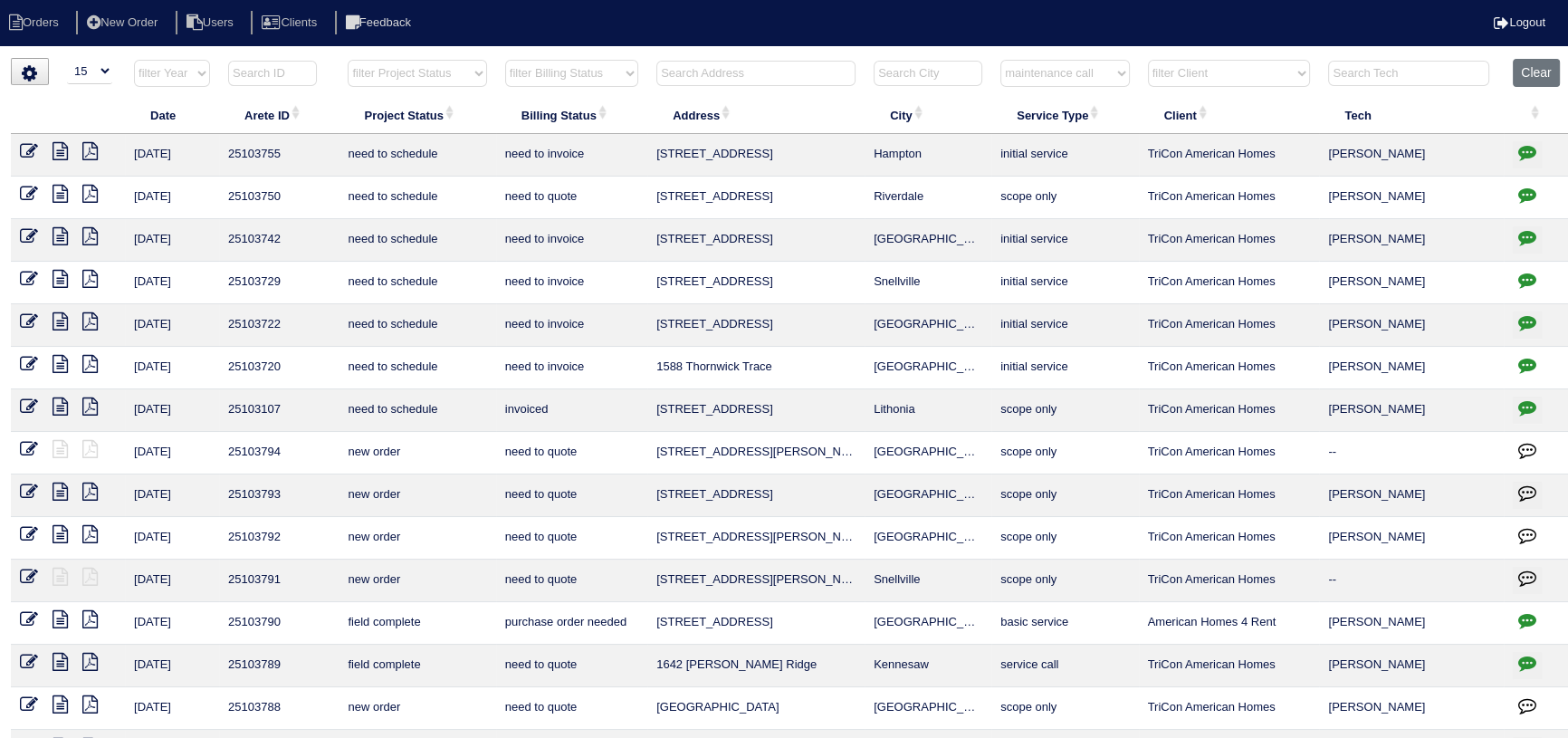
click at [1001, 60] on select "filter Service Type -- Any Service Type -- initial service basic service mainte…" at bounding box center [1065, 73] width 129 height 27
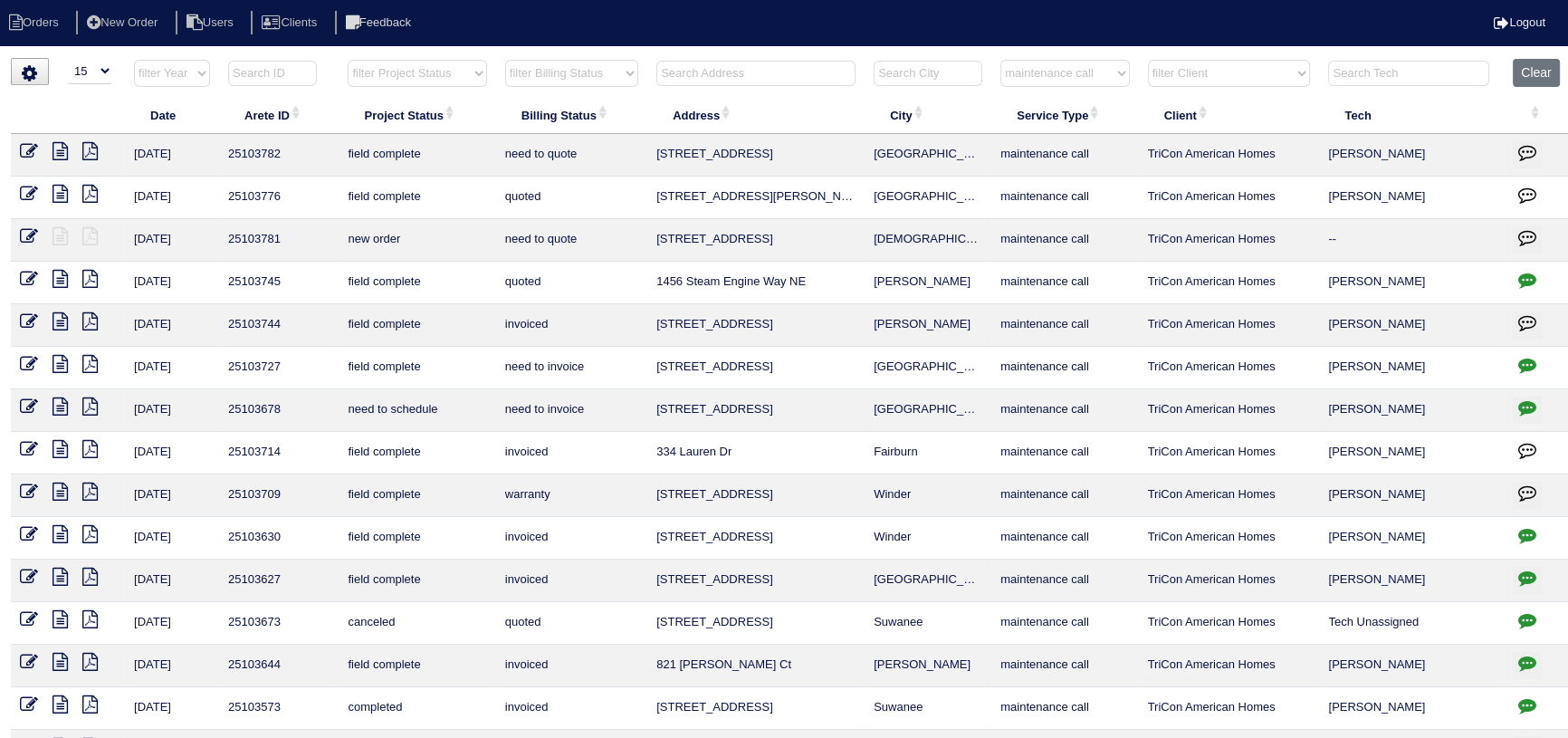
drag, startPoint x: 1021, startPoint y: 70, endPoint x: 1031, endPoint y: 84, distance: 17.2
click at [1021, 70] on select "filter Service Type -- Any Service Type -- initial service basic service mainte…" at bounding box center [1065, 73] width 129 height 27
click at [1001, 60] on select "filter Service Type -- Any Service Type -- initial service basic service mainte…" at bounding box center [1065, 73] width 129 height 27
select select "service call"
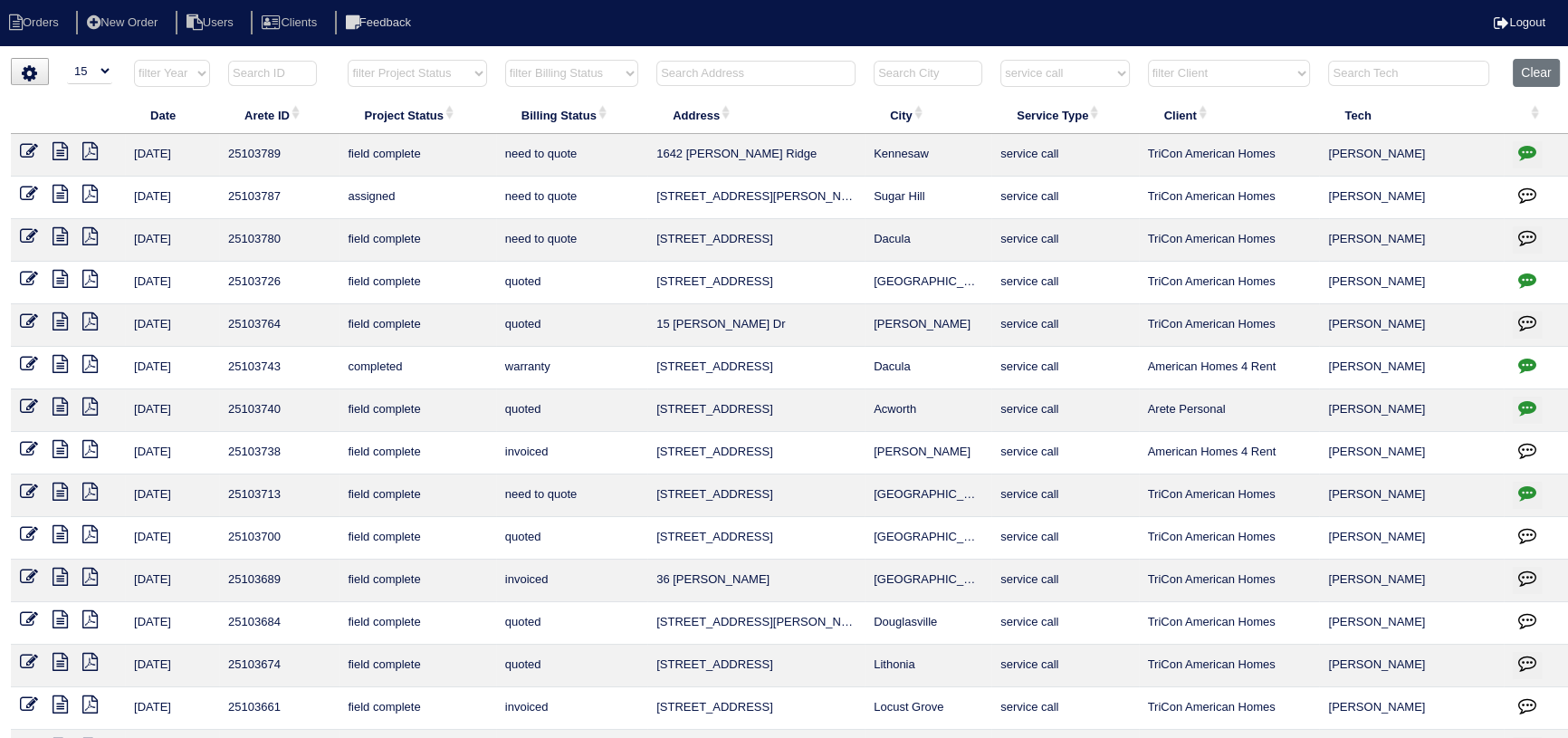
click at [63, 278] on icon at bounding box center [61, 279] width 16 height 19
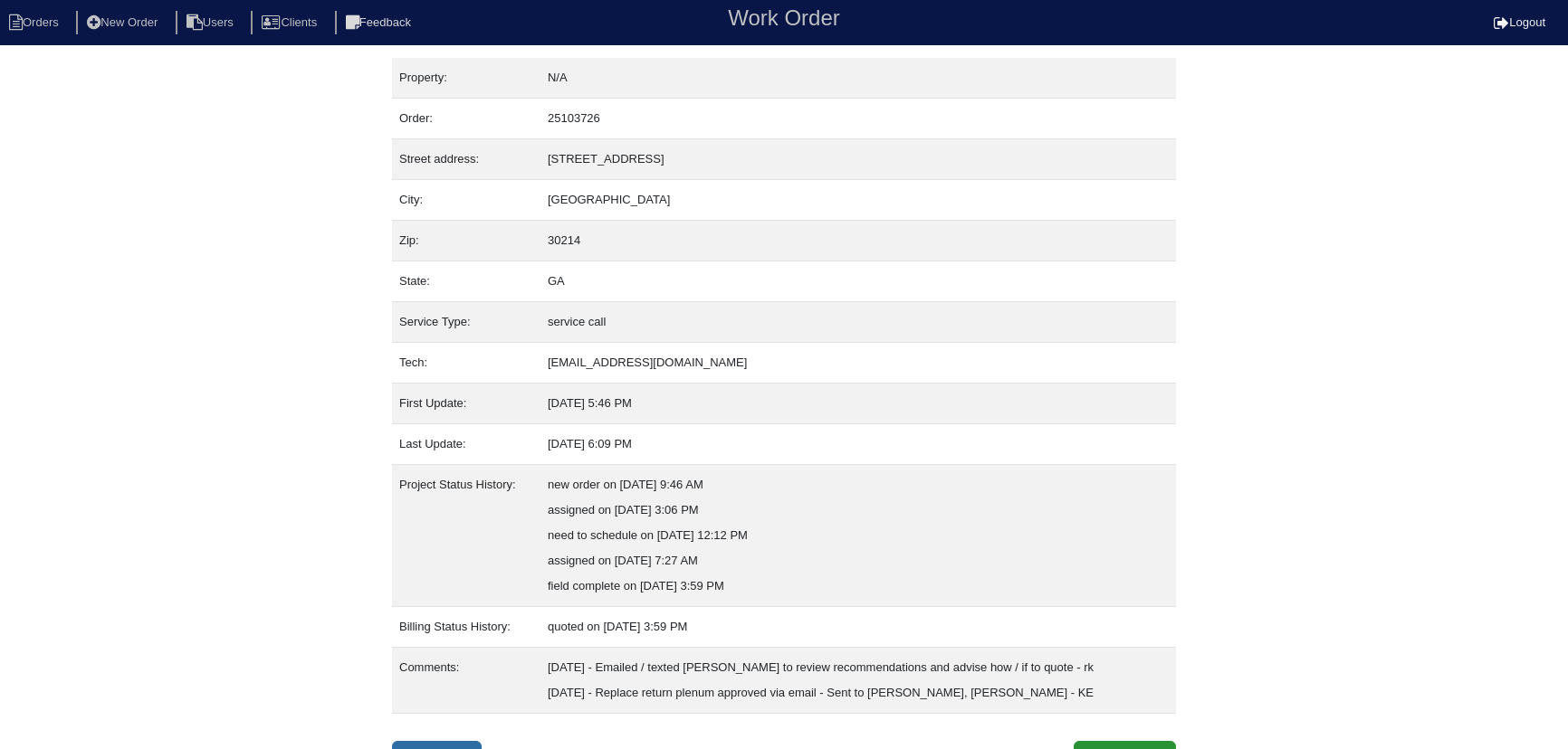
scroll to position [24, 0]
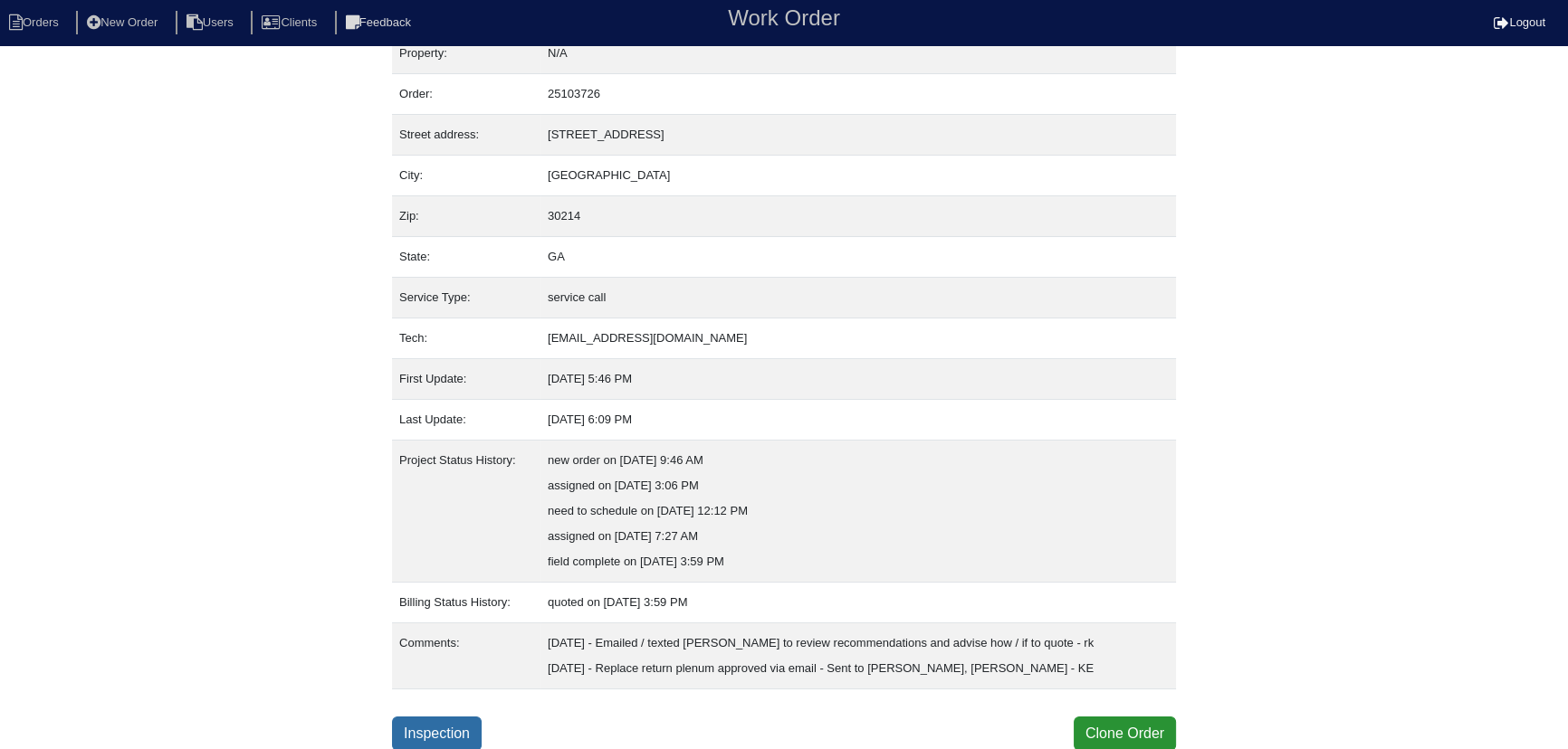
click at [417, 734] on link "Inspection" at bounding box center [437, 733] width 90 height 34
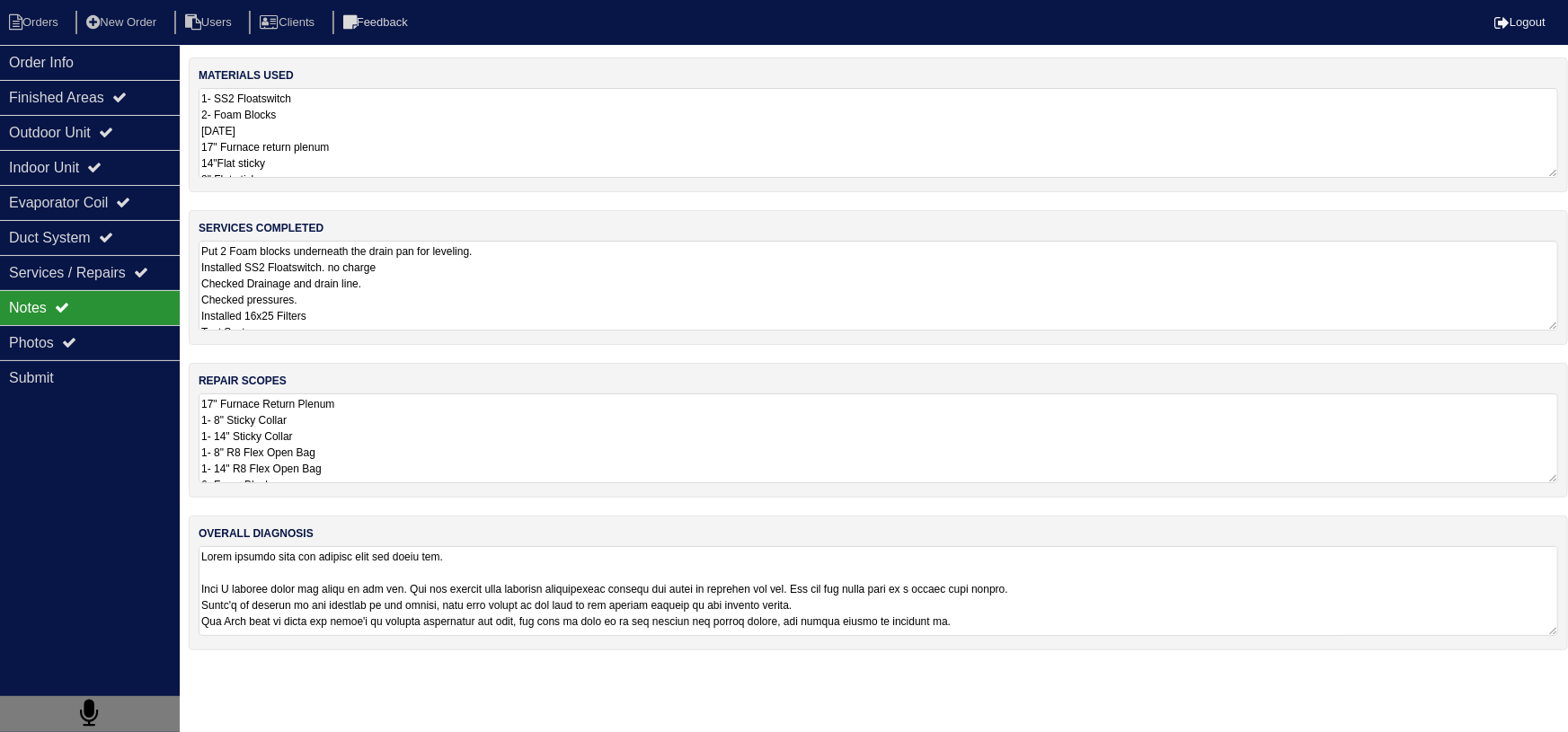
click at [276, 430] on textarea "17" Furnace Return Plenum 1- 8" Sticky Collar 1- 14" Sticky Collar 1- 8" R8 Fle…" at bounding box center [879, 438] width 1360 height 90
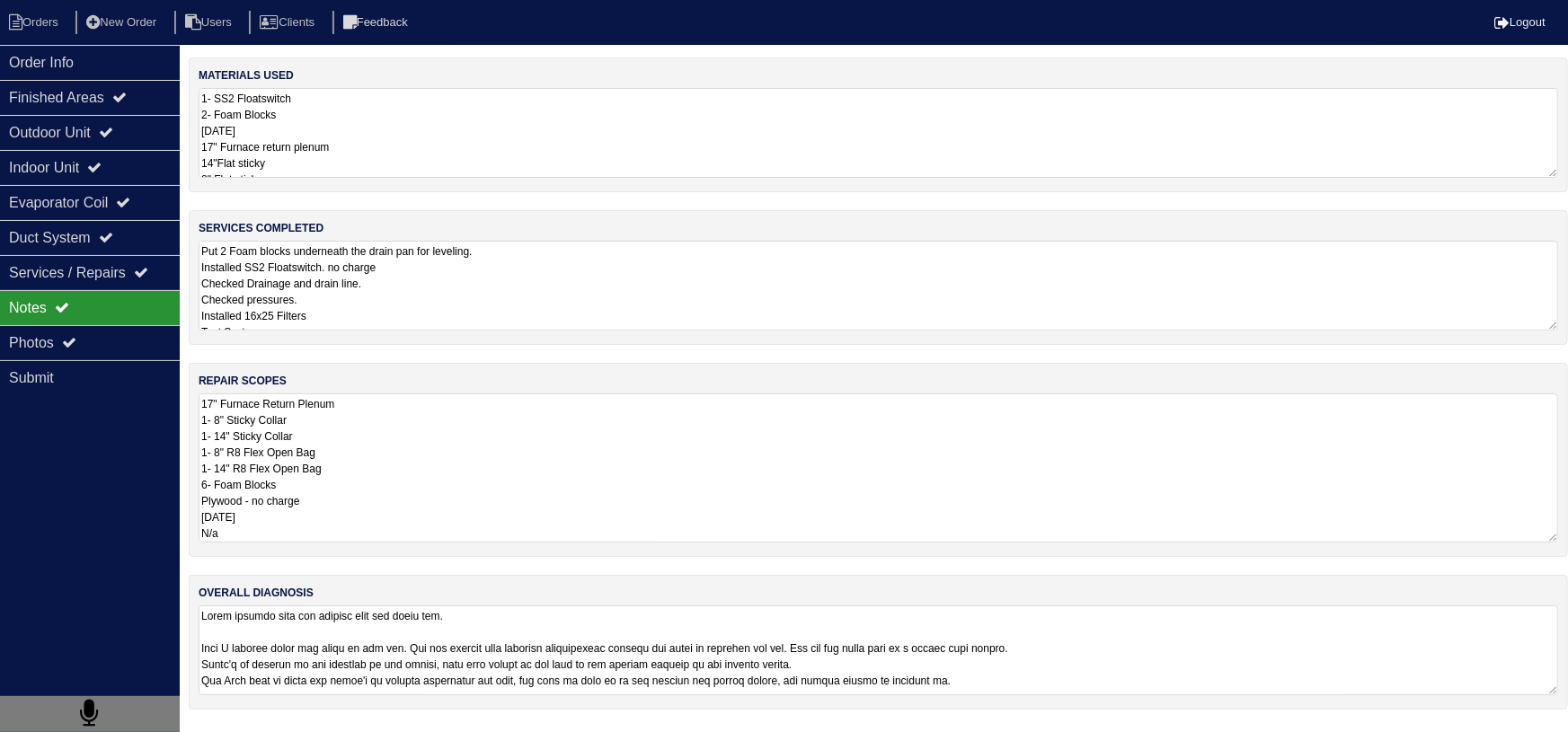
click at [313, 287] on textarea "Put 2 Foam blocks underneath the drain pan for leveling. Installed SS2 Floatswi…" at bounding box center [879, 285] width 1360 height 90
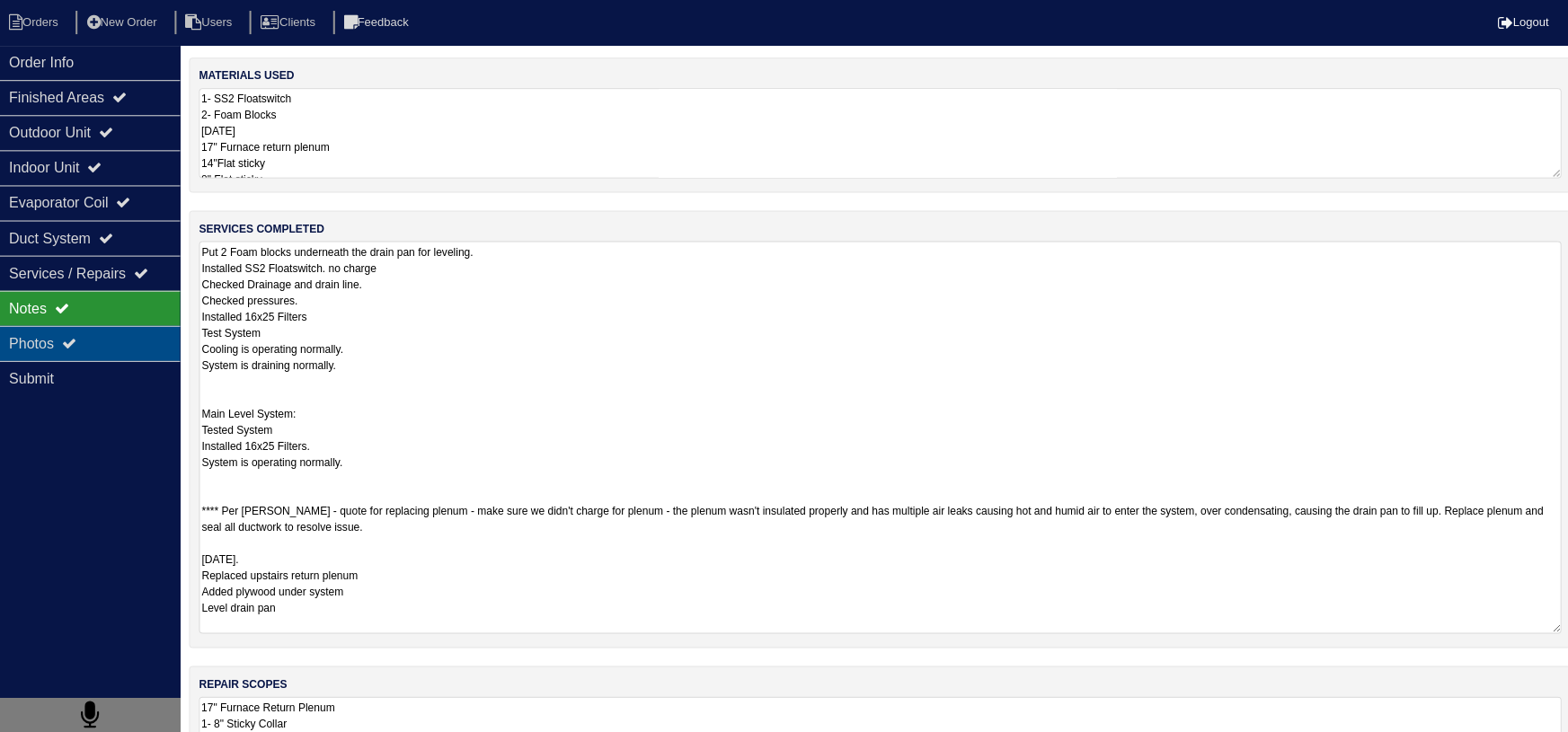
click at [170, 337] on div "Photos" at bounding box center [89, 342] width 179 height 35
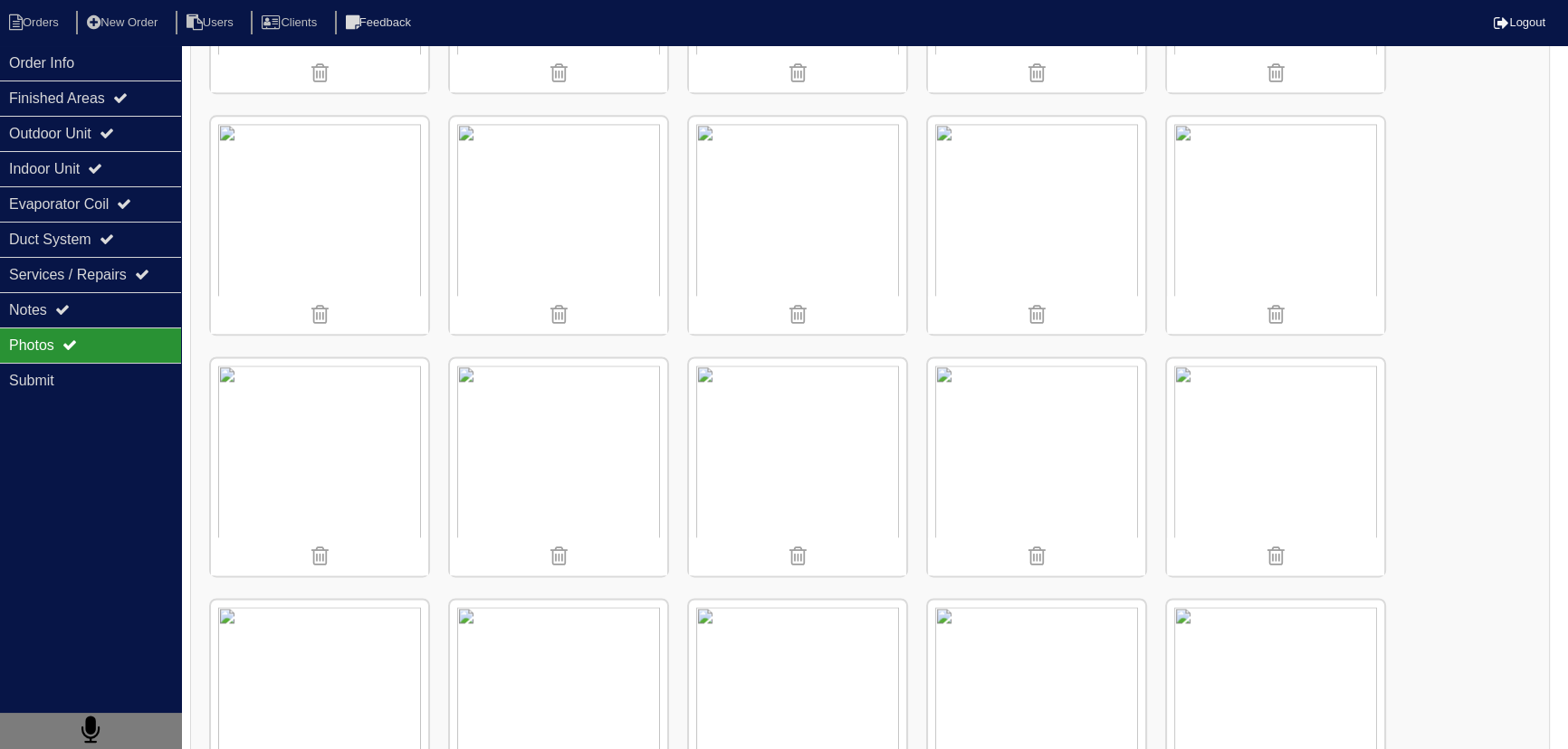
scroll to position [2803, 0]
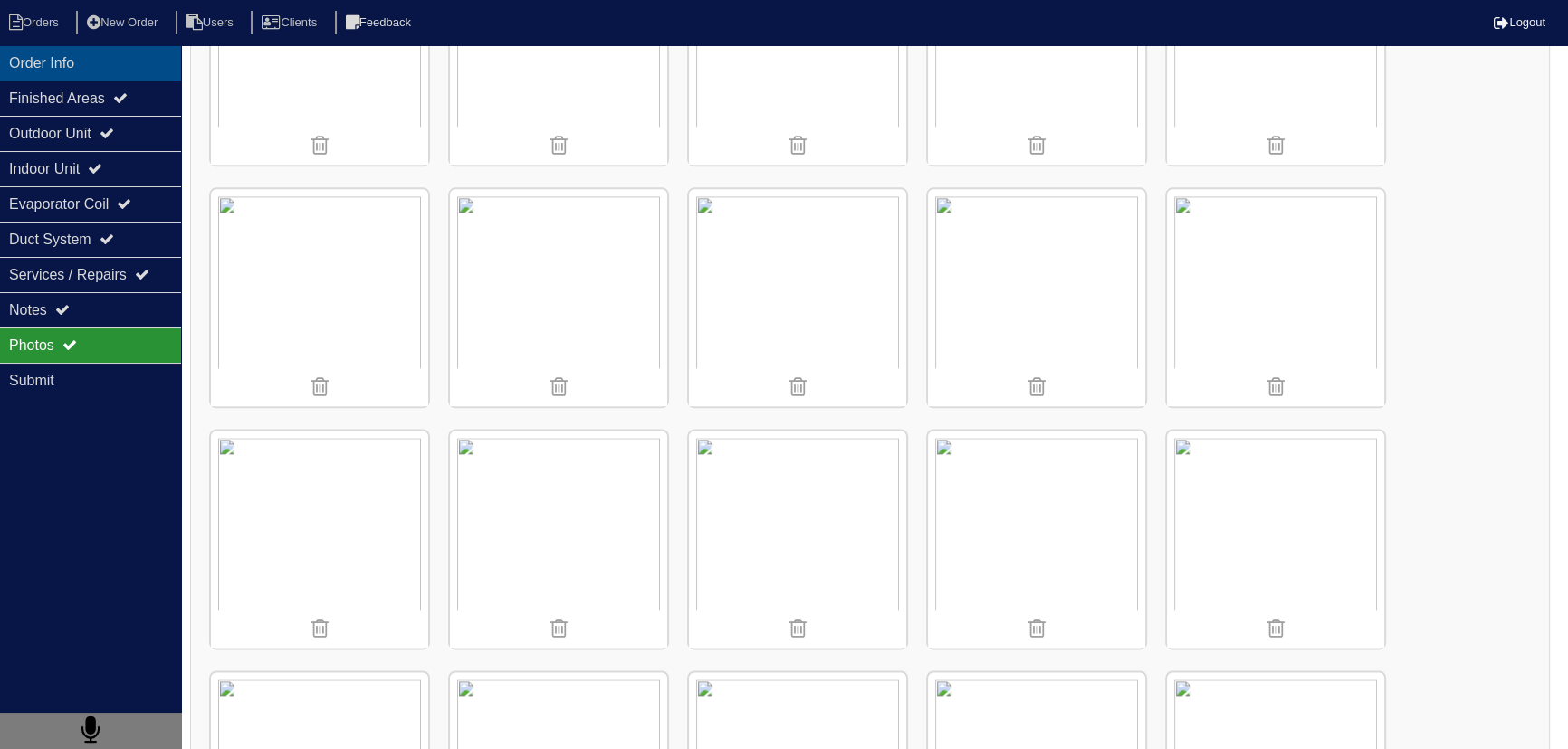
click at [48, 72] on div "Order Info" at bounding box center [90, 62] width 181 height 35
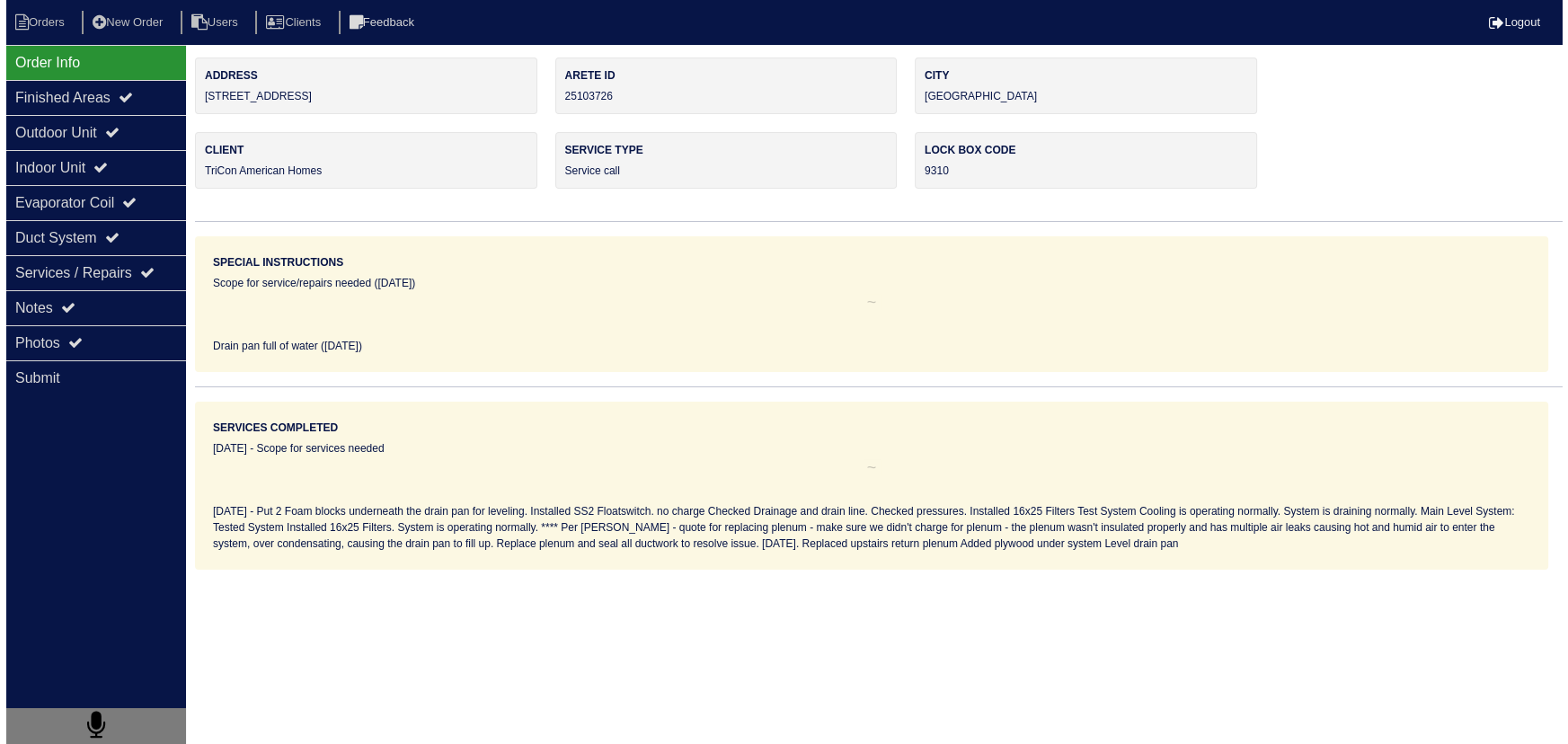
scroll to position [0, 0]
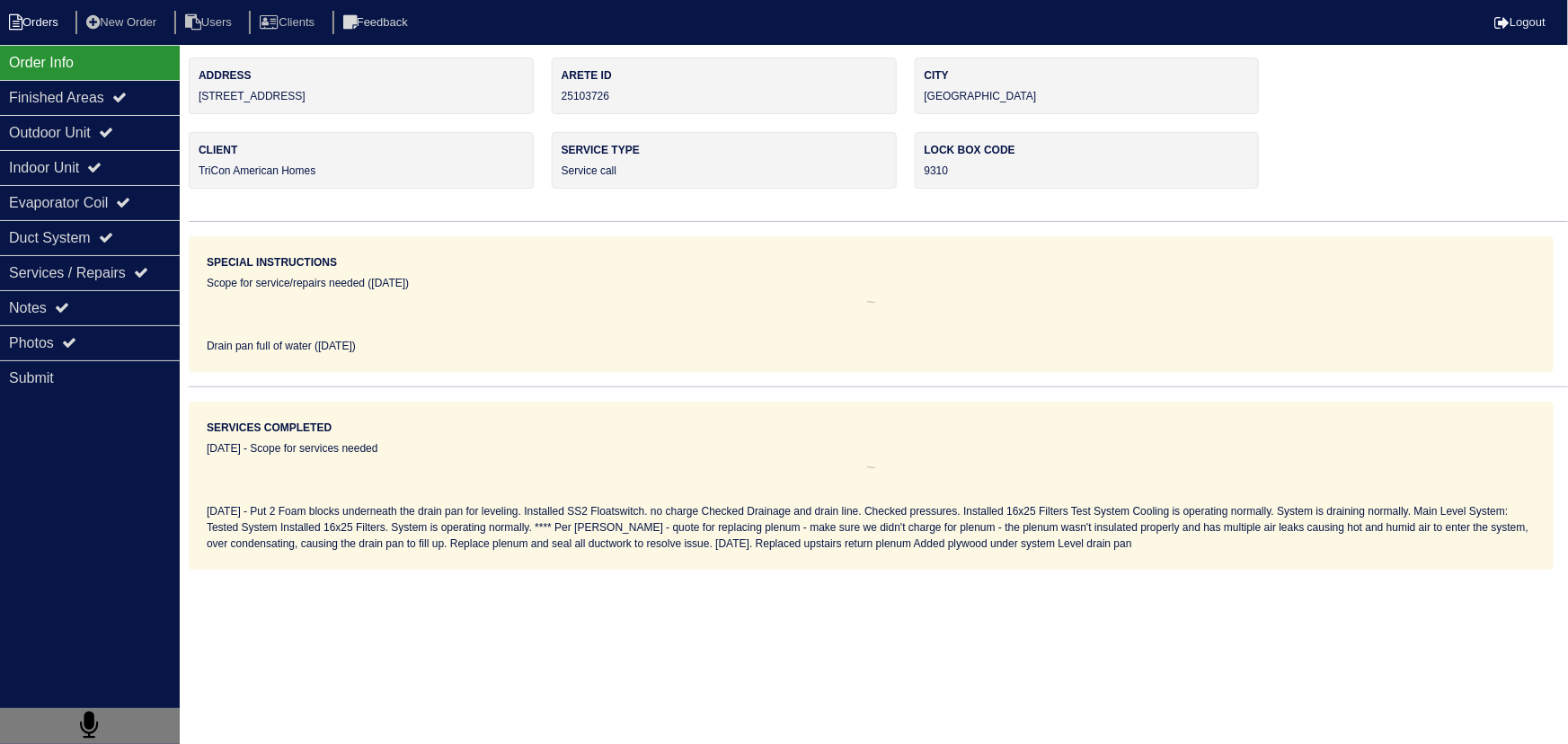
click at [40, 18] on li "Orders" at bounding box center [36, 22] width 73 height 24
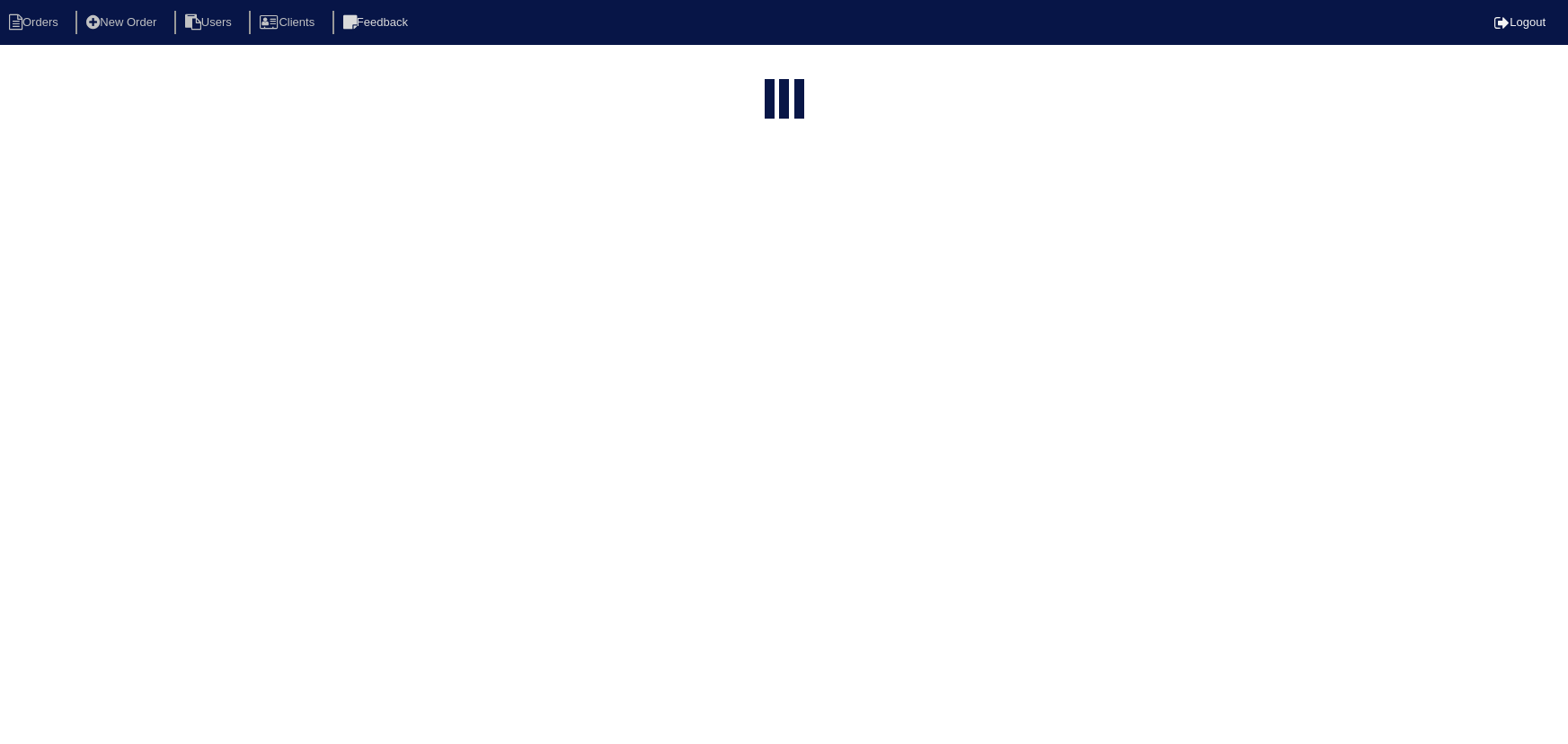
select select "15"
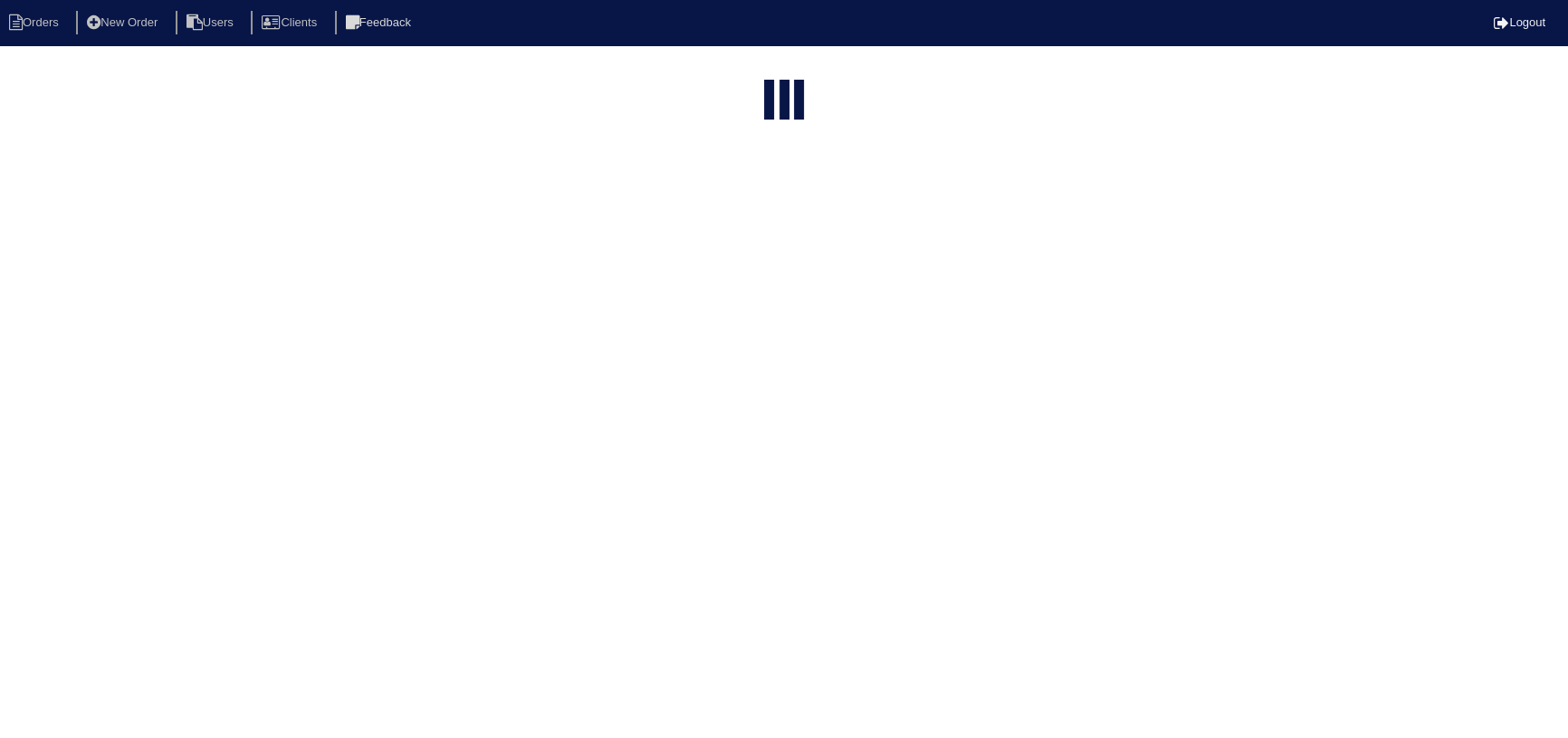
select select "service call"
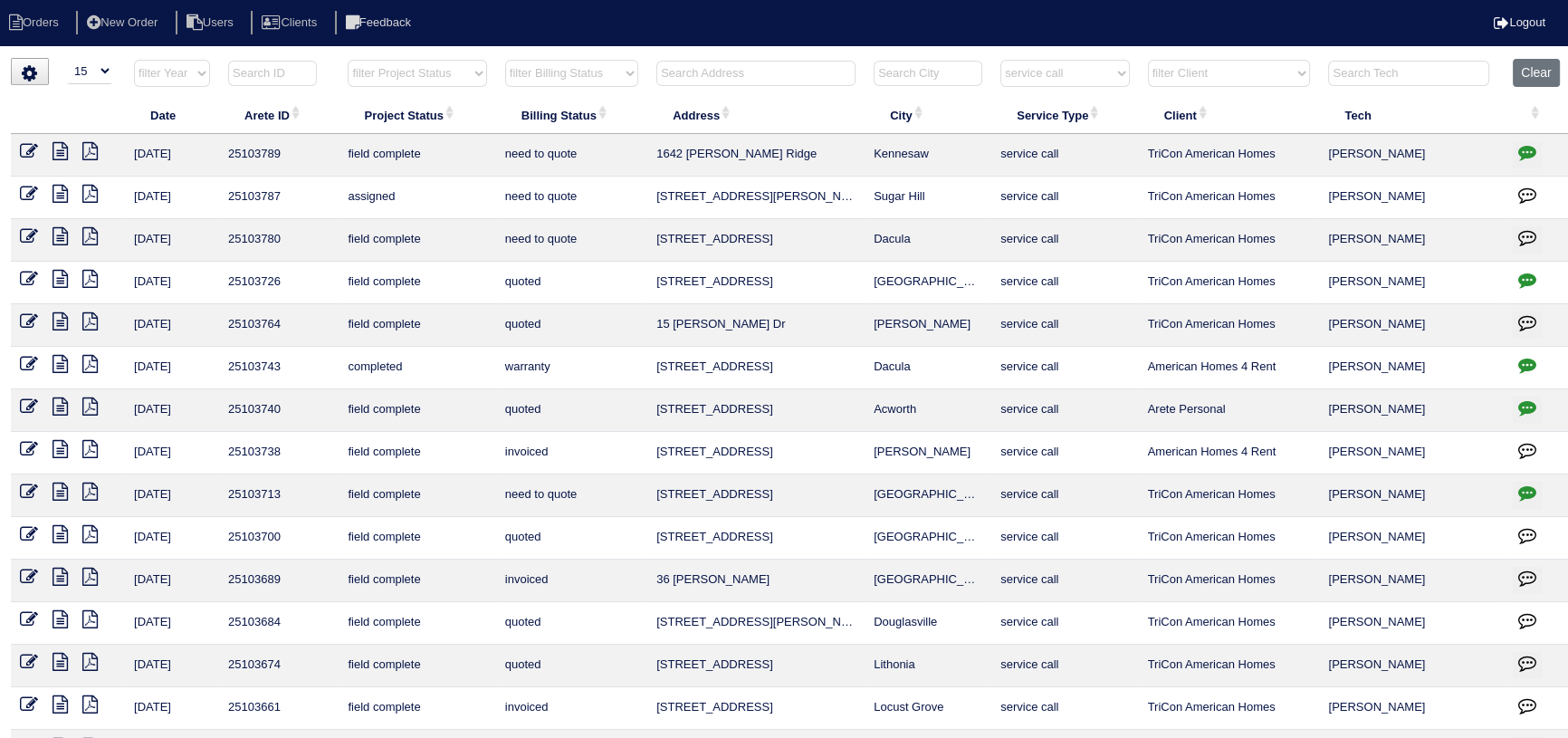
click at [56, 240] on icon at bounding box center [61, 237] width 16 height 19
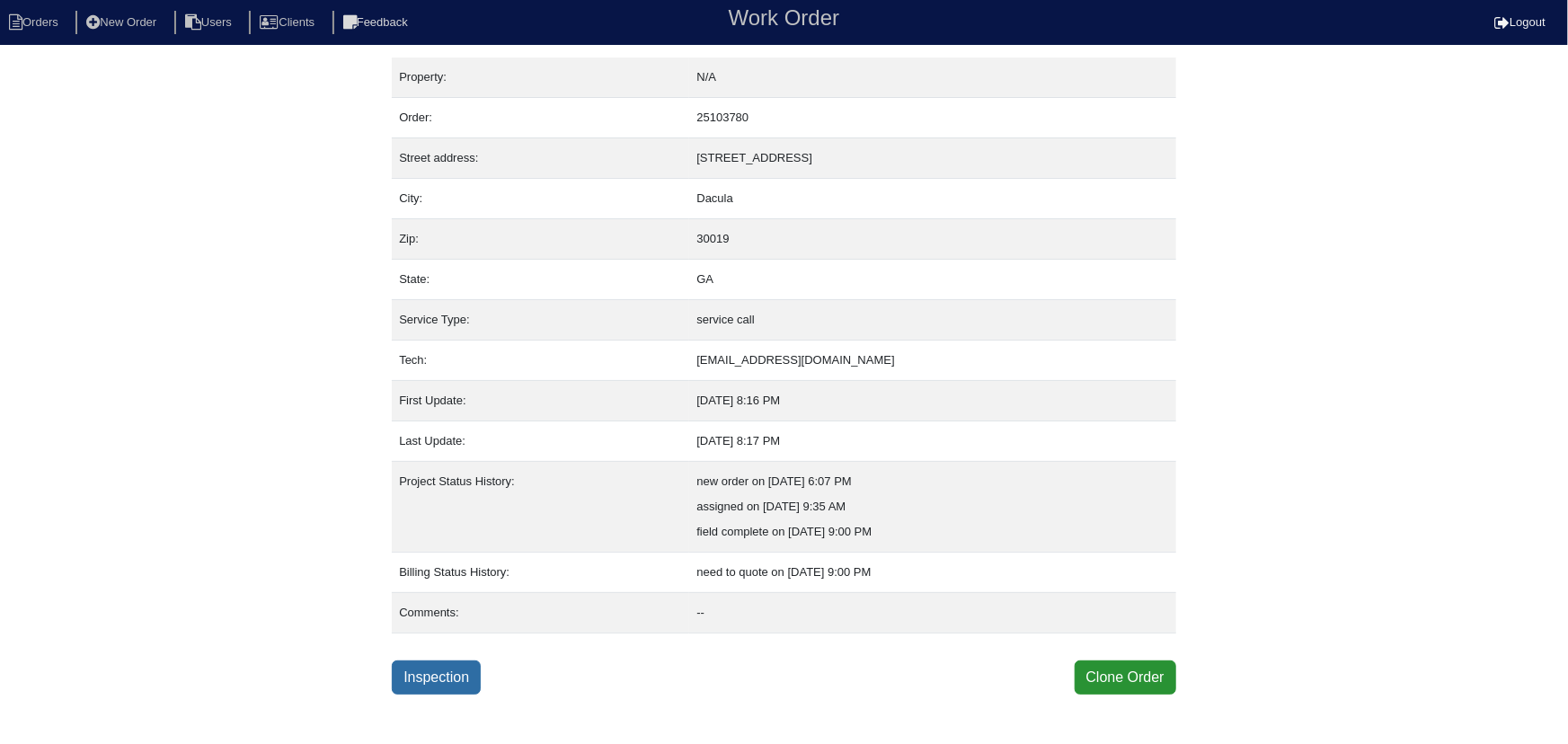
click at [440, 672] on link "Inspection" at bounding box center [436, 677] width 89 height 34
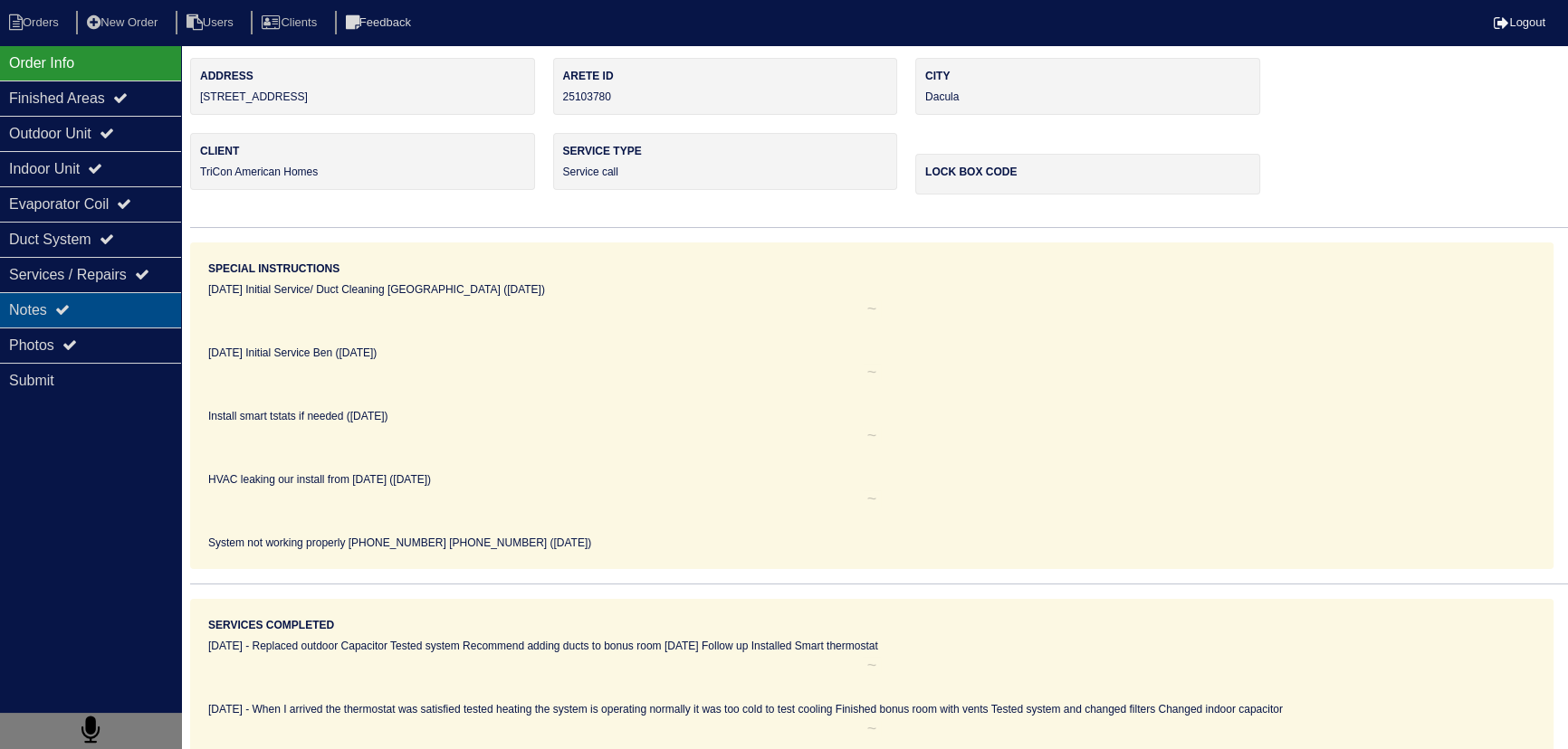
click at [142, 299] on div "Notes" at bounding box center [90, 310] width 181 height 35
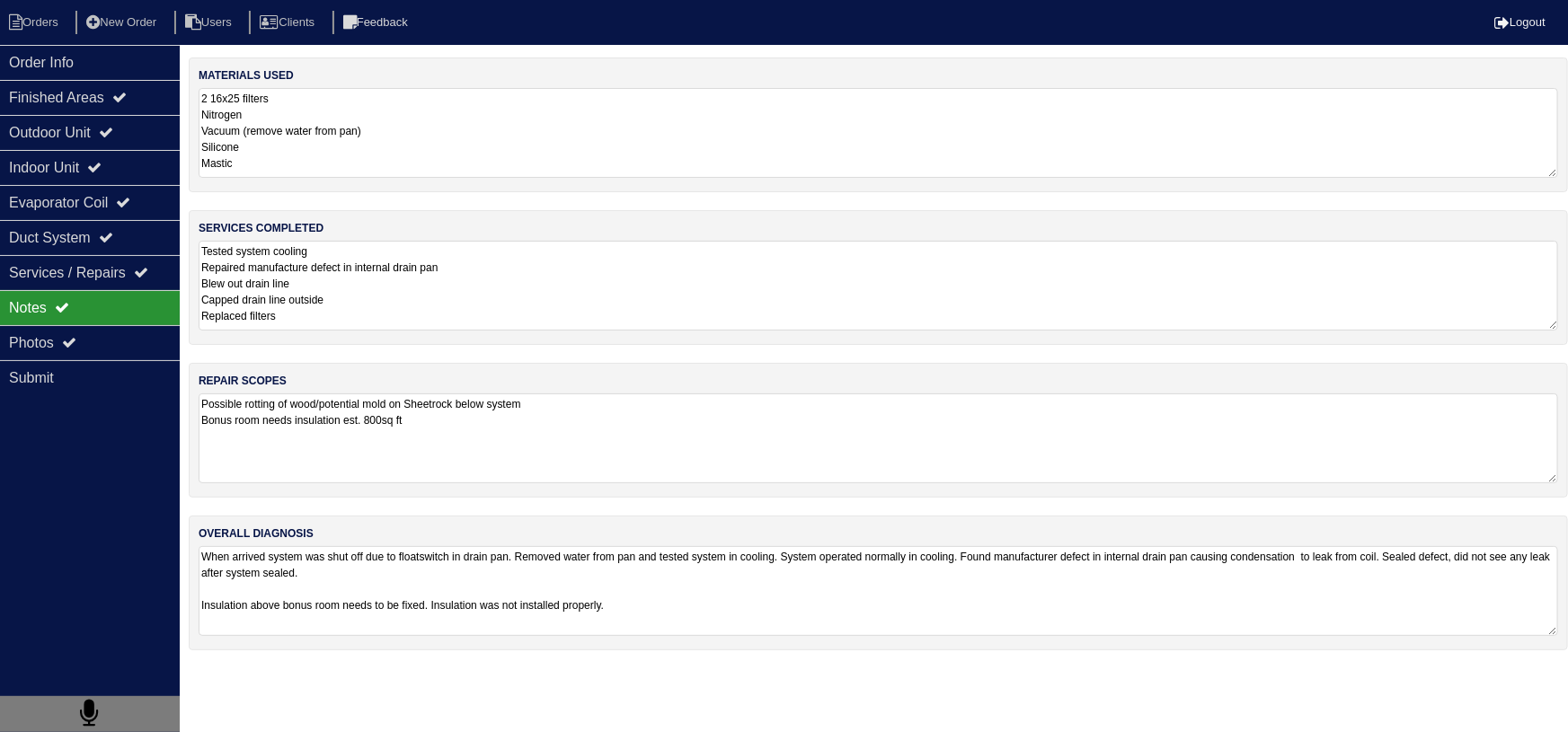
click at [415, 280] on textarea "Tested system cooling Repaired manufacture defect in internal drain pan Blew ou…" at bounding box center [879, 285] width 1360 height 90
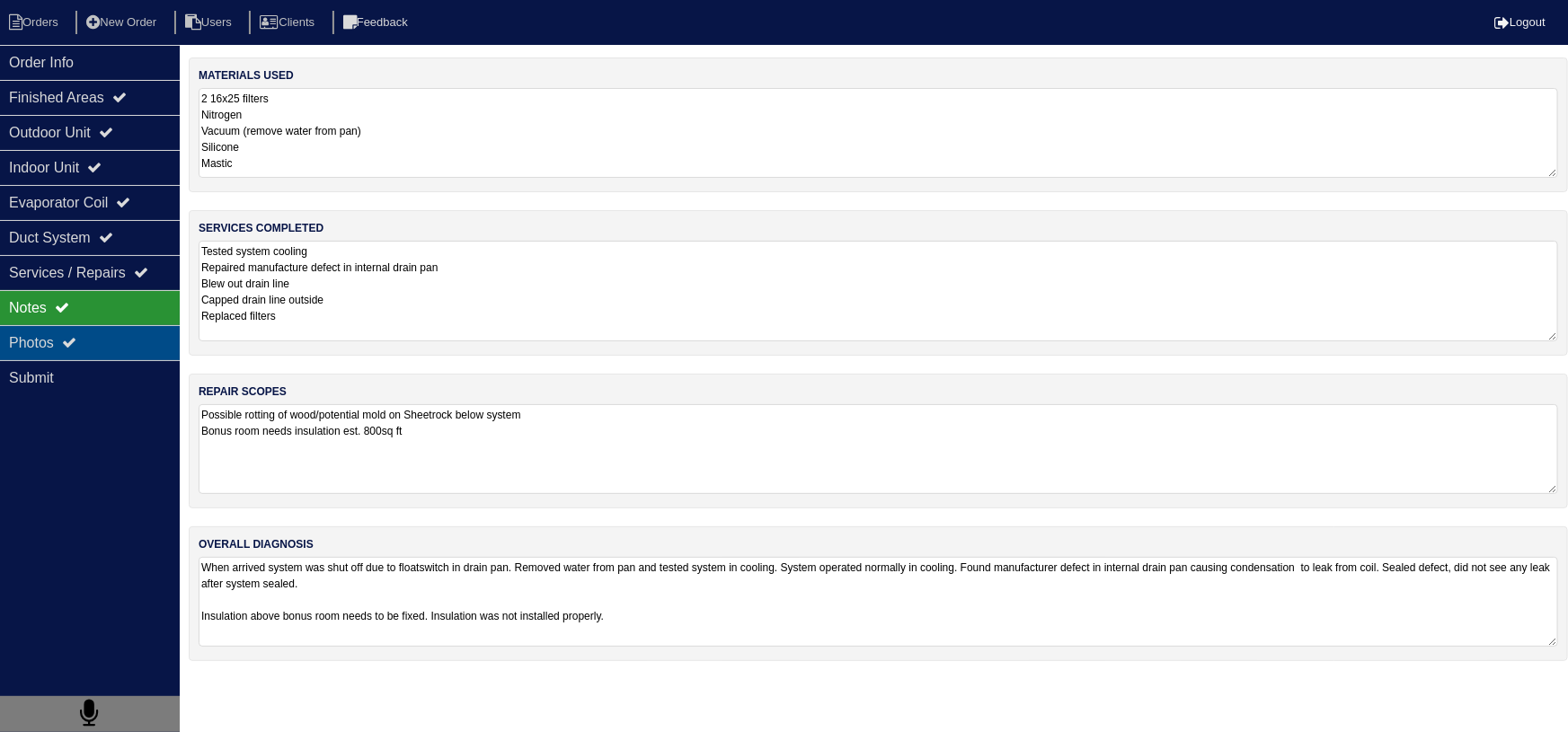
click at [111, 344] on div "Photos" at bounding box center [89, 342] width 179 height 35
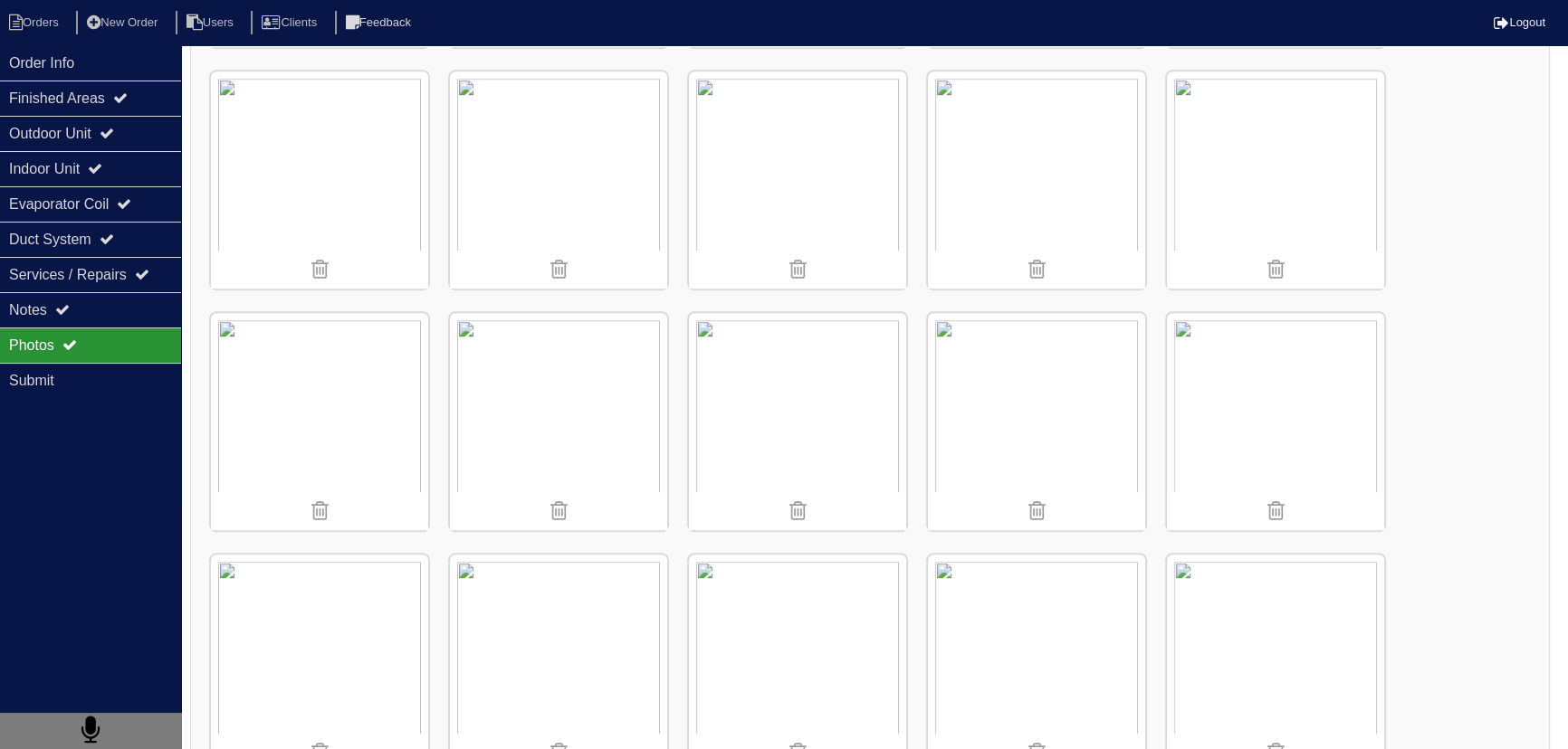
scroll to position [1233, 0]
click at [107, 77] on div "Order Info" at bounding box center [90, 62] width 181 height 35
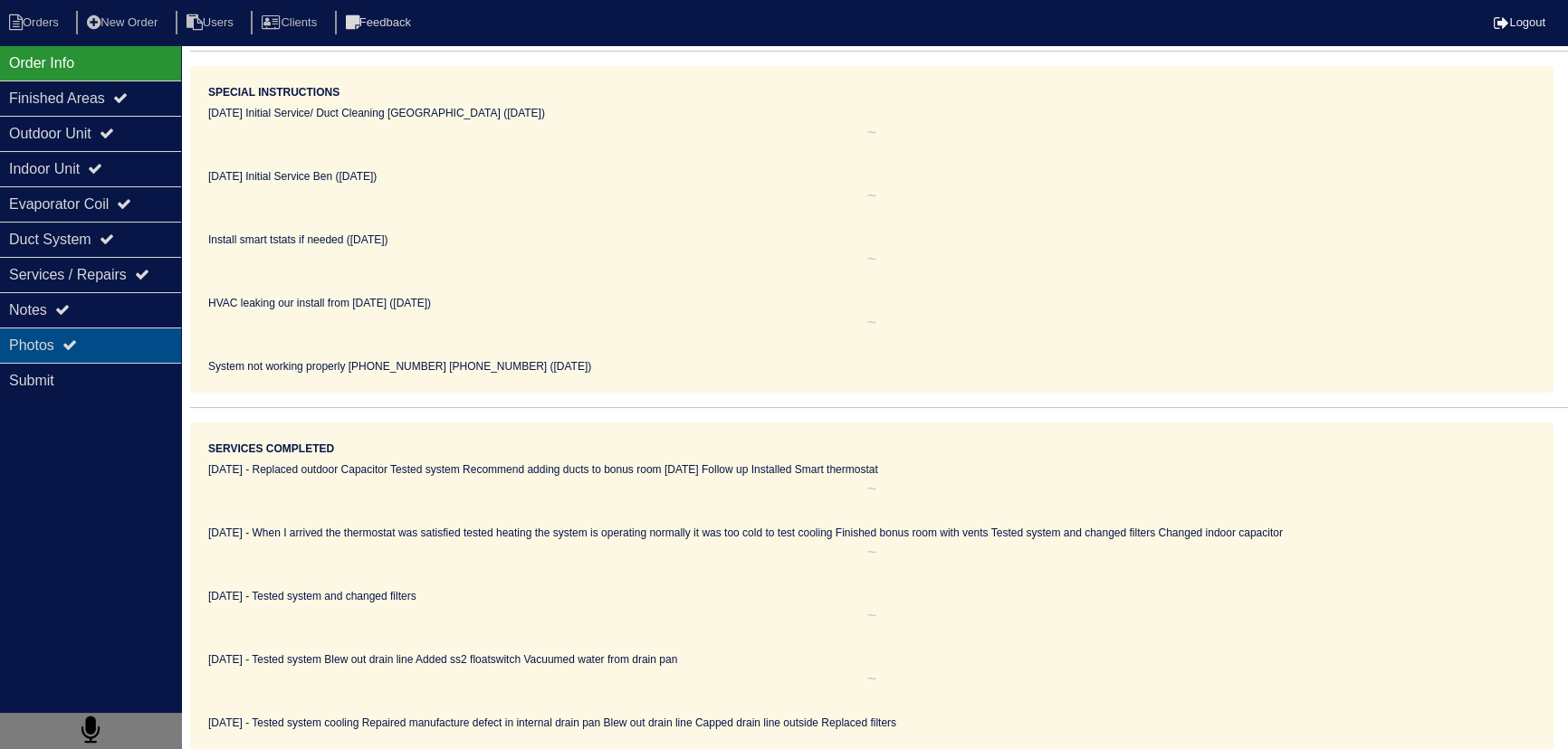
click at [127, 353] on div "Photos" at bounding box center [90, 345] width 181 height 35
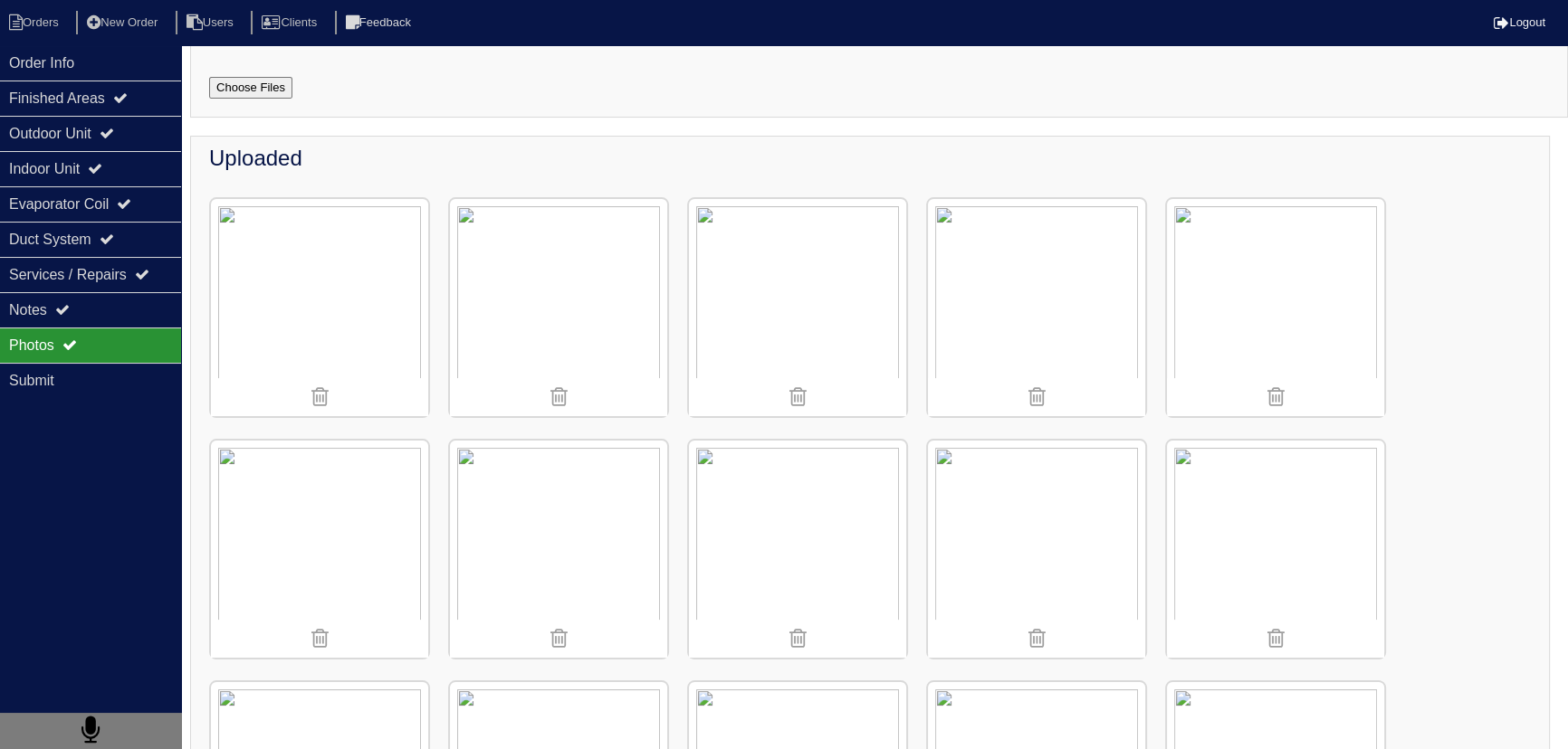
scroll to position [123, 0]
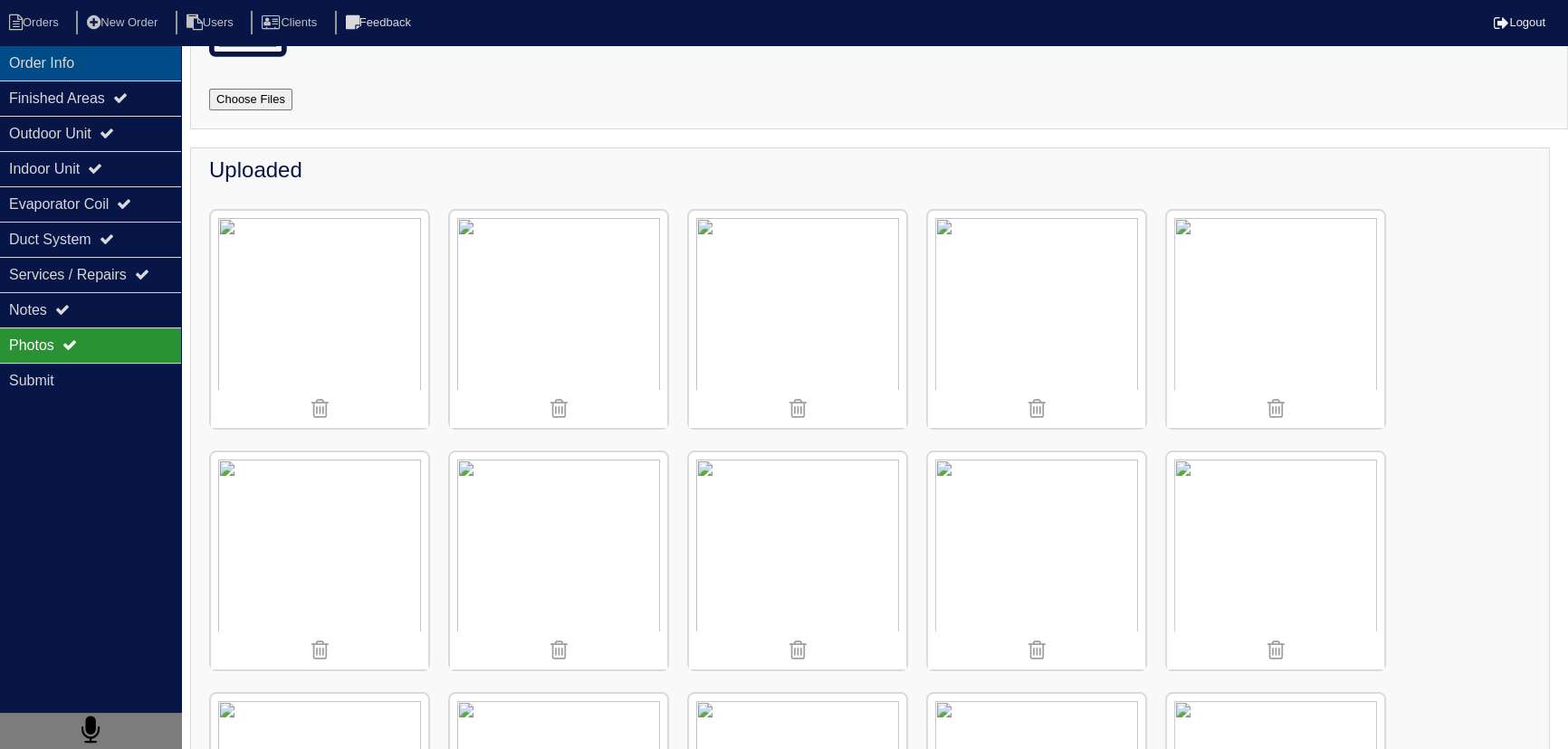
click at [123, 54] on div "Order Info" at bounding box center [90, 62] width 181 height 35
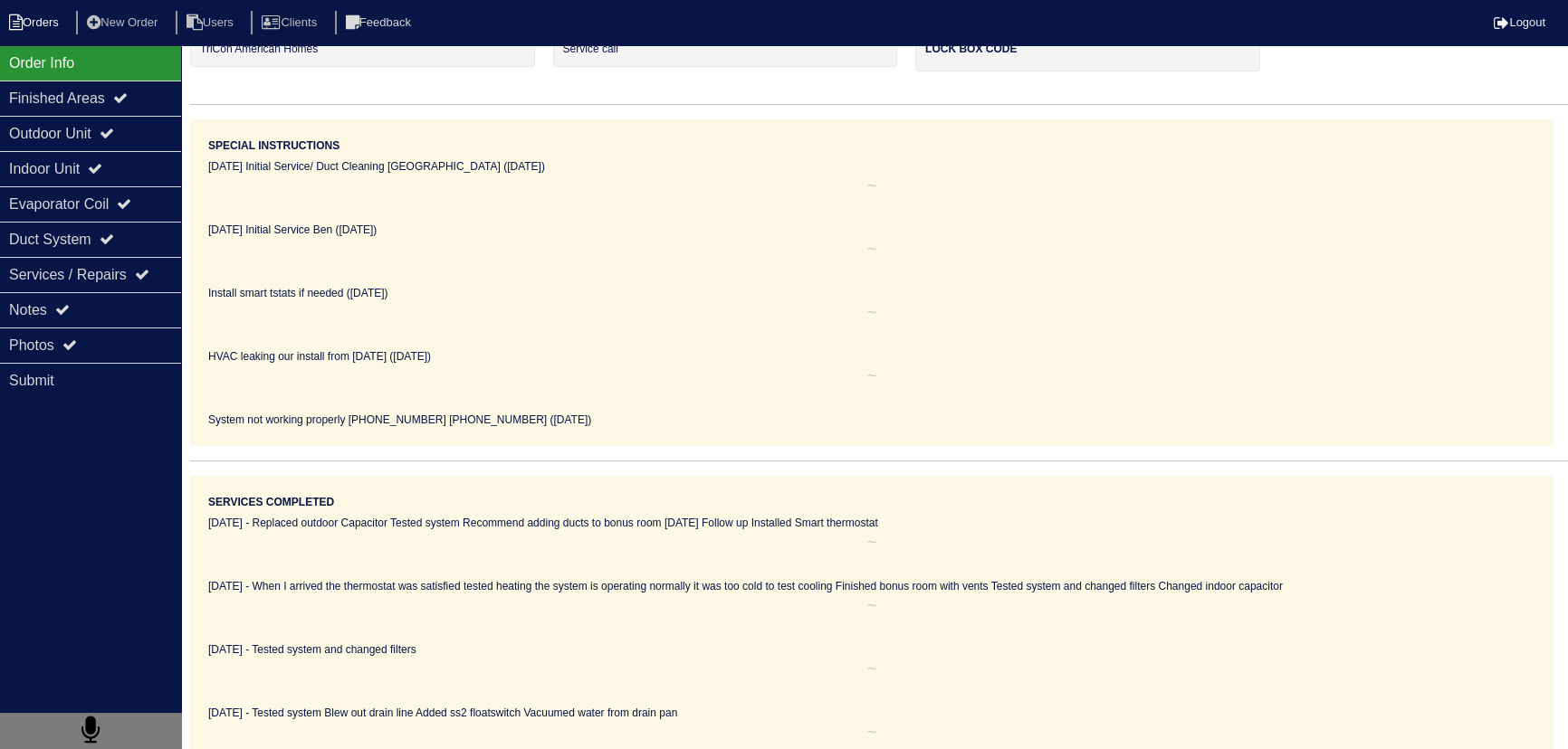
click at [8, 14] on li "Orders" at bounding box center [36, 22] width 73 height 24
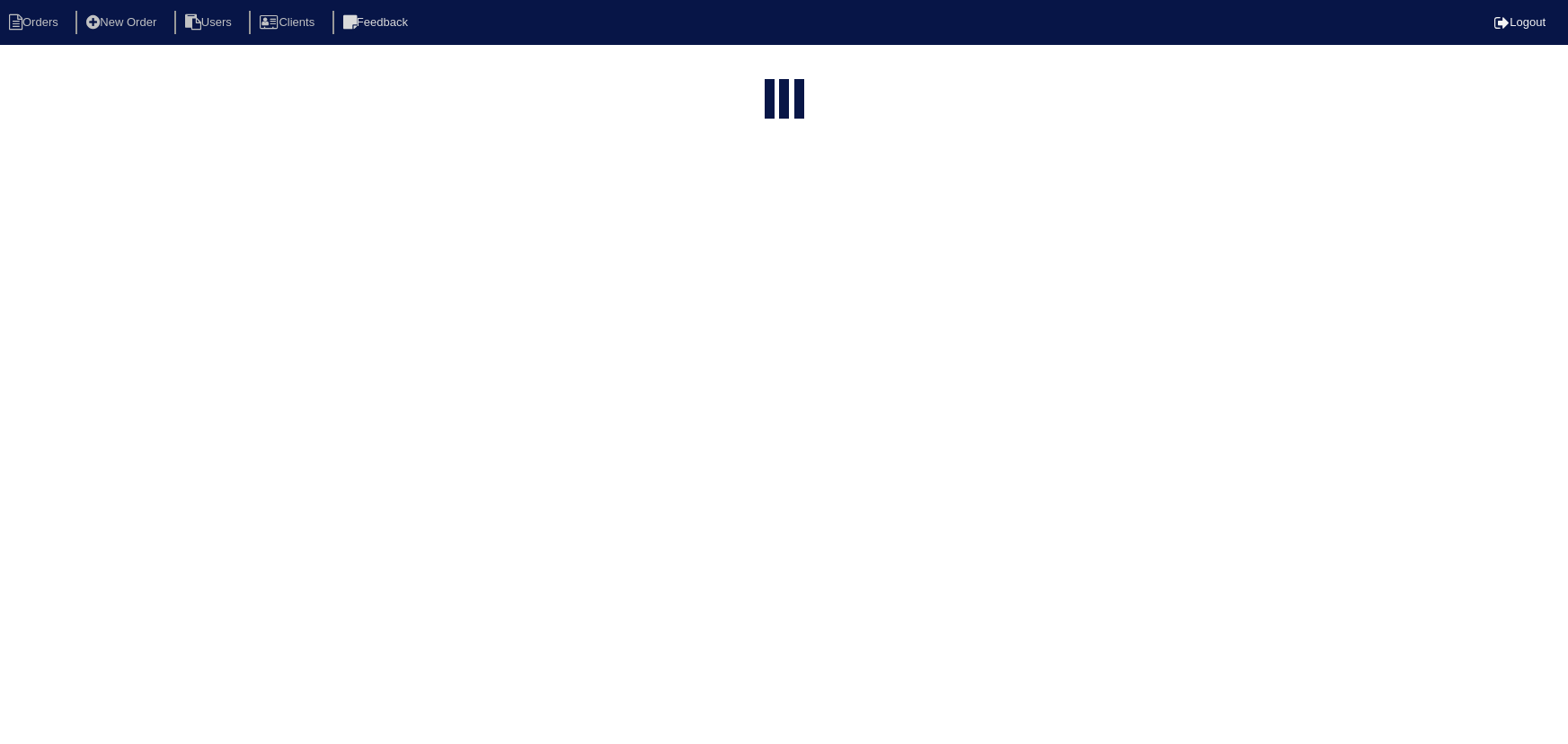
select select "15"
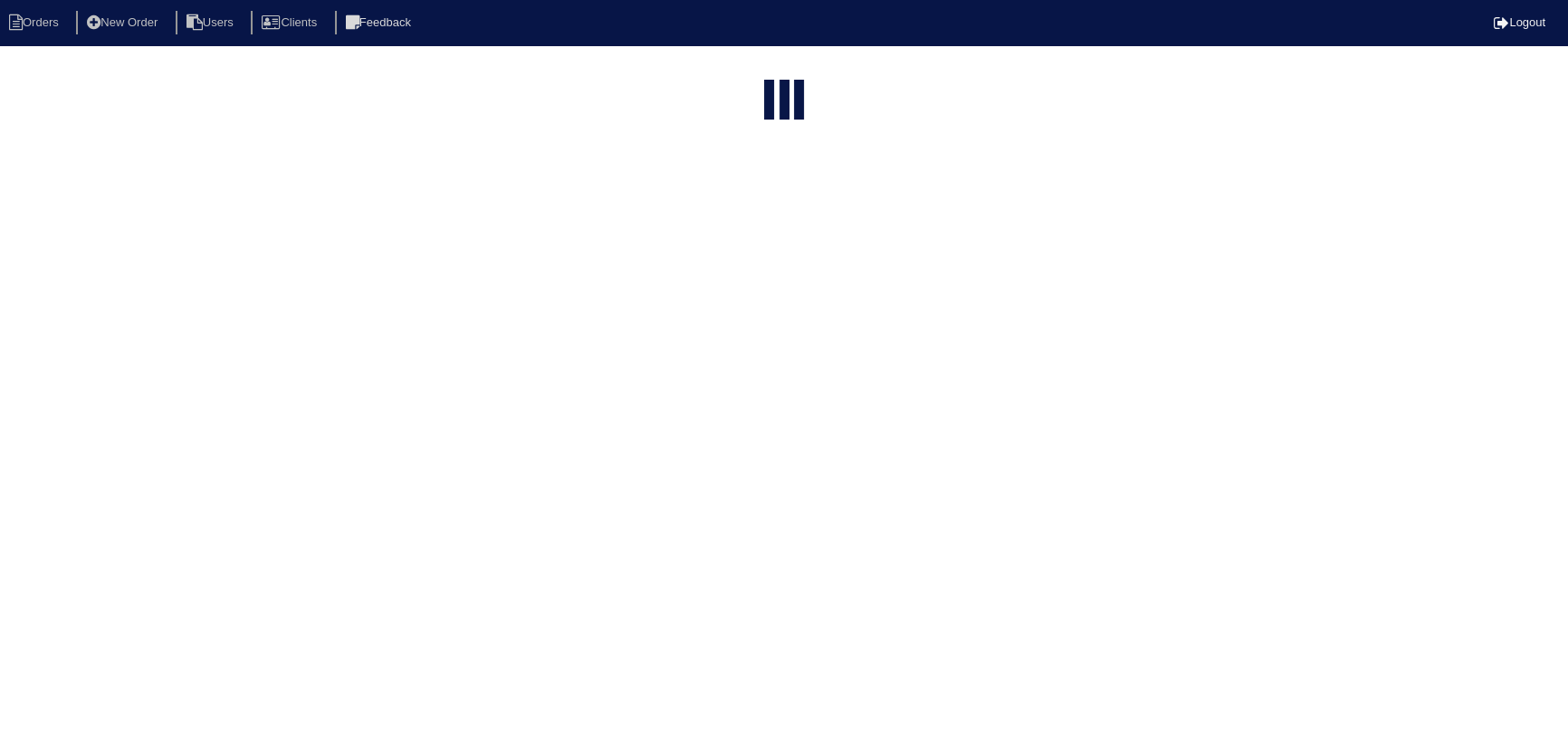
select select "service call"
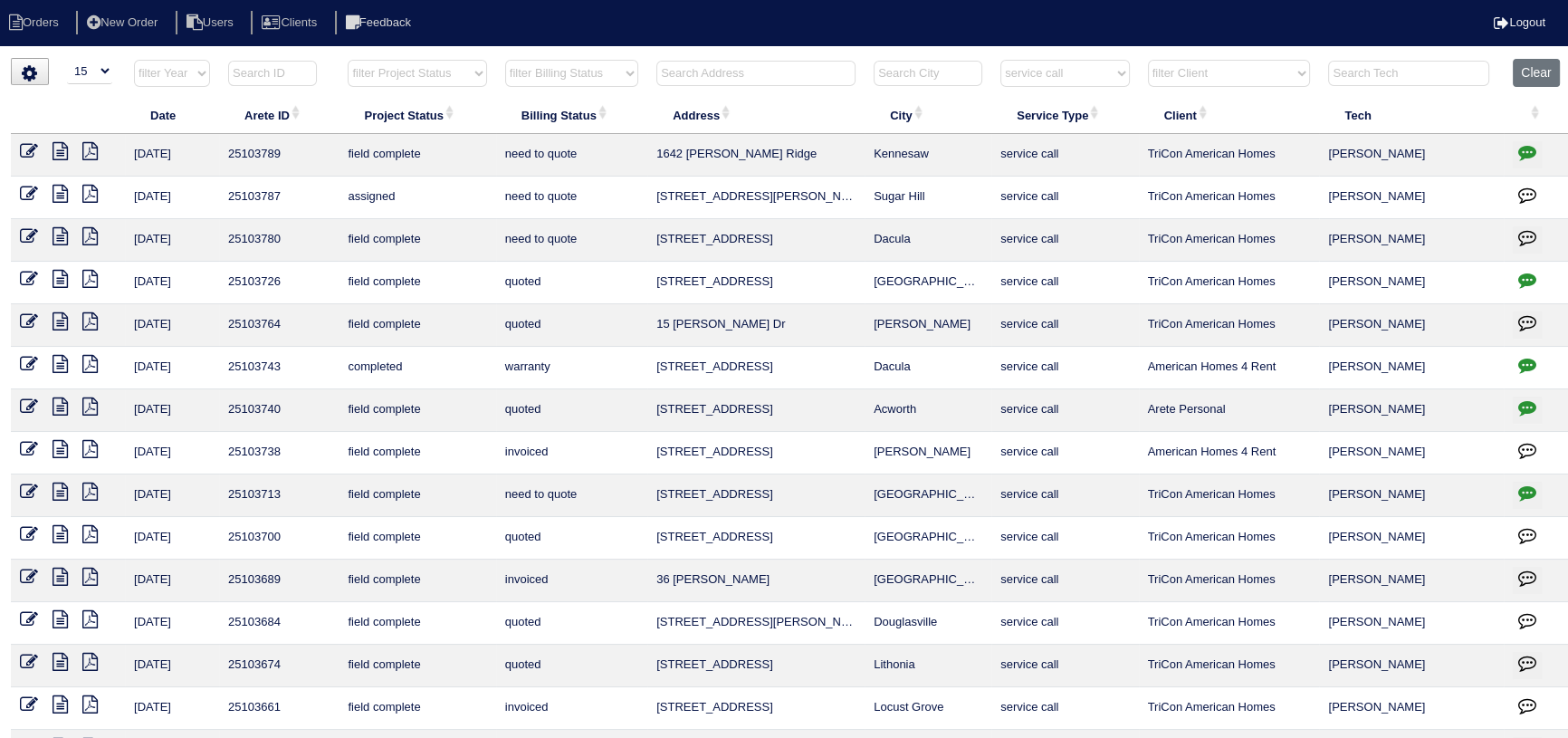
click at [56, 154] on icon at bounding box center [61, 151] width 16 height 19
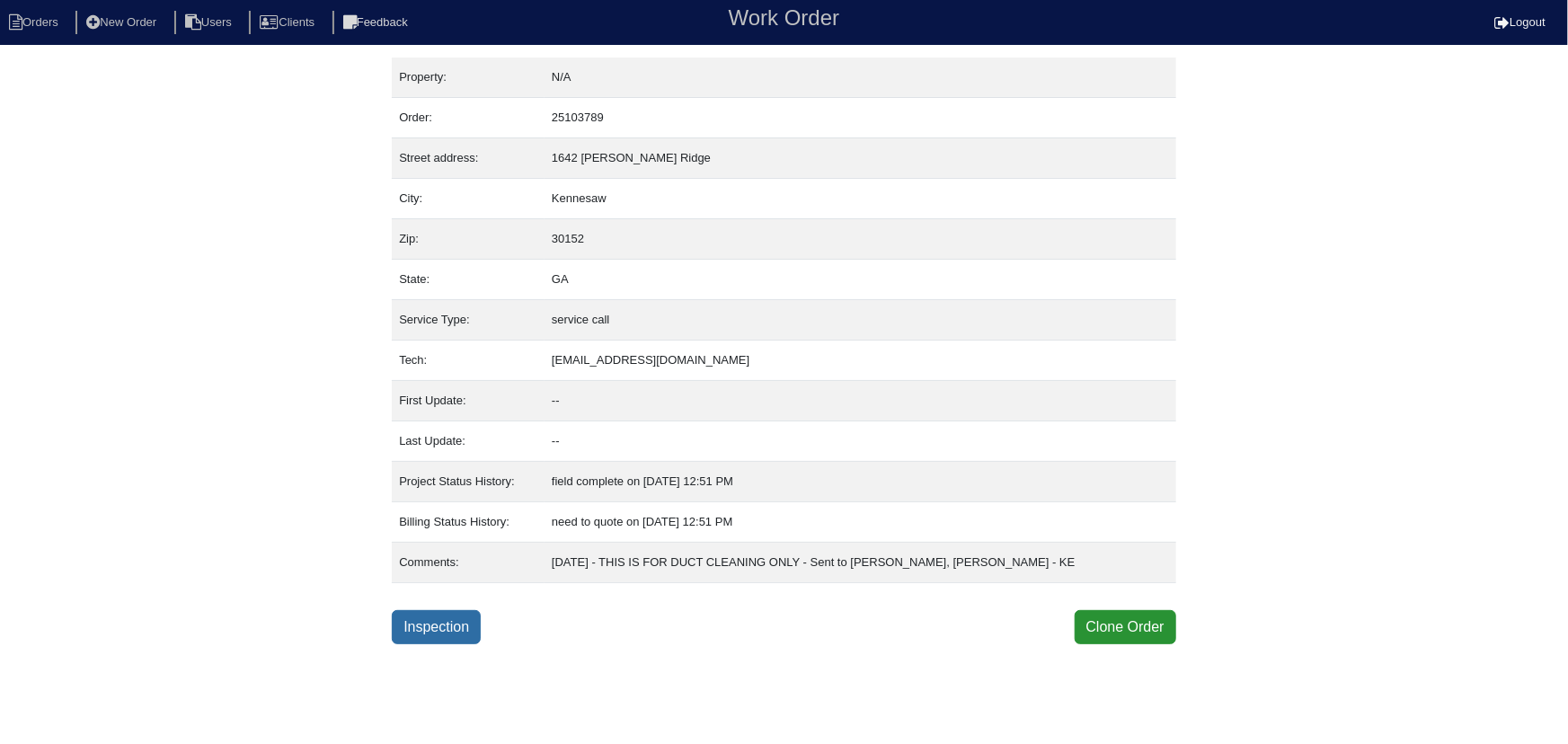
click at [458, 636] on link "Inspection" at bounding box center [436, 627] width 89 height 34
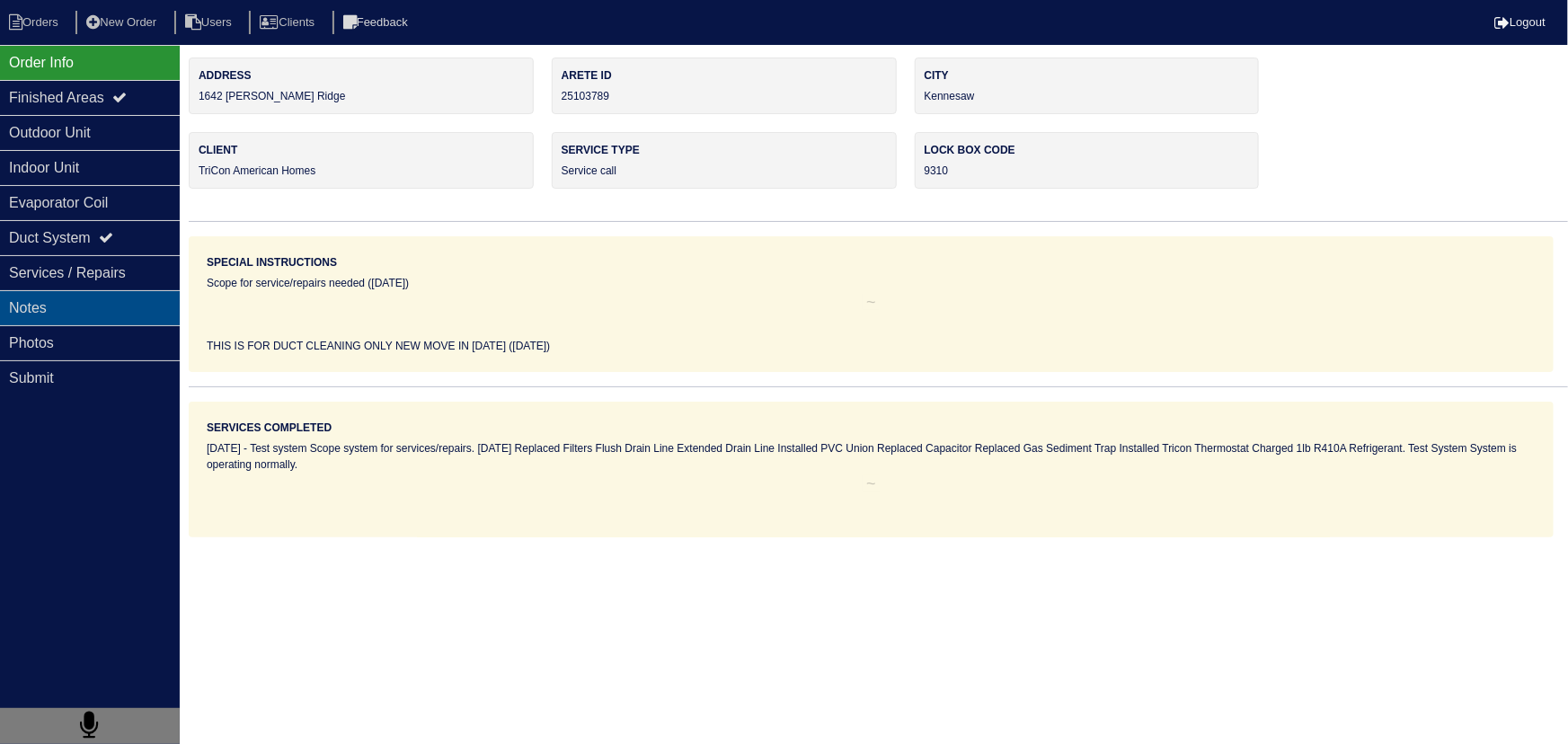
click at [125, 306] on div "Notes" at bounding box center [89, 307] width 179 height 35
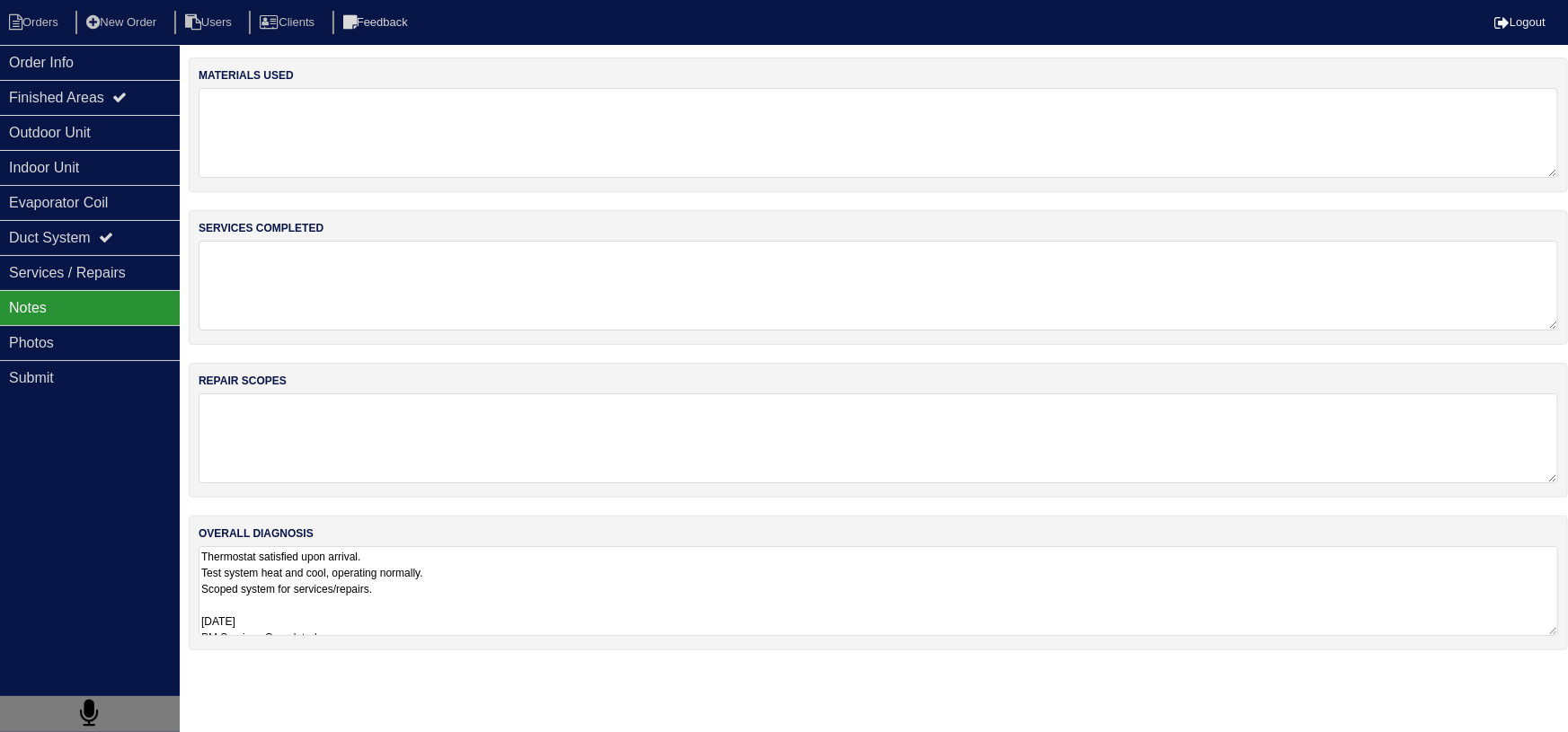
click at [363, 651] on div "materials used services completed repair scopes overall diagnosis Thermostat sa…" at bounding box center [879, 363] width 1379 height 611
click at [352, 622] on textarea "Thermostat satisfied upon arrival. Test system heat and cool, operating normall…" at bounding box center [879, 590] width 1360 height 90
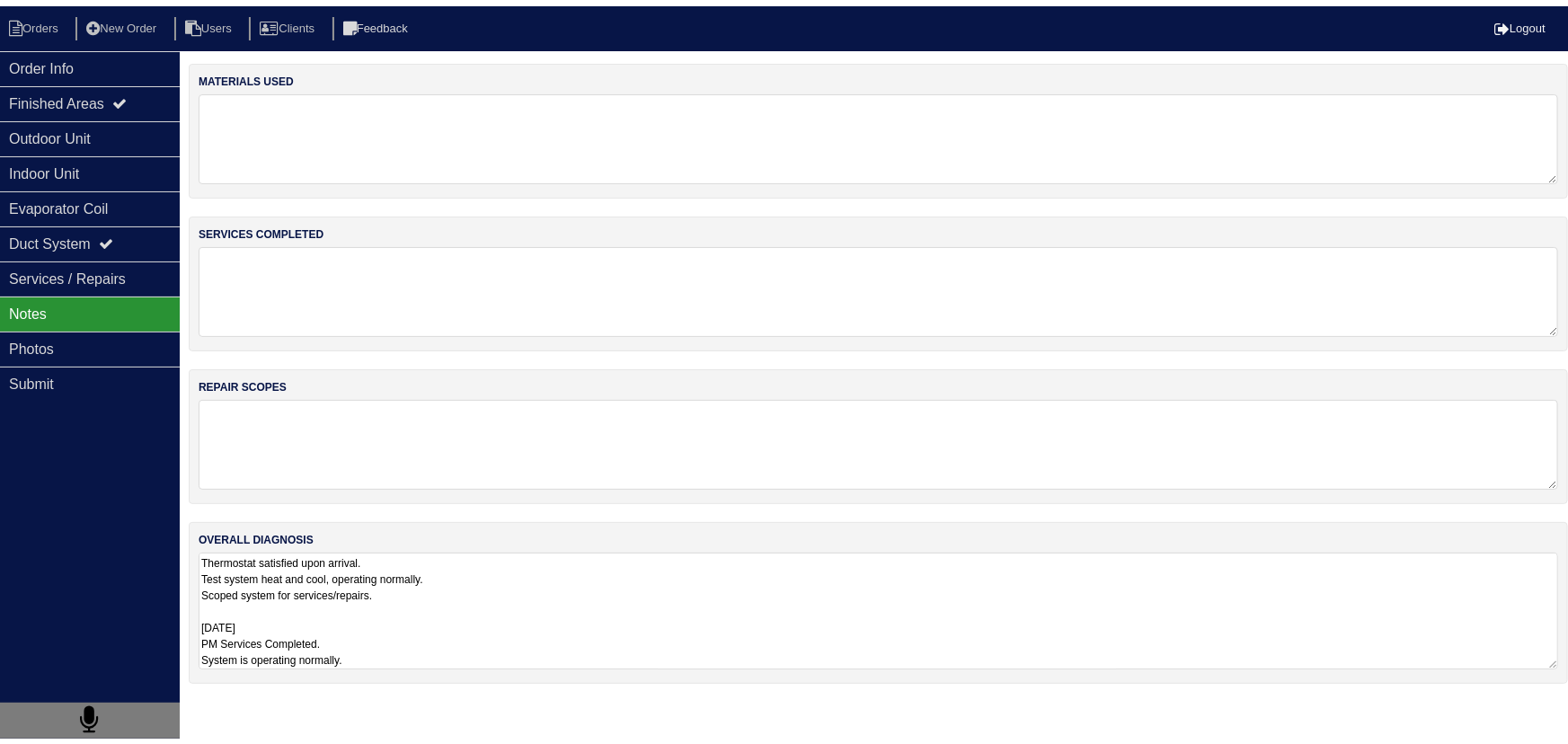
scroll to position [1, 0]
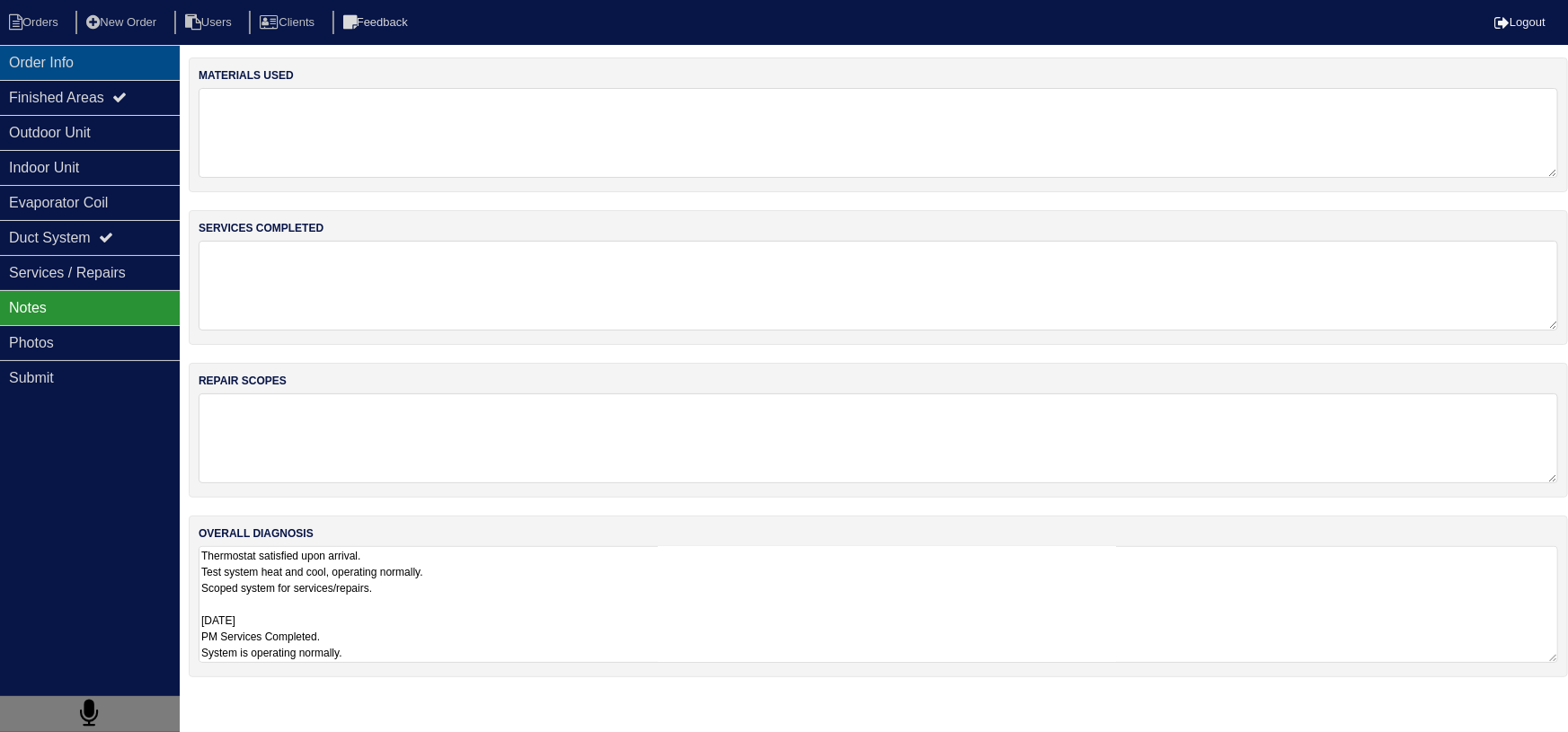
click at [132, 72] on div "Order Info" at bounding box center [89, 62] width 179 height 35
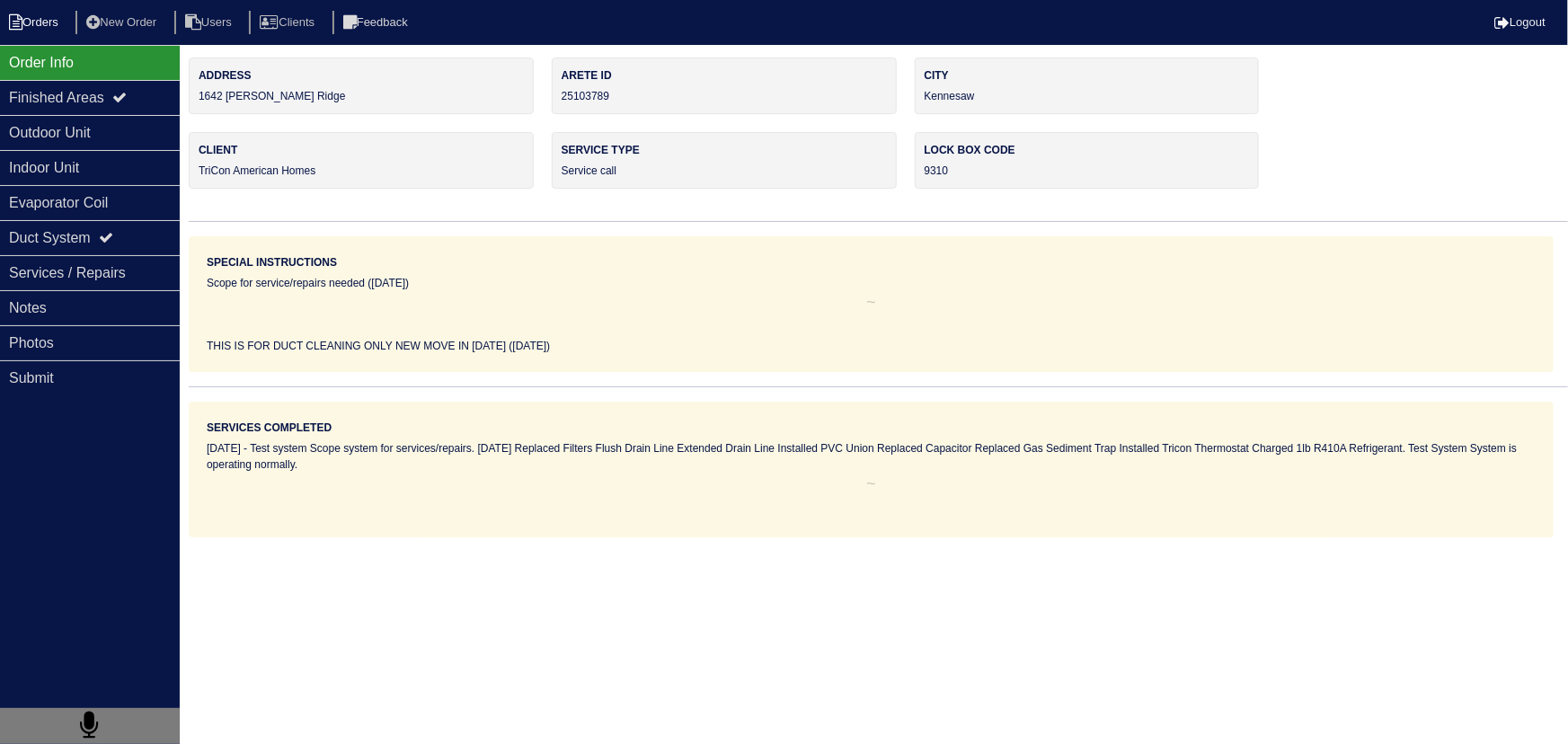
click at [42, 21] on li "Orders" at bounding box center [36, 22] width 73 height 24
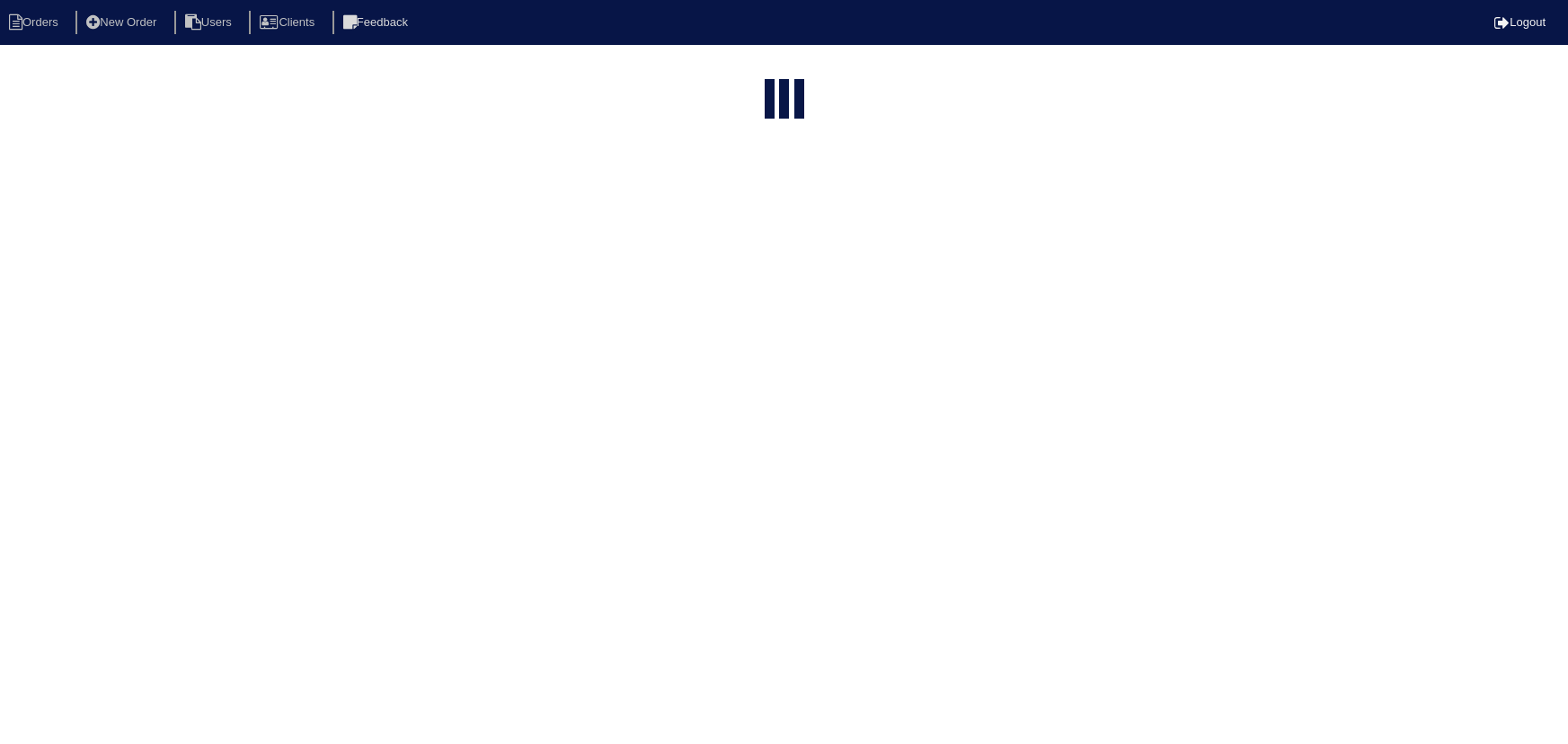
select select "15"
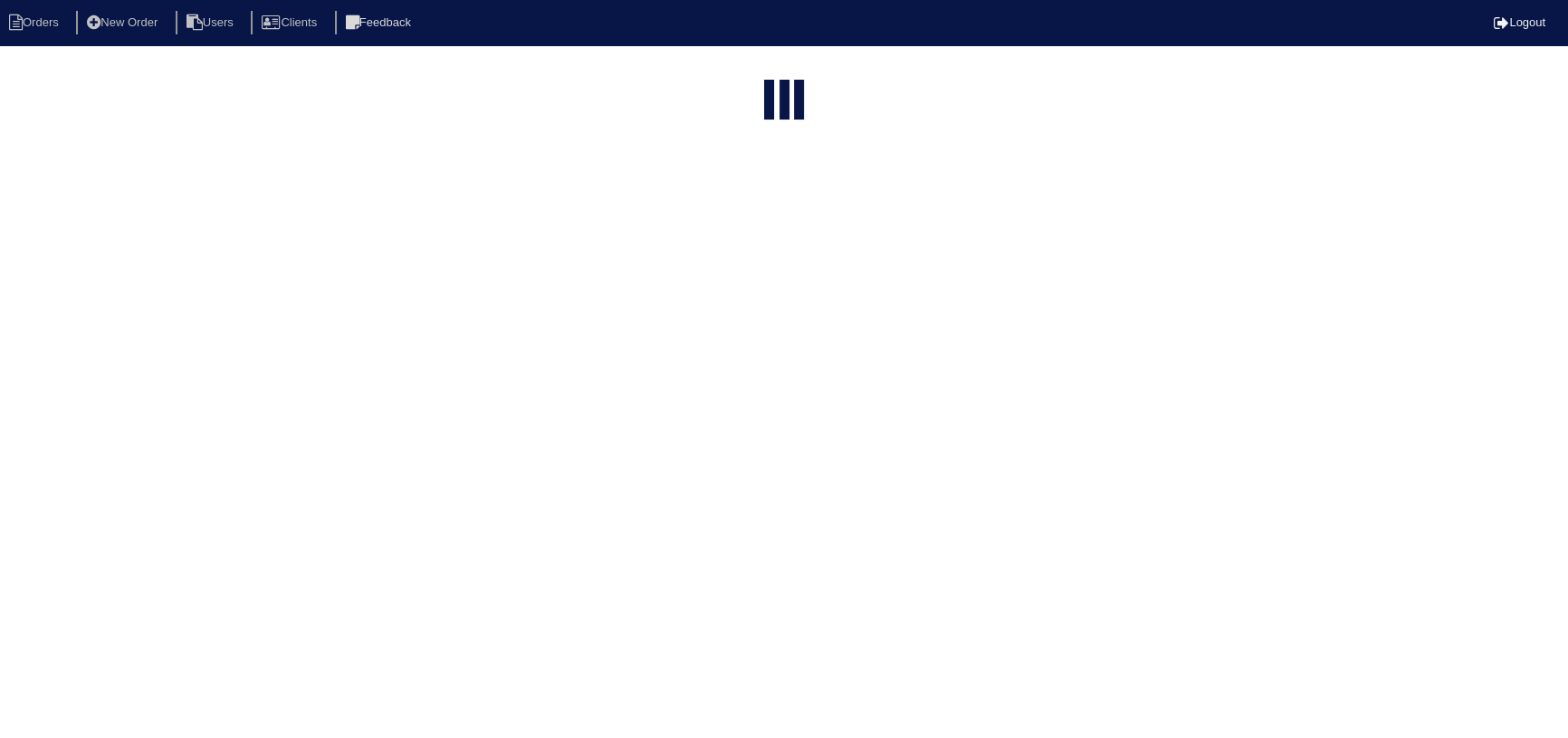
select select "service call"
